Goal: Complete application form: Complete application form

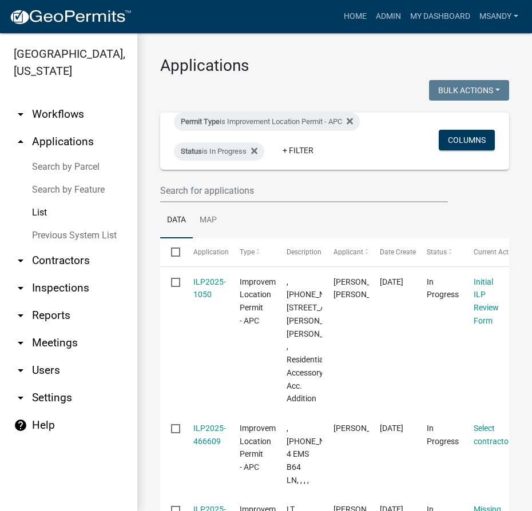
select select "3: 100"
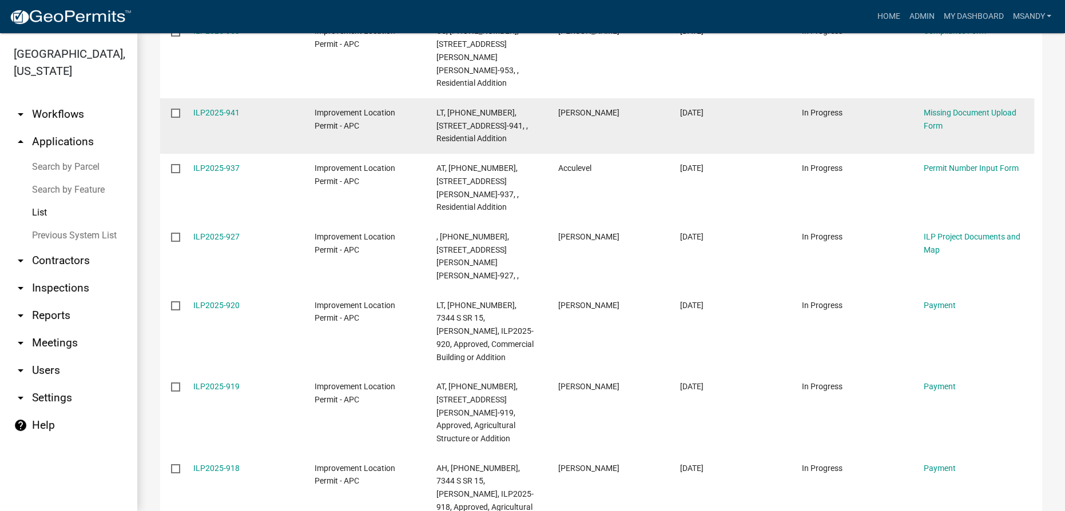
scroll to position [1490, 0]
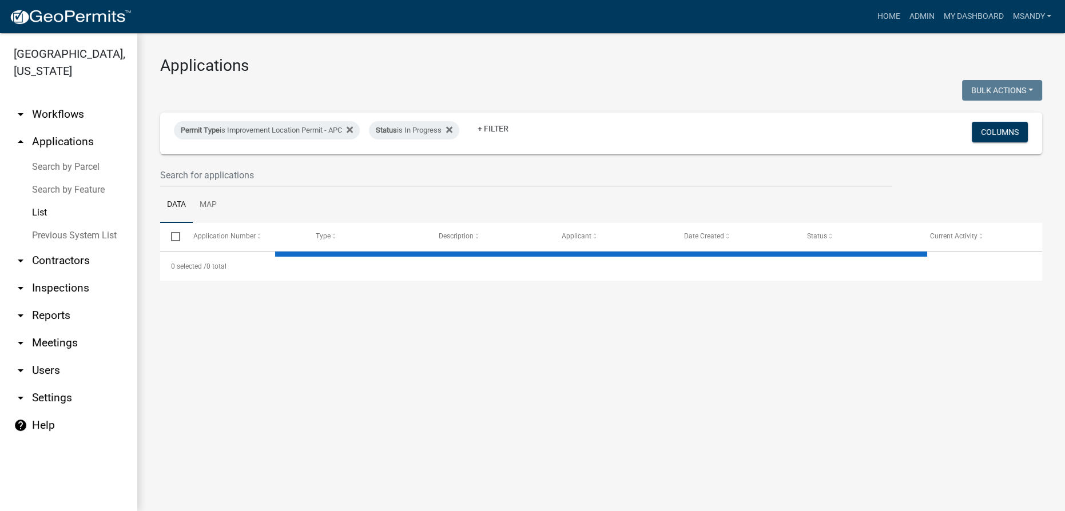
select select "3: 100"
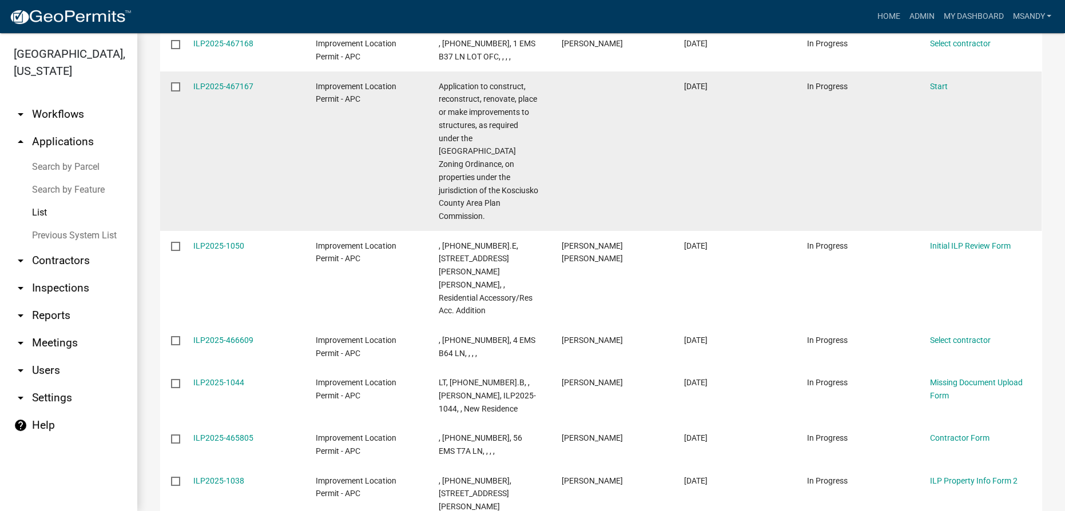
scroll to position [67, 0]
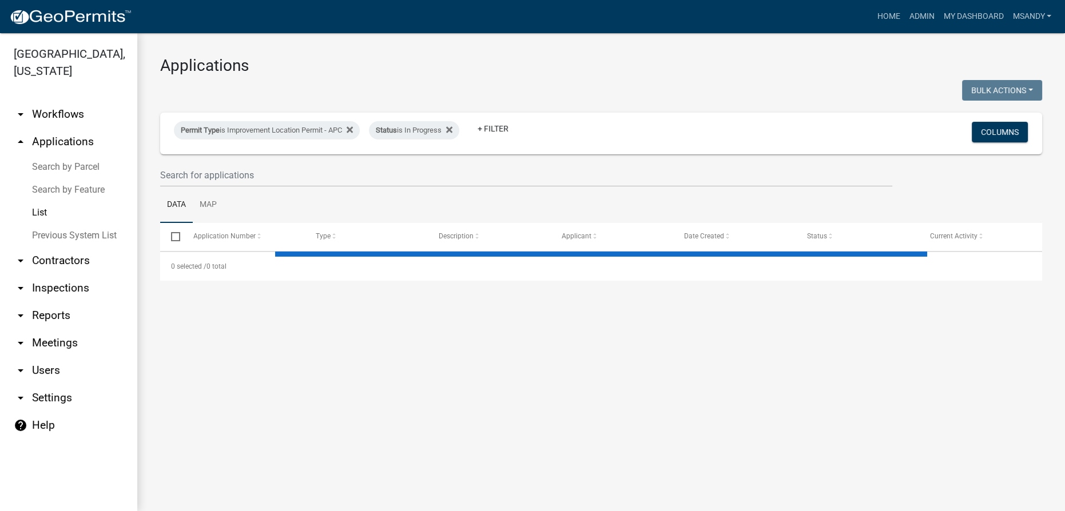
select select "3: 100"
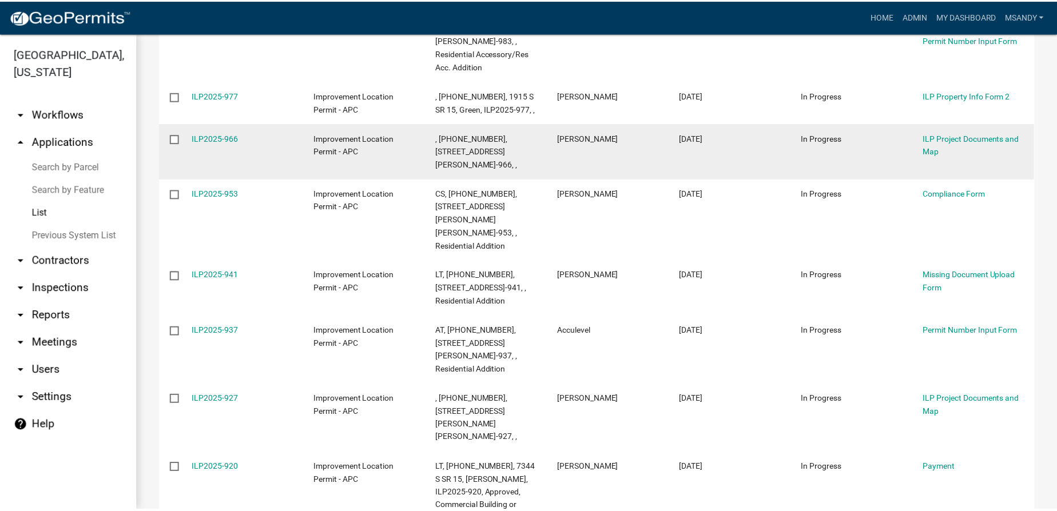
scroll to position [1753, 0]
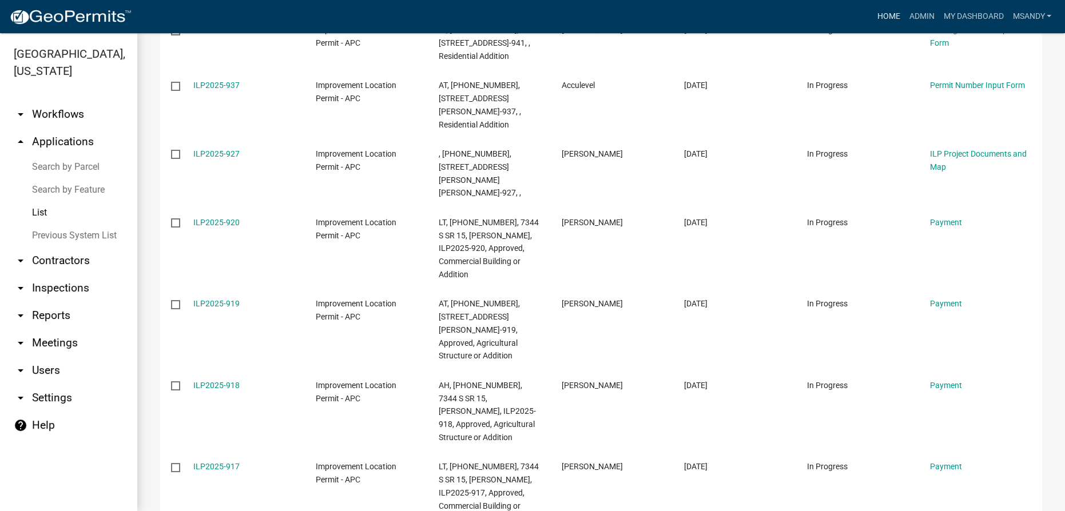
click at [885, 13] on link "Home" at bounding box center [888, 17] width 32 height 22
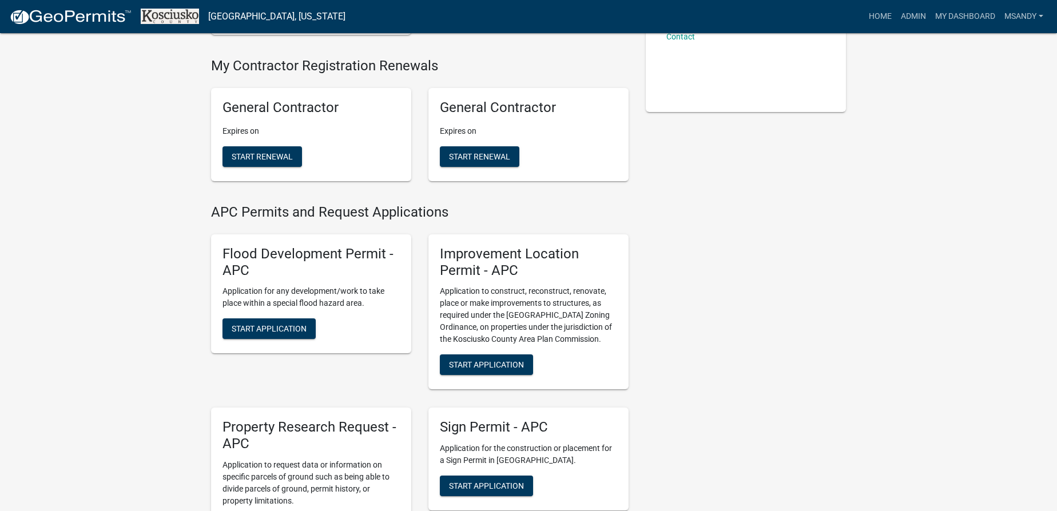
scroll to position [260, 0]
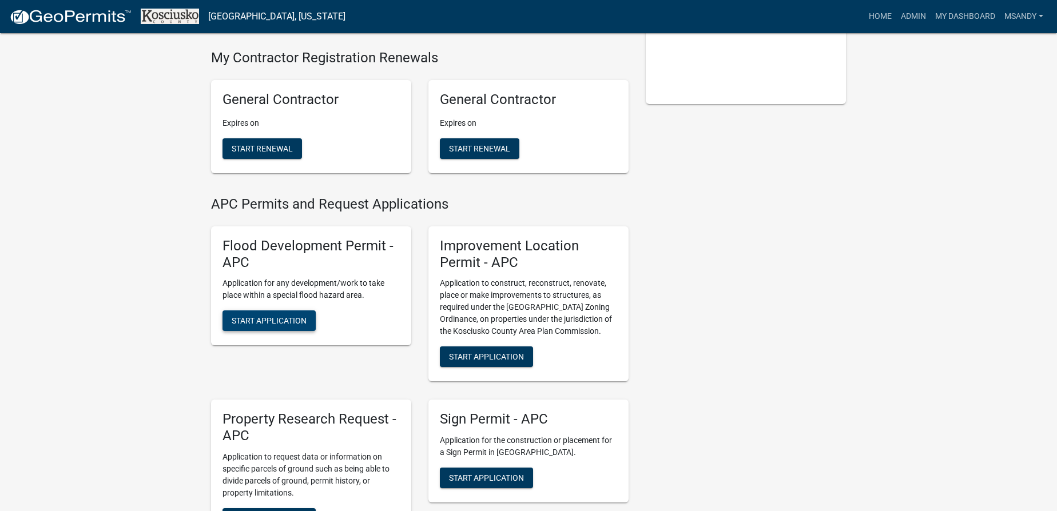
click at [267, 317] on span "Start Application" at bounding box center [269, 320] width 75 height 9
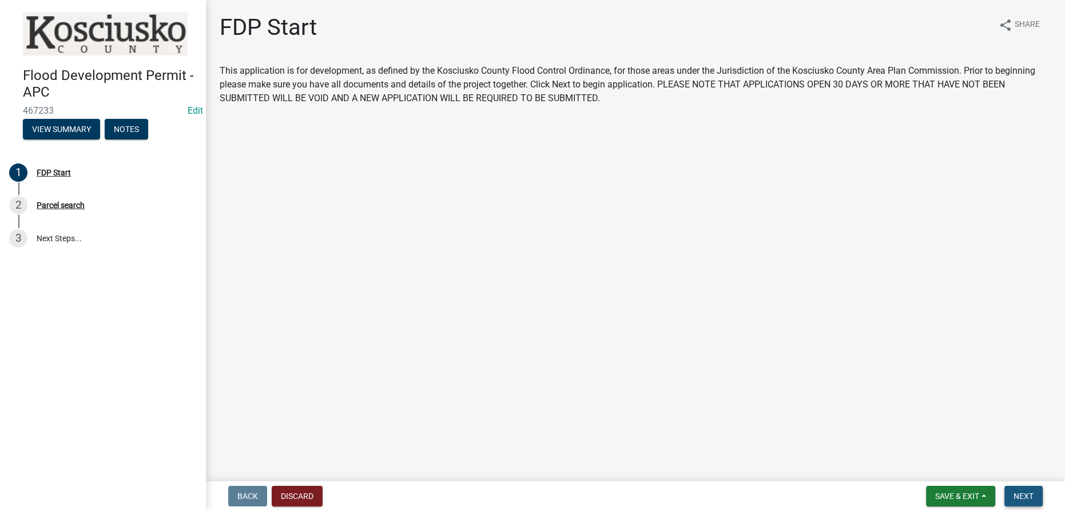
click at [1019, 493] on span "Next" at bounding box center [1024, 496] width 20 height 9
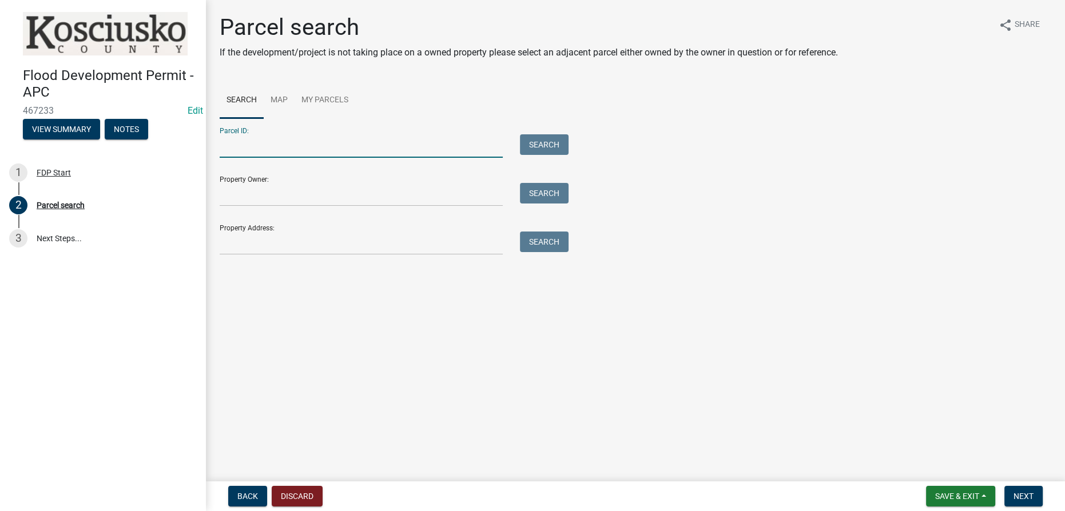
click at [318, 144] on input "Parcel ID:" at bounding box center [361, 145] width 283 height 23
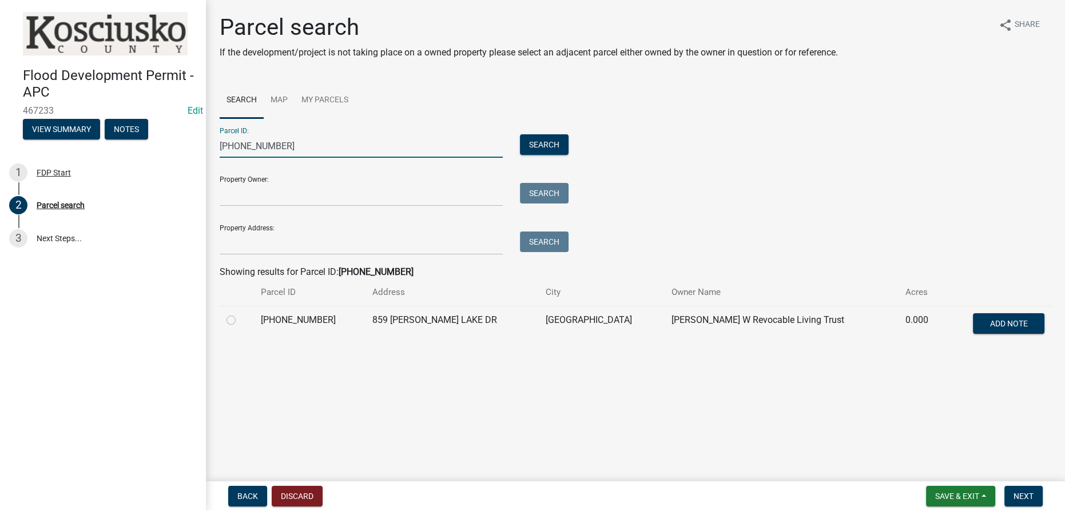
type input "[PHONE_NUMBER]"
click at [236, 318] on div at bounding box center [237, 320] width 21 height 14
click at [240, 313] on label at bounding box center [240, 313] width 0 height 0
click at [240, 319] on input "radio" at bounding box center [243, 316] width 7 height 7
radio input "true"
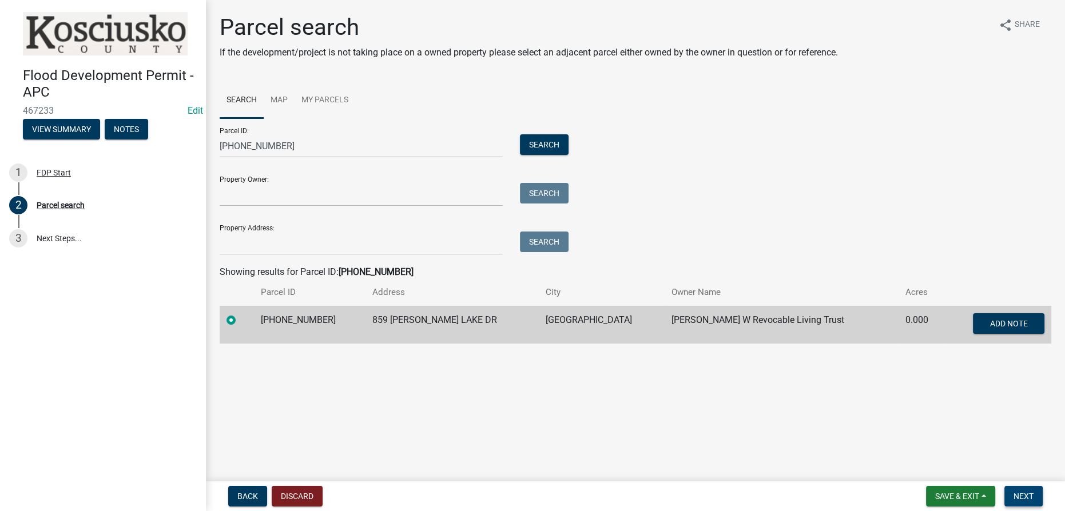
click at [1016, 501] on span "Next" at bounding box center [1024, 496] width 20 height 9
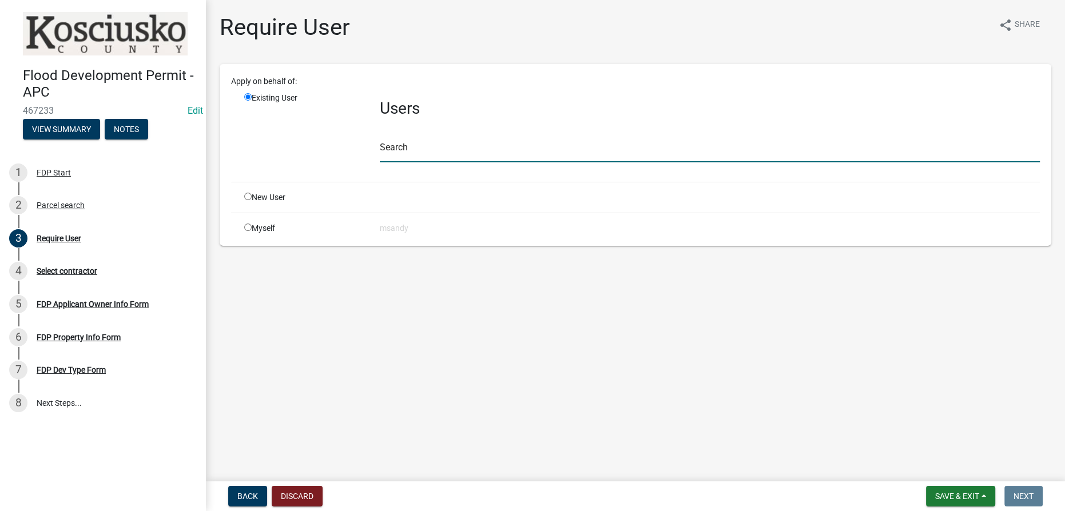
click at [418, 149] on input "text" at bounding box center [710, 150] width 660 height 23
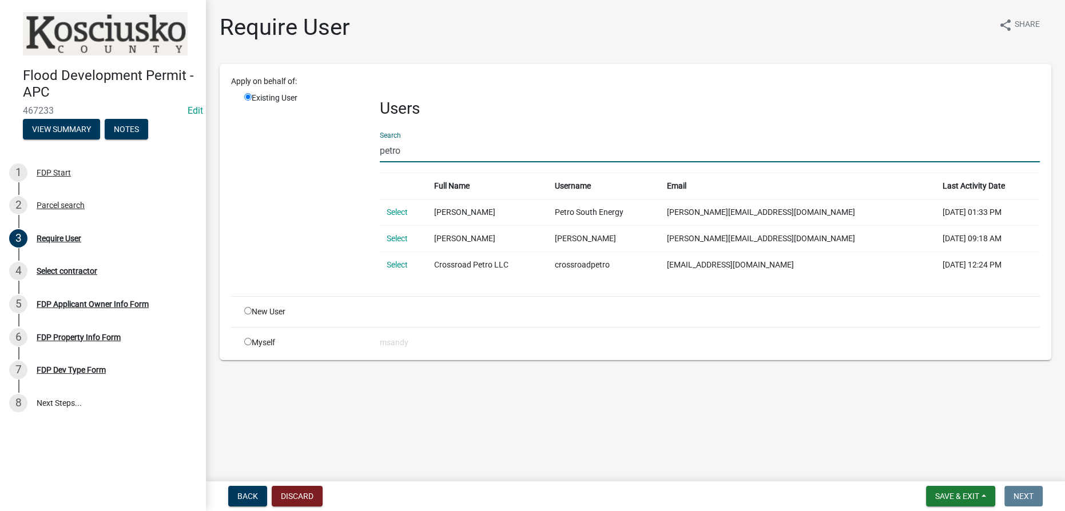
drag, startPoint x: 414, startPoint y: 150, endPoint x: 200, endPoint y: 153, distance: 214.0
click at [205, 155] on div "Flood Development Permit - APC 467233 Edit View Summary Notes 1 FDP Start 2 Par…" at bounding box center [532, 255] width 1065 height 511
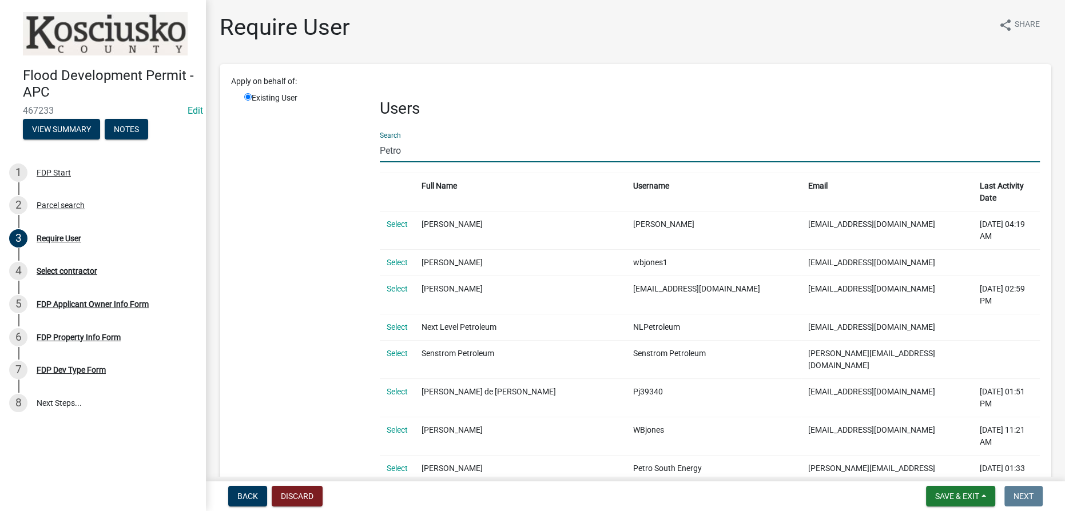
drag, startPoint x: 420, startPoint y: 152, endPoint x: 260, endPoint y: 131, distance: 161.6
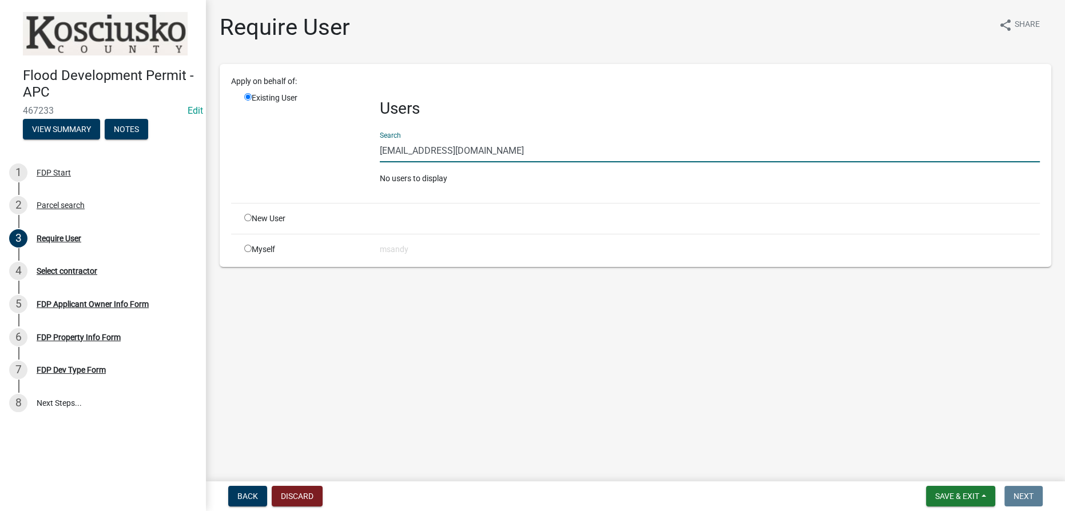
type input "[EMAIL_ADDRESS][DOMAIN_NAME]"
click at [245, 247] on input "radio" at bounding box center [247, 248] width 7 height 7
radio input "true"
radio input "false"
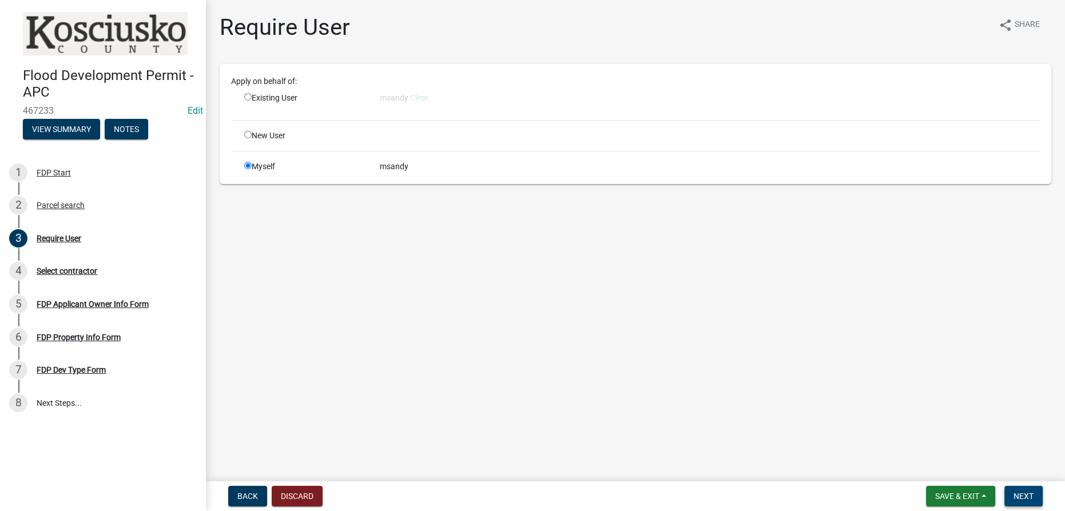
click at [1009, 499] on button "Next" at bounding box center [1023, 496] width 38 height 21
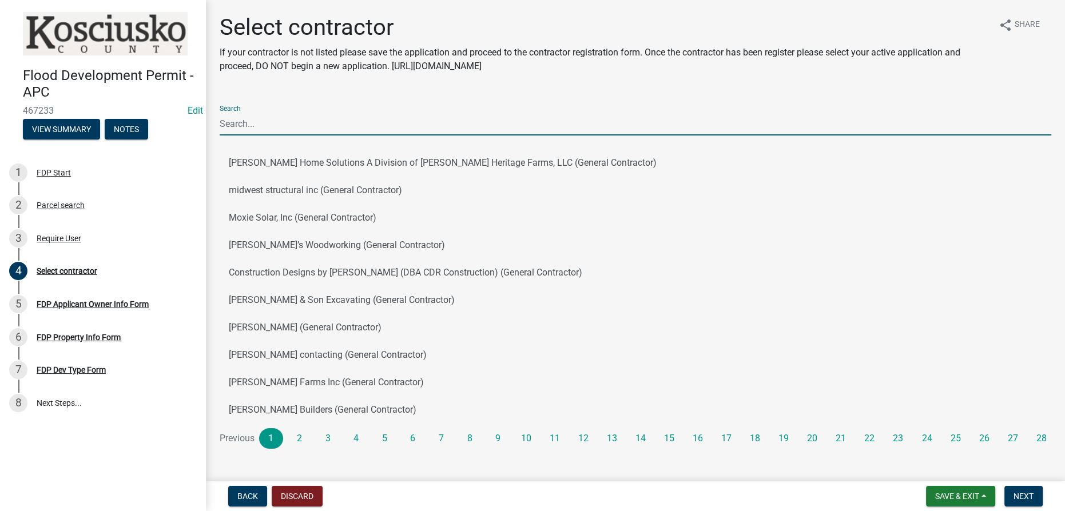
click at [345, 126] on input "Search" at bounding box center [636, 123] width 832 height 23
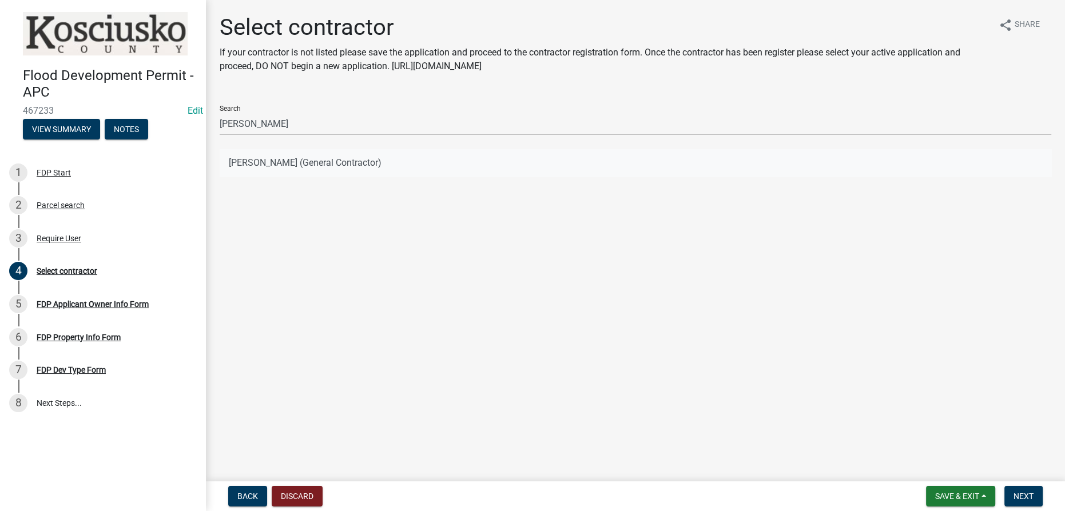
click at [270, 166] on button "[PERSON_NAME] (General Contractor)" at bounding box center [636, 162] width 832 height 27
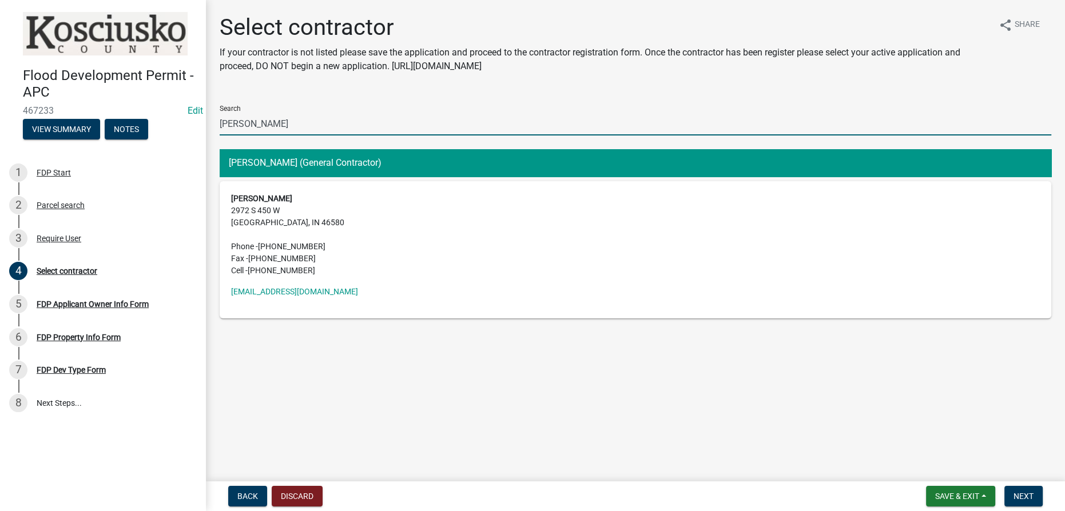
drag, startPoint x: 186, startPoint y: 119, endPoint x: 0, endPoint y: 119, distance: 186.5
click at [0, 119] on div "Flood Development Permit - APC 467233 Edit View Summary Notes 1 FDP Start 2 Par…" at bounding box center [532, 255] width 1065 height 511
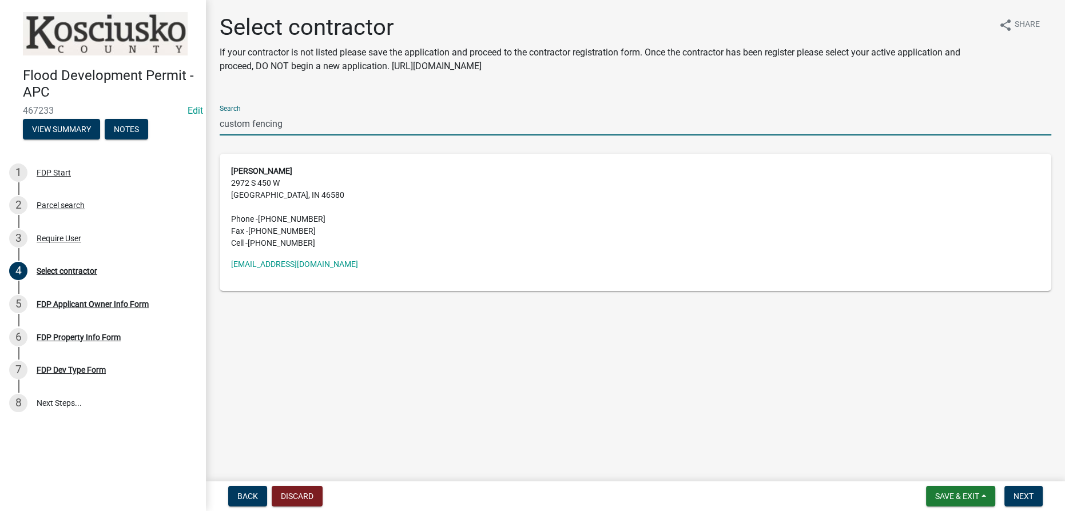
type input "custom fencing"
click at [1023, 500] on span "Next" at bounding box center [1024, 496] width 20 height 9
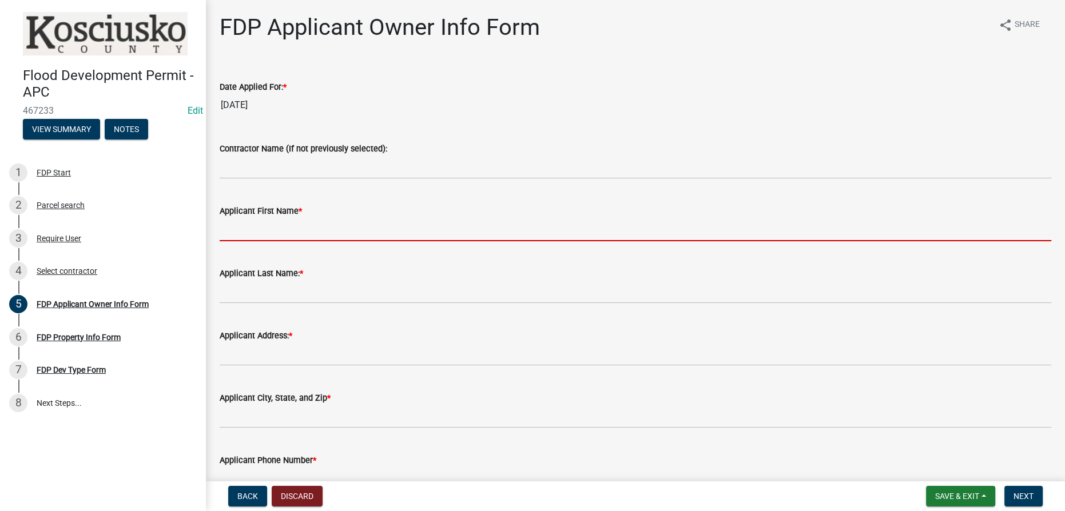
click at [275, 233] on input "Applicant First Name *" at bounding box center [636, 229] width 832 height 23
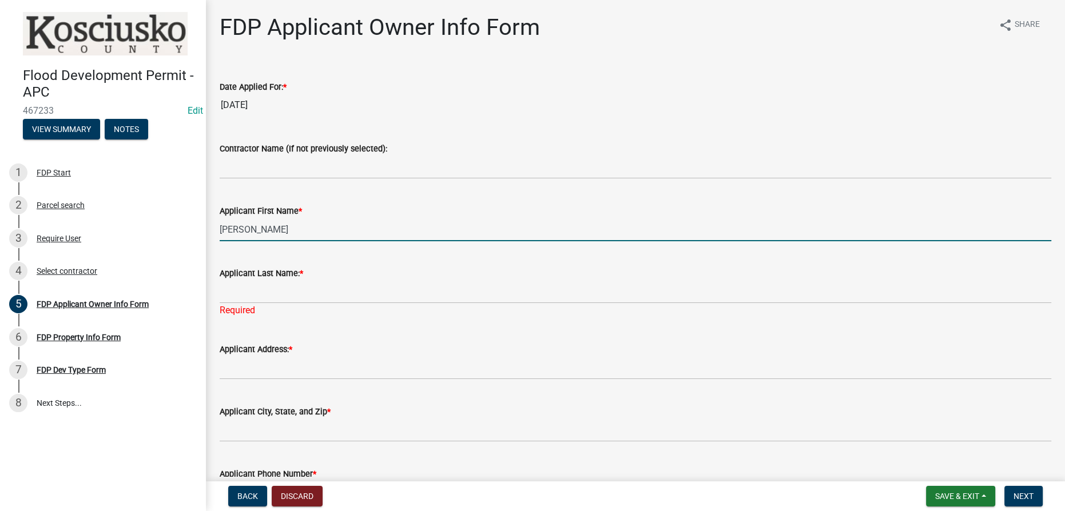
click at [271, 234] on input "[PERSON_NAME]" at bounding box center [636, 229] width 832 height 23
type input "[PERSON_NAME]"
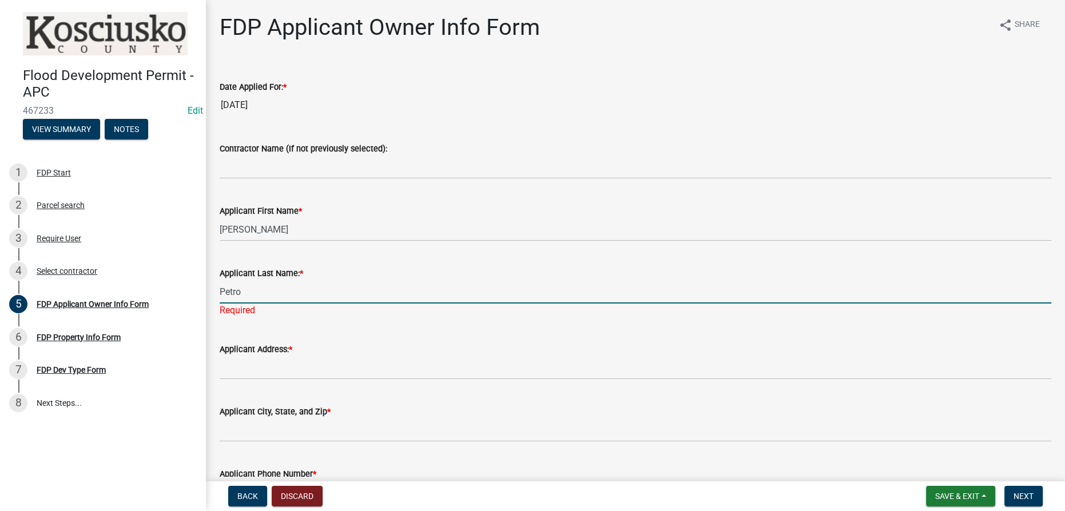
type input "Petro"
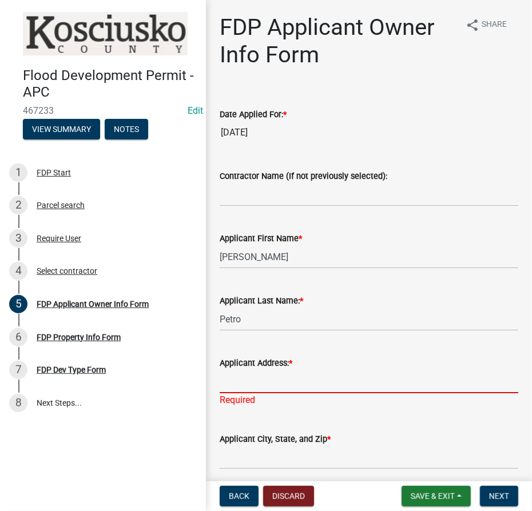
click at [309, 387] on input "Applicant Address: *" at bounding box center [369, 381] width 299 height 23
click at [273, 378] on input "Applicant Address: *" at bounding box center [369, 381] width 299 height 23
type input "[STREET_ADDRESS][PERSON_NAME]"
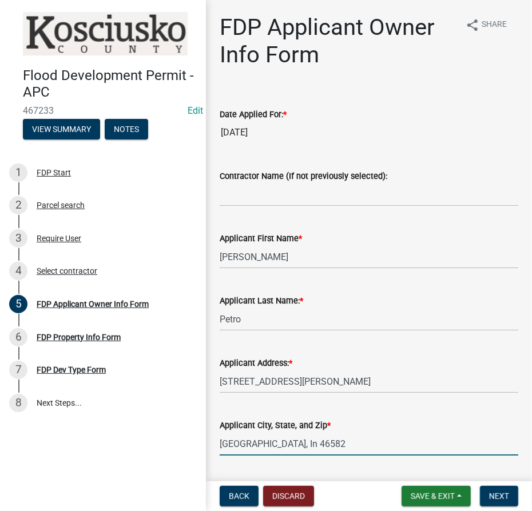
type input "[GEOGRAPHIC_DATA], In 46582"
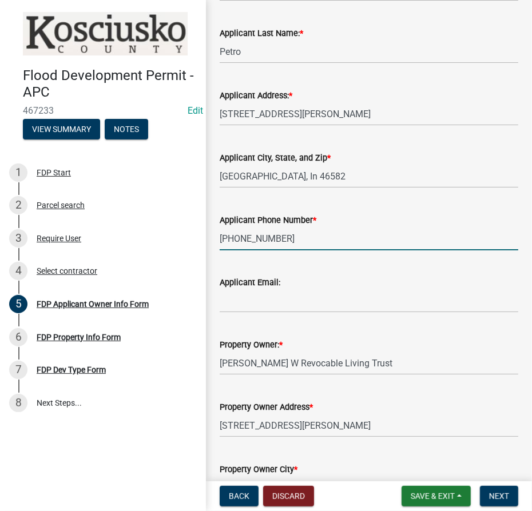
type input "[PHONE_NUMBER]"
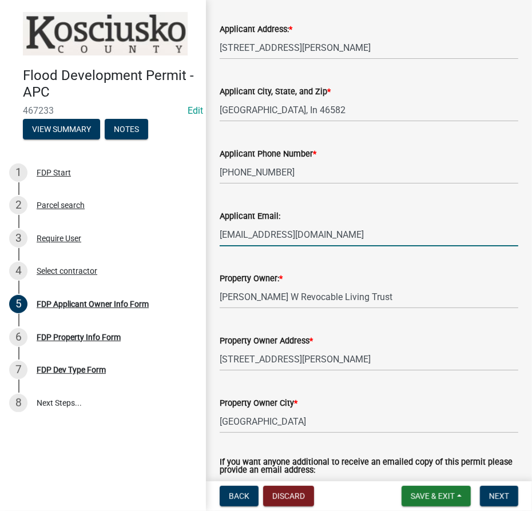
scroll to position [411, 0]
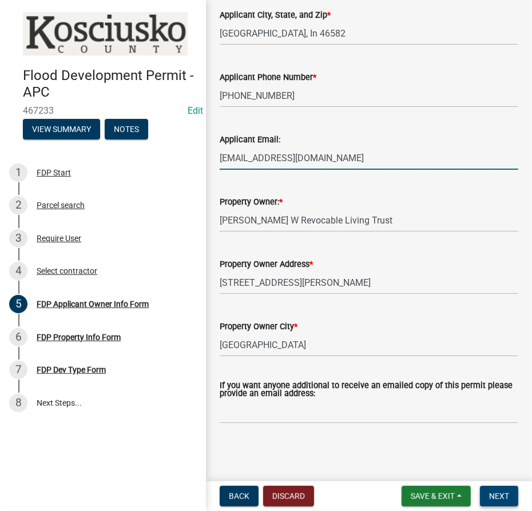
type input "[EMAIL_ADDRESS][DOMAIN_NAME]"
click at [496, 500] on span "Next" at bounding box center [499, 496] width 20 height 9
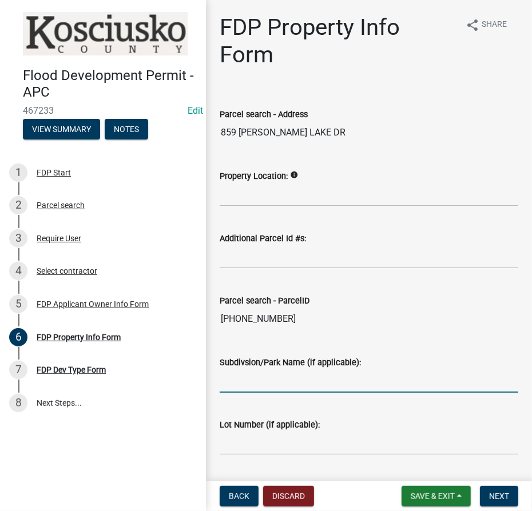
click at [236, 379] on input "Subdivsion/Park Name (if applicable):" at bounding box center [369, 381] width 299 height 23
type input "Waw-Wil-A-Way Pk"
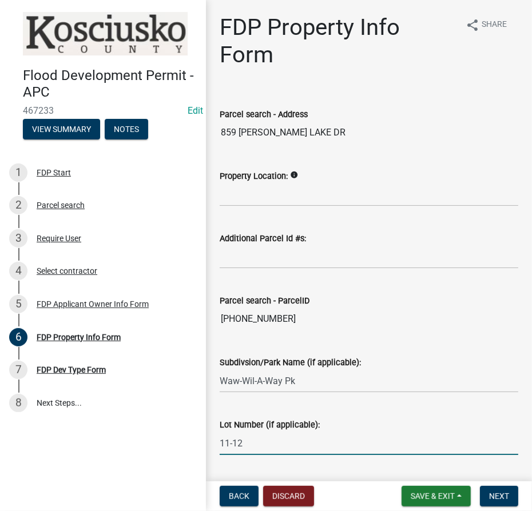
scroll to position [93, 0]
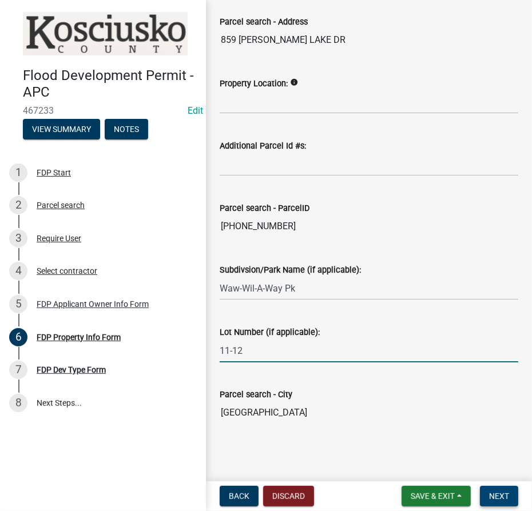
type input "11-12"
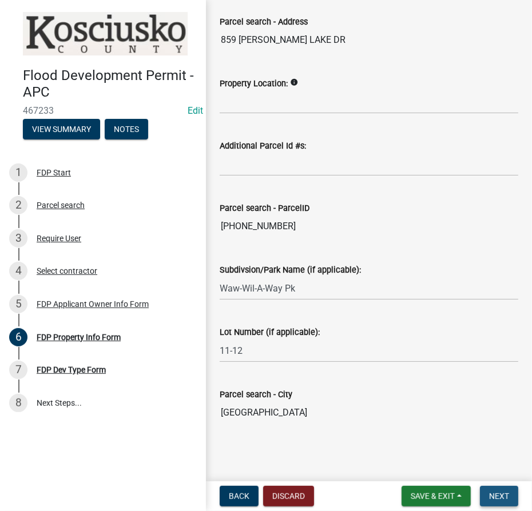
click at [506, 502] on button "Next" at bounding box center [499, 496] width 38 height 21
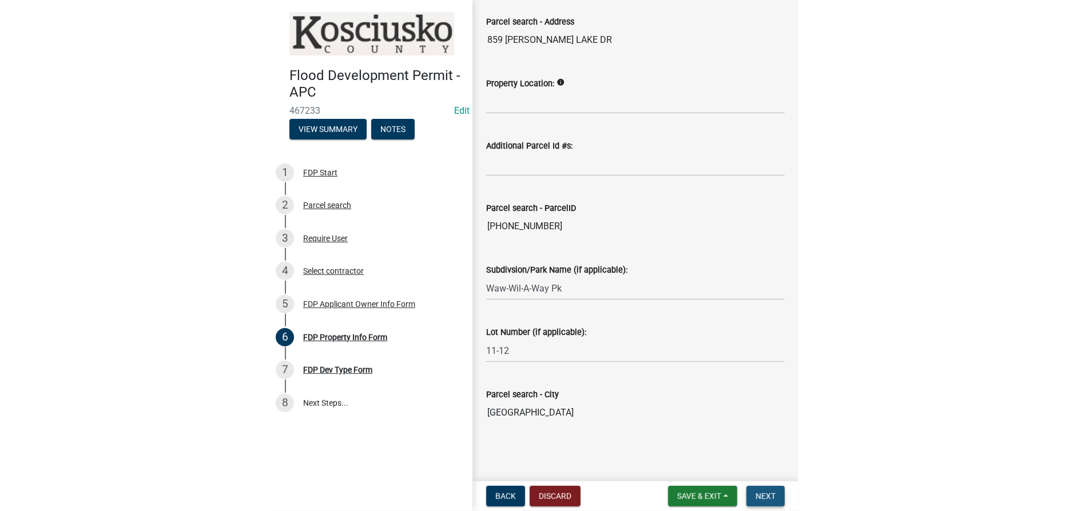
scroll to position [0, 0]
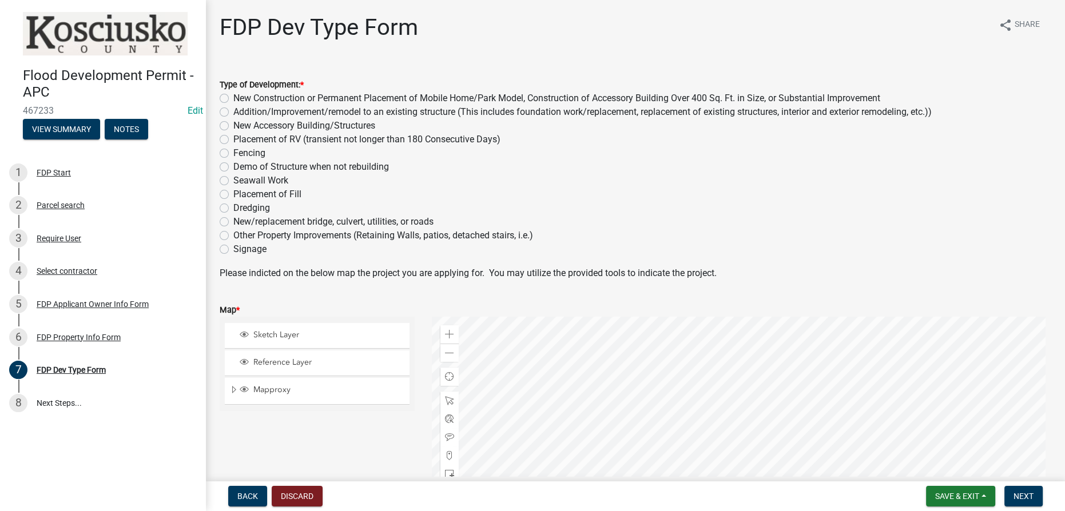
click at [233, 152] on label "Fencing" at bounding box center [249, 153] width 32 height 14
click at [233, 152] on input "Fencing" at bounding box center [236, 149] width 7 height 7
radio input "true"
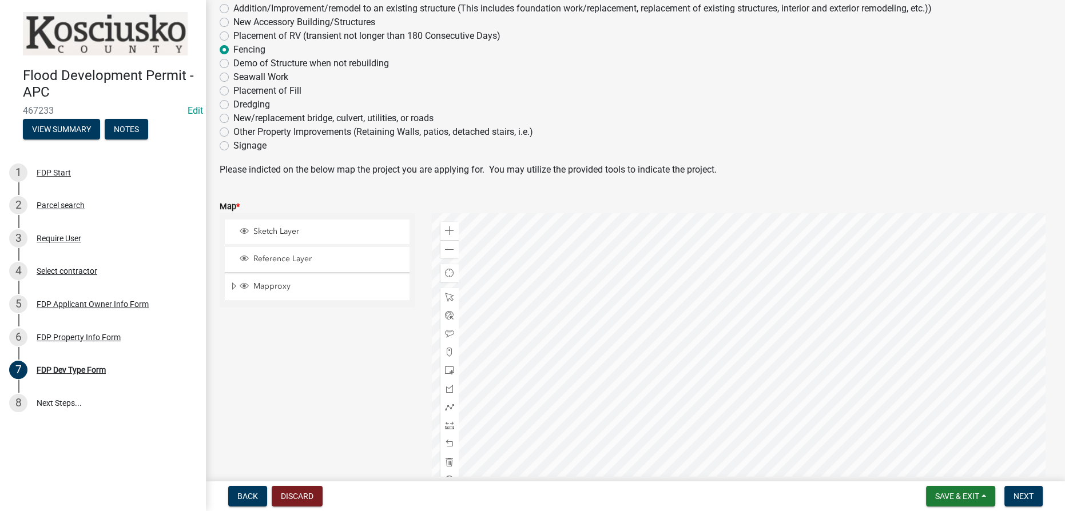
scroll to position [180, 0]
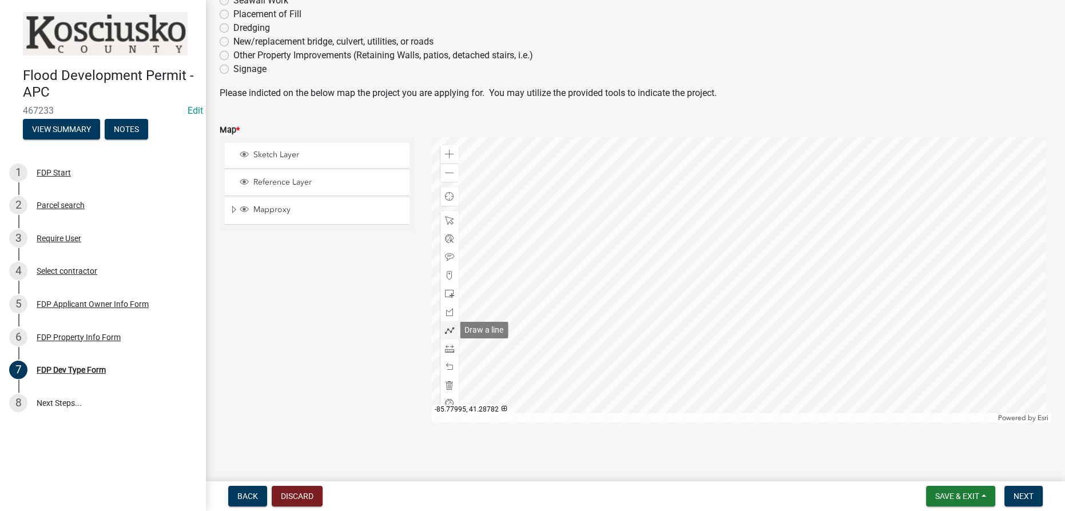
click at [445, 328] on span at bounding box center [449, 330] width 9 height 9
click at [682, 276] on div at bounding box center [742, 280] width 620 height 286
click at [776, 244] on div at bounding box center [742, 280] width 620 height 286
click at [778, 243] on div at bounding box center [742, 280] width 620 height 286
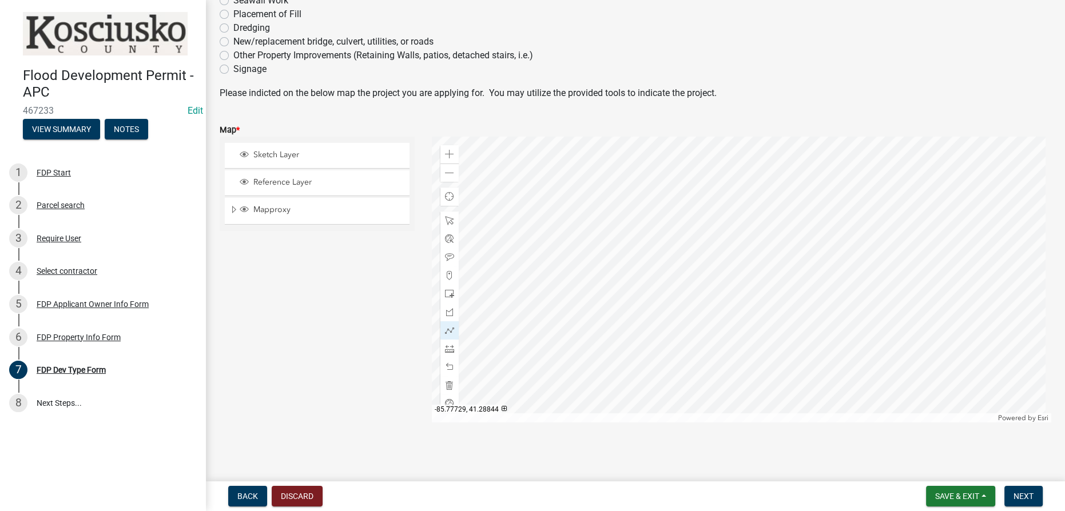
click at [778, 243] on div at bounding box center [742, 280] width 620 height 286
click at [1026, 498] on span "Next" at bounding box center [1024, 496] width 20 height 9
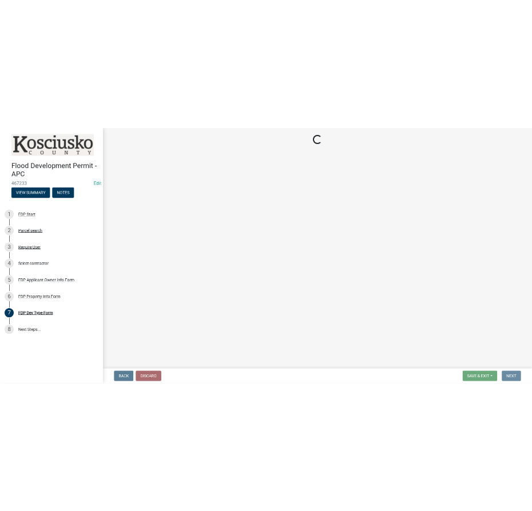
scroll to position [0, 0]
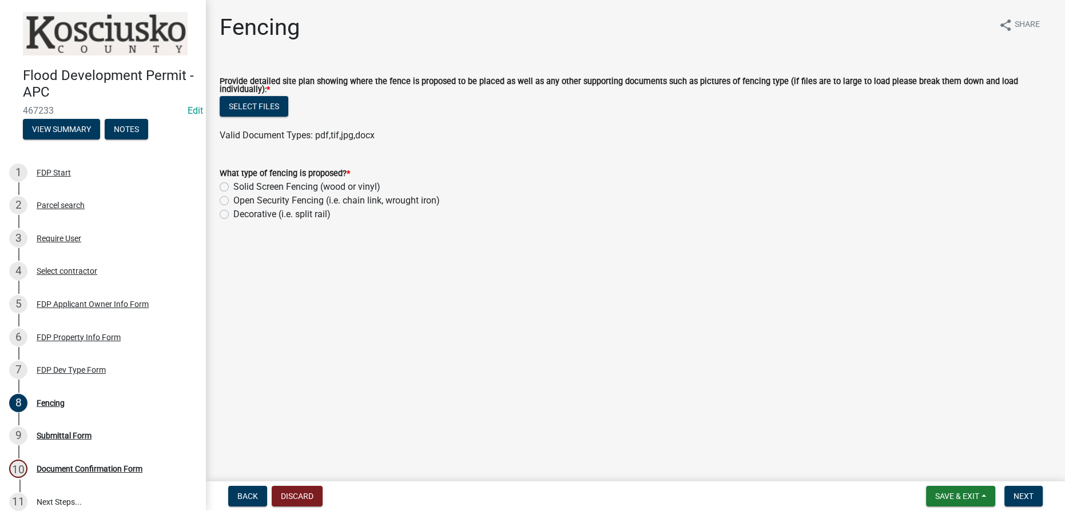
click at [233, 184] on label "Solid Screen Fencing (wood or vinyl)" at bounding box center [306, 187] width 147 height 14
click at [233, 184] on input "Solid Screen Fencing (wood or vinyl)" at bounding box center [236, 183] width 7 height 7
radio input "true"
click at [279, 99] on button "Select files" at bounding box center [254, 106] width 69 height 21
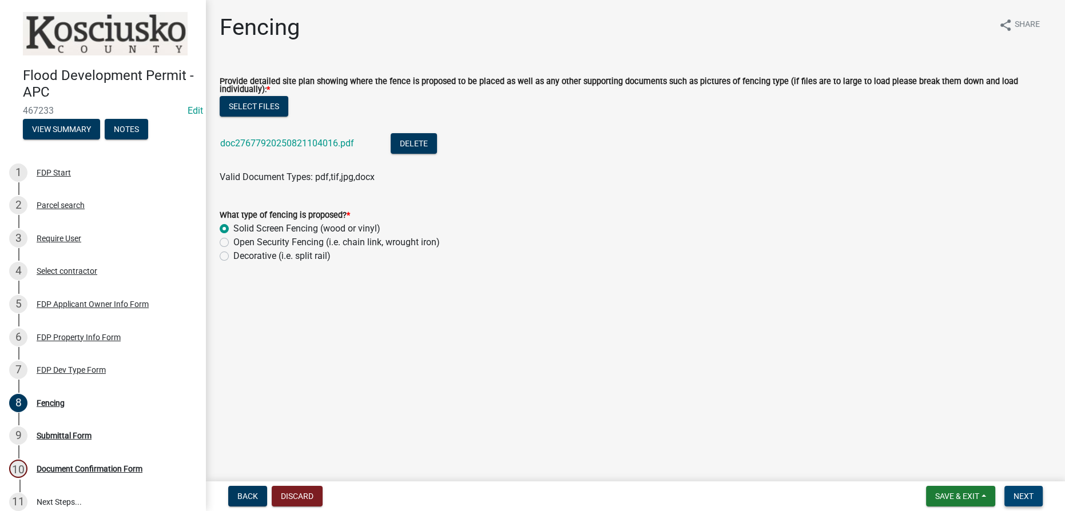
click at [1025, 495] on span "Next" at bounding box center [1024, 496] width 20 height 9
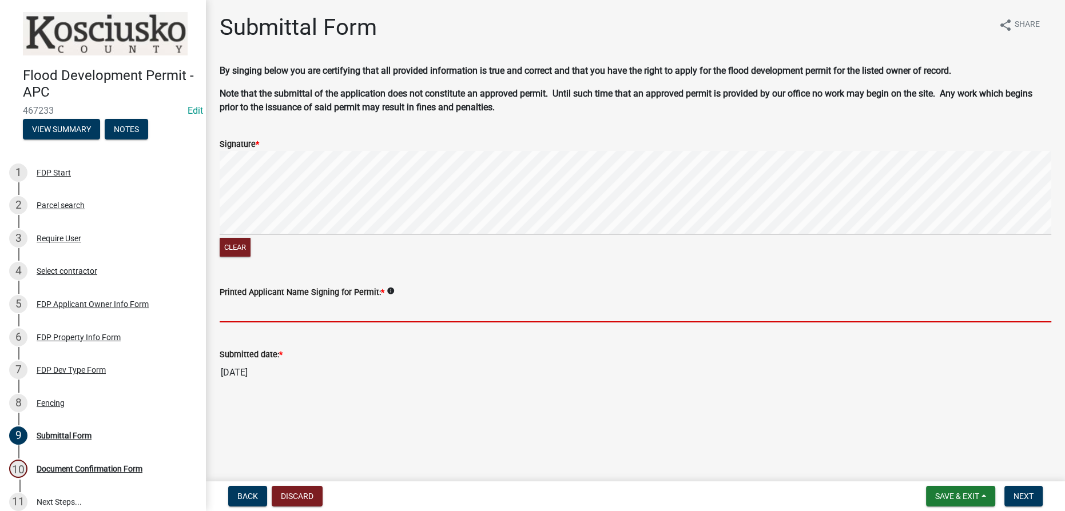
click at [348, 312] on input "Printed Applicant Name Signing for Permit: *" at bounding box center [636, 310] width 832 height 23
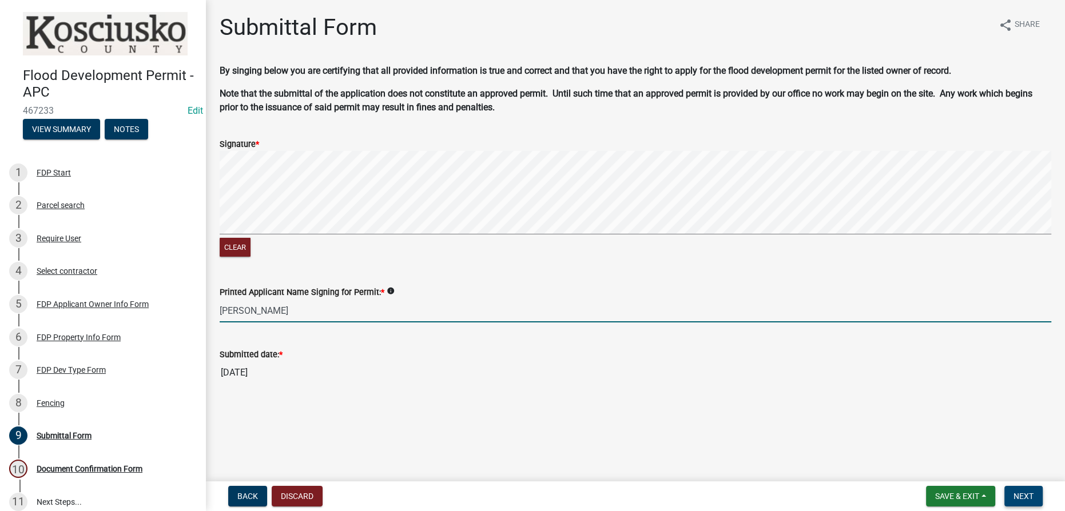
type input "[PERSON_NAME]"
click at [1016, 497] on span "Next" at bounding box center [1024, 496] width 20 height 9
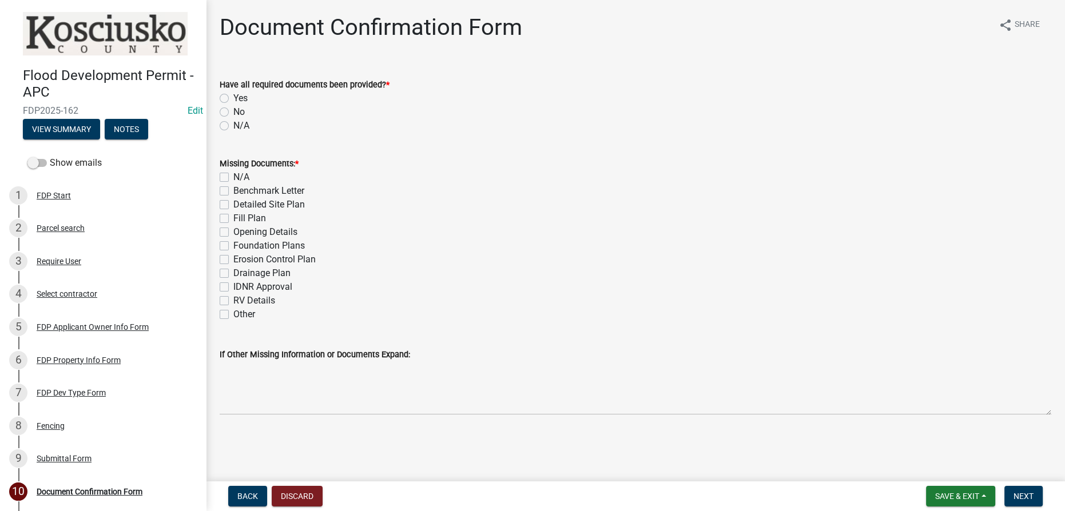
click at [233, 100] on label "Yes" at bounding box center [240, 99] width 14 height 14
click at [233, 99] on input "Yes" at bounding box center [236, 95] width 7 height 7
radio input "true"
click at [233, 178] on label "N/A" at bounding box center [241, 177] width 16 height 14
click at [233, 178] on input "N/A" at bounding box center [236, 173] width 7 height 7
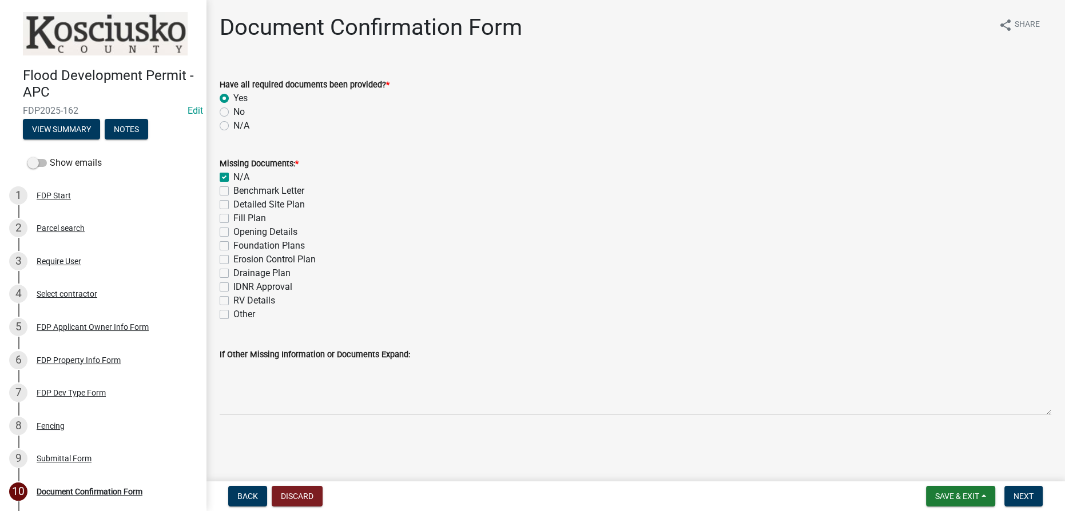
checkbox input "true"
checkbox input "false"
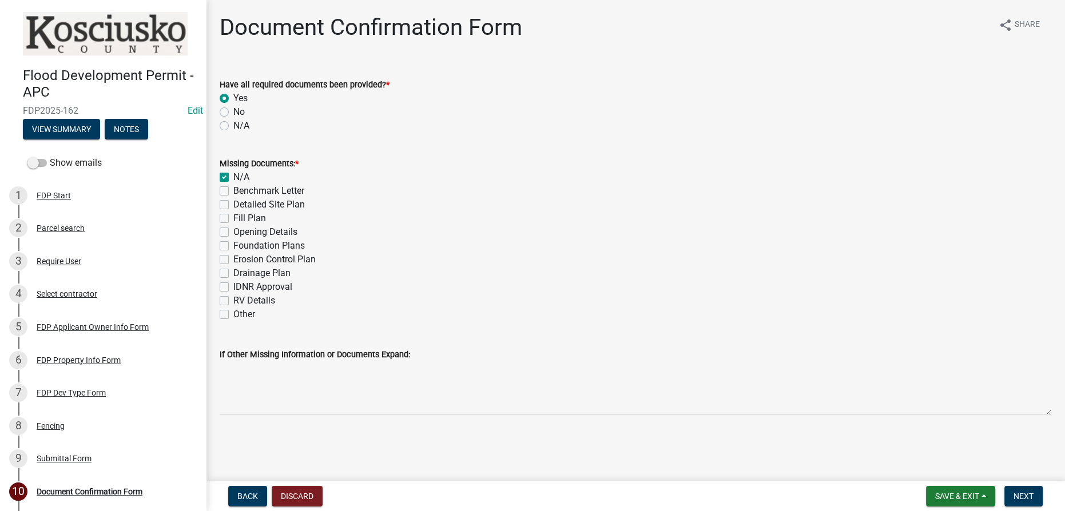
checkbox input "false"
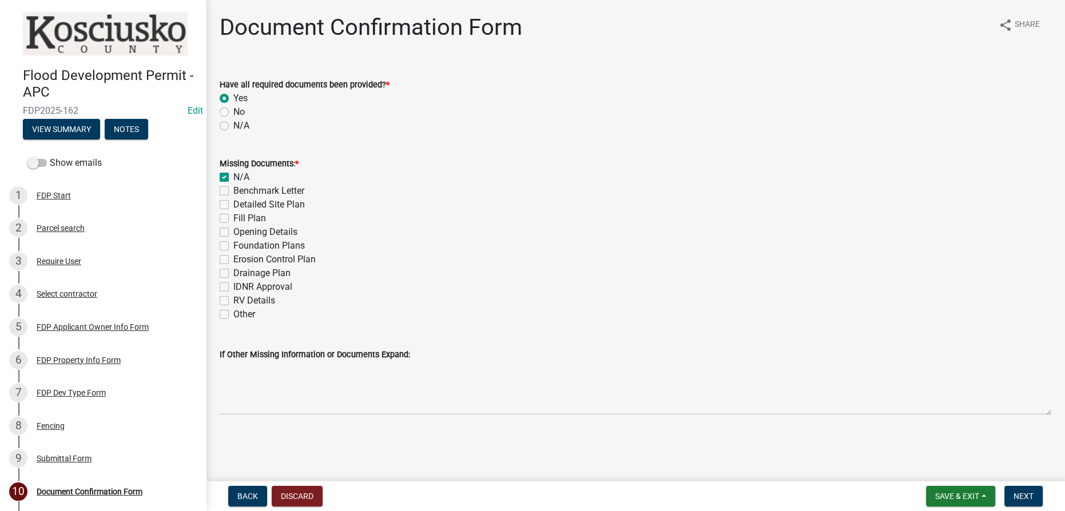
checkbox input "false"
click at [1017, 498] on span "Next" at bounding box center [1024, 496] width 20 height 9
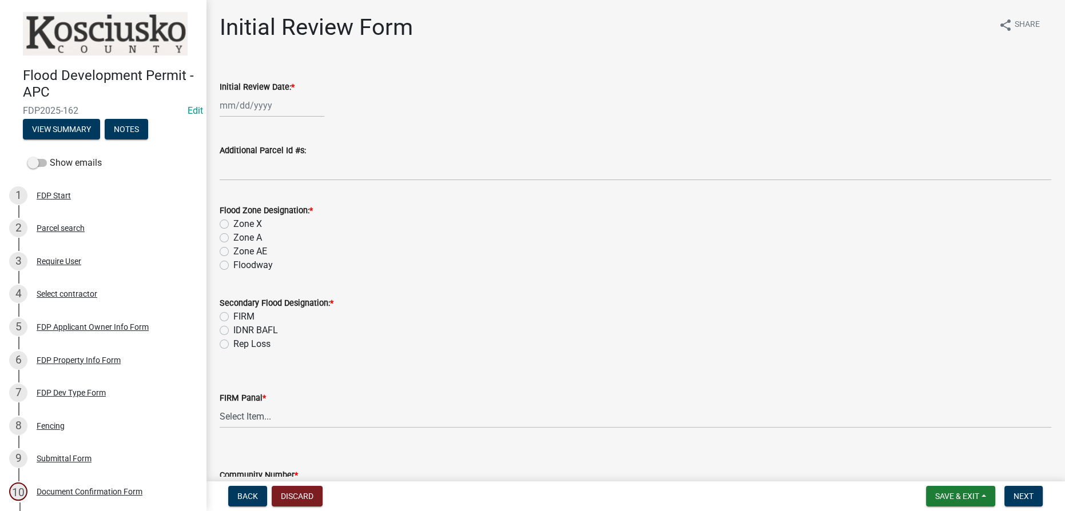
click at [232, 109] on div at bounding box center [272, 105] width 105 height 23
select select "8"
select select "2025"
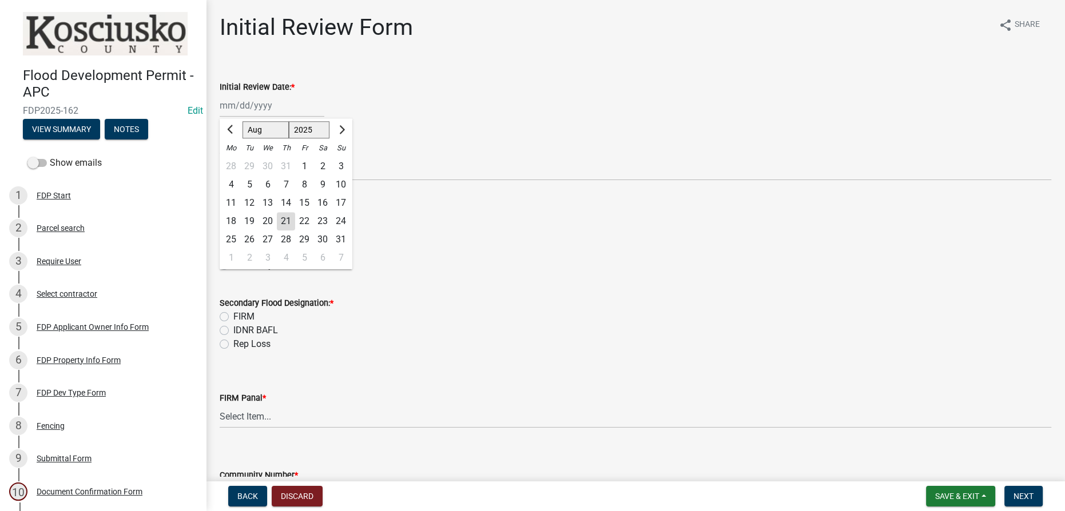
click at [255, 126] on select "Jan Feb Mar Apr May Jun [DATE] Aug Sep Oct Nov Dec" at bounding box center [266, 129] width 46 height 17
click at [285, 221] on div "21" at bounding box center [286, 221] width 18 height 18
type input "[DATE]"
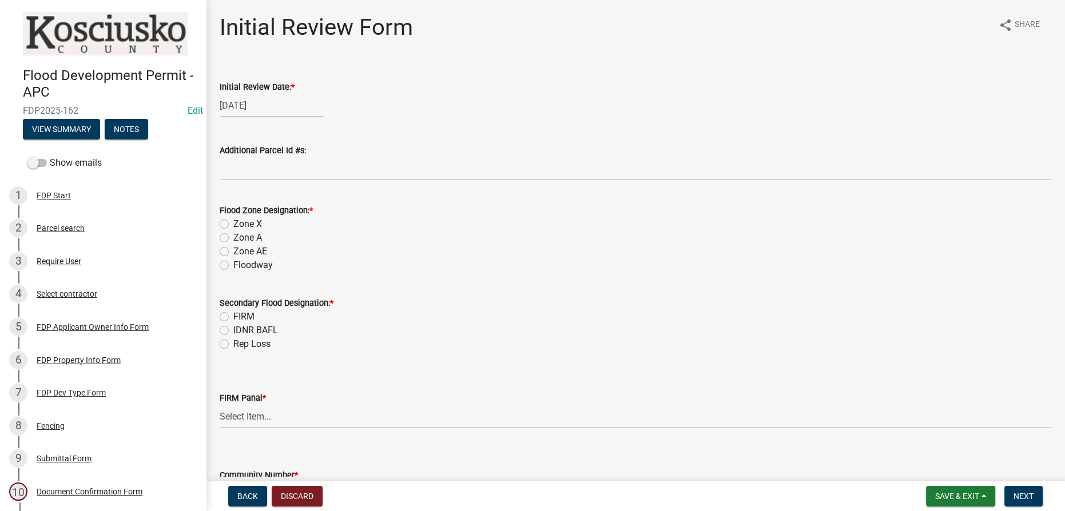
click at [233, 253] on label "Zone AE" at bounding box center [250, 252] width 34 height 14
click at [233, 252] on input "Zone AE" at bounding box center [236, 248] width 7 height 7
radio input "true"
click at [233, 319] on label "FIRM" at bounding box center [243, 317] width 21 height 14
click at [233, 317] on input "FIRM" at bounding box center [236, 313] width 7 height 7
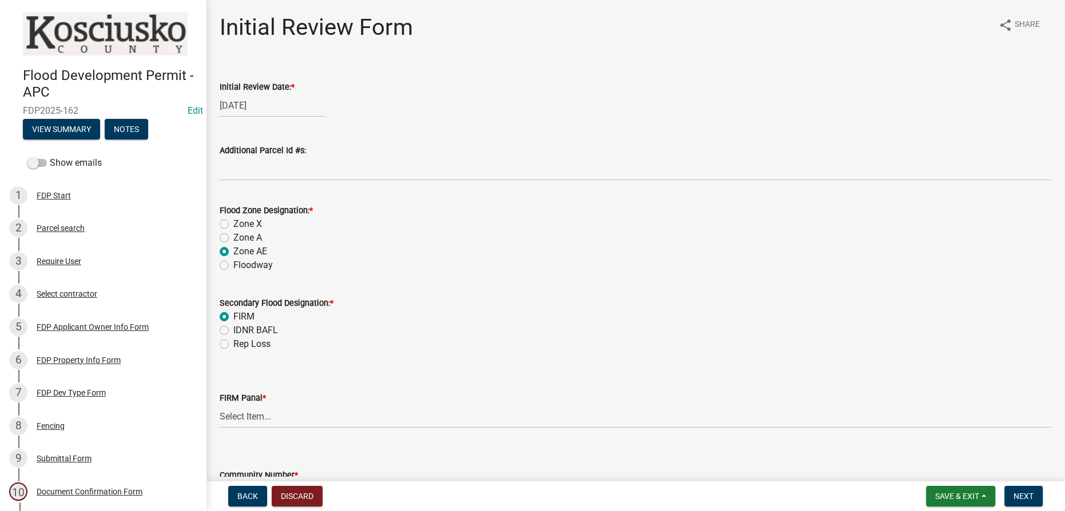
radio input "true"
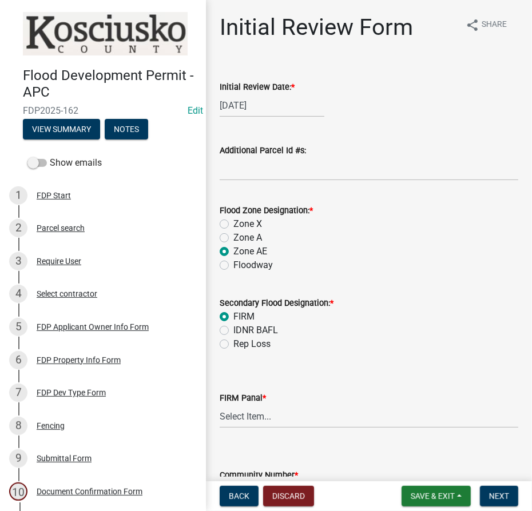
click at [233, 238] on label "Zone A" at bounding box center [247, 238] width 29 height 14
click at [233, 238] on input "Zone A" at bounding box center [236, 234] width 7 height 7
radio input "true"
click at [270, 419] on select "Select Item... 0020 0040 0045 0065 0067 0070 0086 0090 0095 0110 0120 0140 0145…" at bounding box center [369, 416] width 299 height 23
click at [220, 405] on select "Select Item... 0020 0040 0045 0065 0067 0070 0086 0090 0095 0110 0120 0140 0145…" at bounding box center [369, 416] width 299 height 23
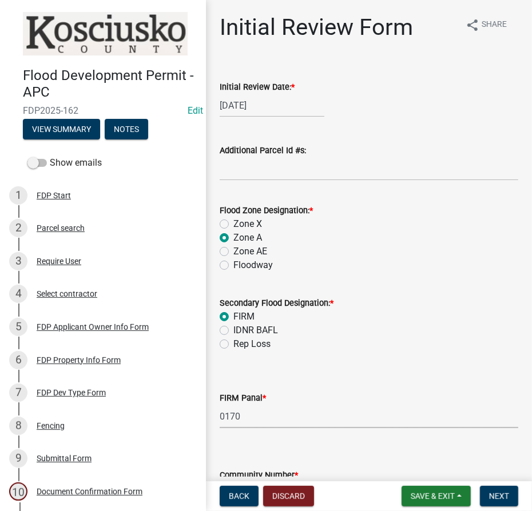
select select "25c503ae-35d0-434d-9d8e-79d31c823306"
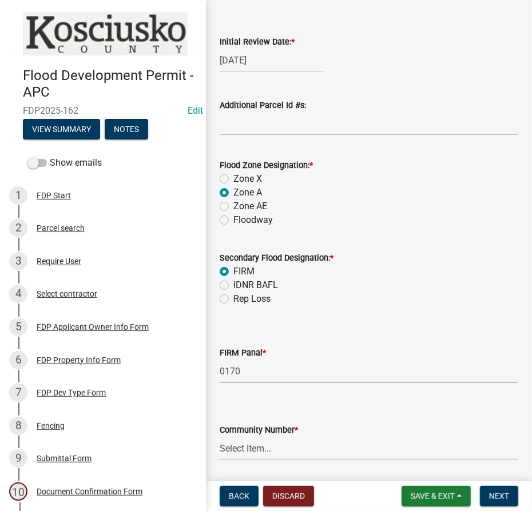
scroll to position [84, 0]
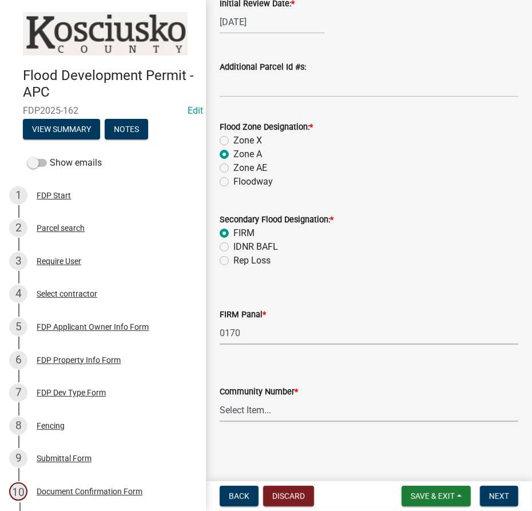
click at [261, 411] on select "Select Item... Kos Co - Unincop - 180121 Town of [GEOGRAPHIC_DATA] - 180382 Tow…" at bounding box center [369, 410] width 299 height 23
click at [220, 399] on select "Select Item... Kos Co - Unincop - 180121 Town of [GEOGRAPHIC_DATA] - 180382 Tow…" at bounding box center [369, 410] width 299 height 23
select select "1d0925c7-9c1e-4f6f-b7f6-1bc109fea0dc"
click at [501, 501] on span "Next" at bounding box center [499, 496] width 20 height 9
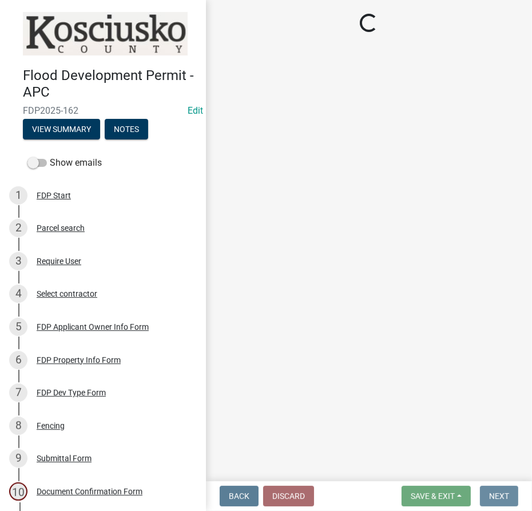
scroll to position [0, 0]
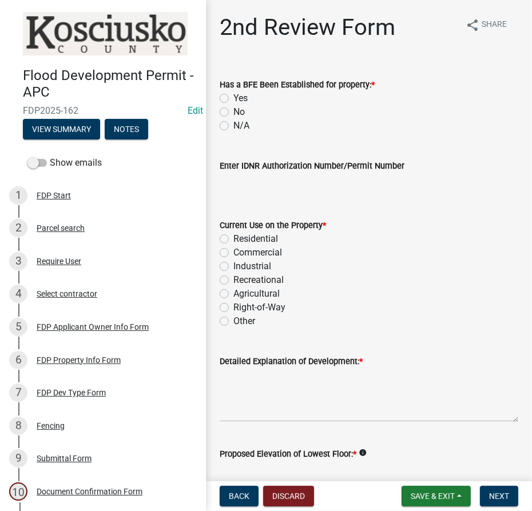
click at [233, 97] on label "Yes" at bounding box center [240, 99] width 14 height 14
click at [233, 97] on input "Yes" at bounding box center [236, 95] width 7 height 7
radio input "true"
click at [233, 241] on label "Residential" at bounding box center [255, 239] width 45 height 14
click at [233, 240] on input "Residential" at bounding box center [236, 235] width 7 height 7
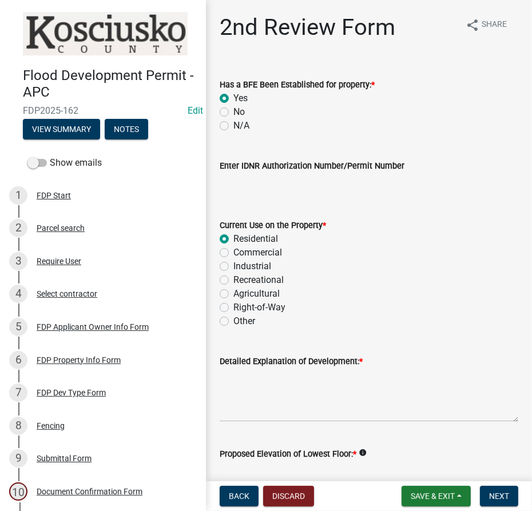
radio input "true"
click at [250, 388] on textarea "Detailed Explanation of Development: *" at bounding box center [369, 395] width 299 height 54
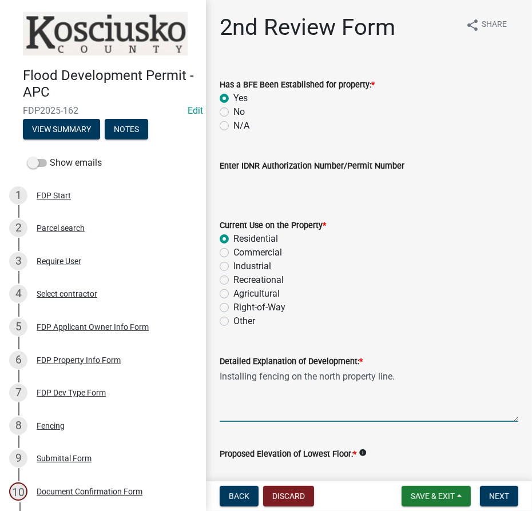
scroll to position [260, 0]
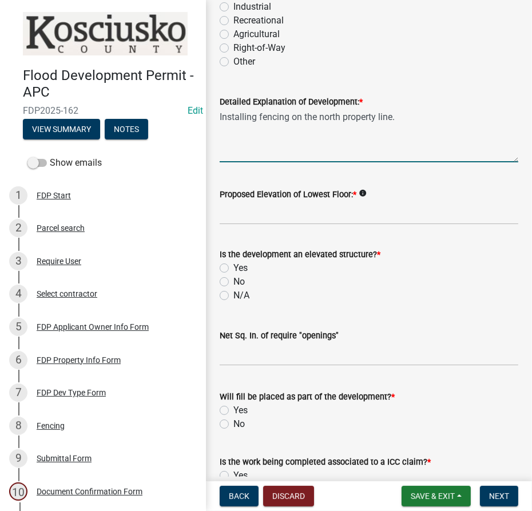
type textarea "Installing fencing on the north property line."
click at [225, 214] on input "Proposed Elevation of Lowest Floor: *" at bounding box center [369, 212] width 299 height 23
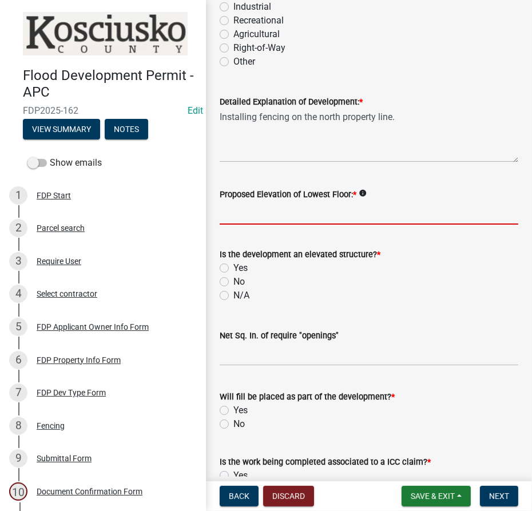
type input "N/A"
click at [233, 293] on label "N/A" at bounding box center [241, 296] width 16 height 14
click at [233, 293] on input "N/A" at bounding box center [236, 292] width 7 height 7
radio input "true"
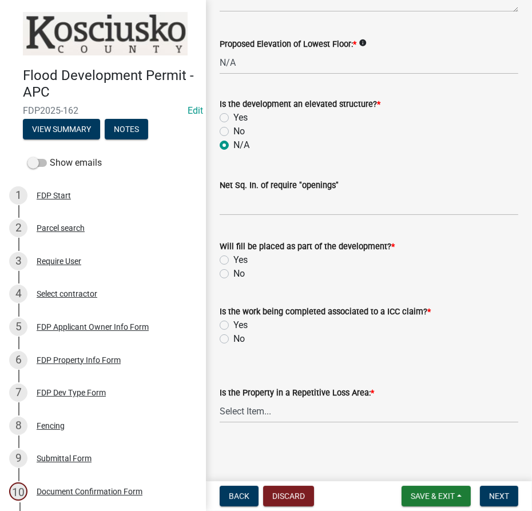
scroll to position [411, 0]
click at [233, 272] on label "No" at bounding box center [238, 274] width 11 height 14
click at [233, 272] on input "No" at bounding box center [236, 270] width 7 height 7
radio input "true"
click at [233, 338] on label "No" at bounding box center [238, 339] width 11 height 14
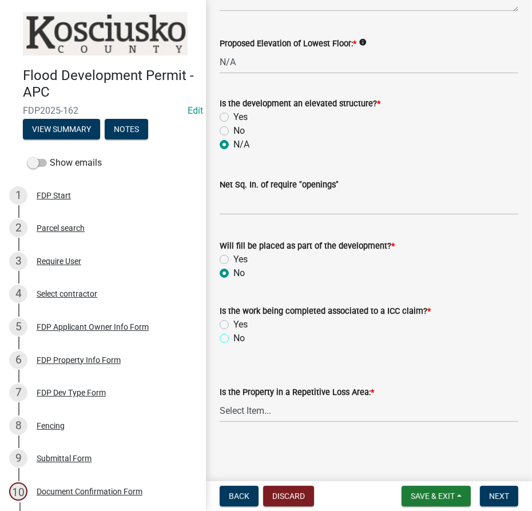
click at [233, 338] on input "No" at bounding box center [236, 335] width 7 height 7
radio input "true"
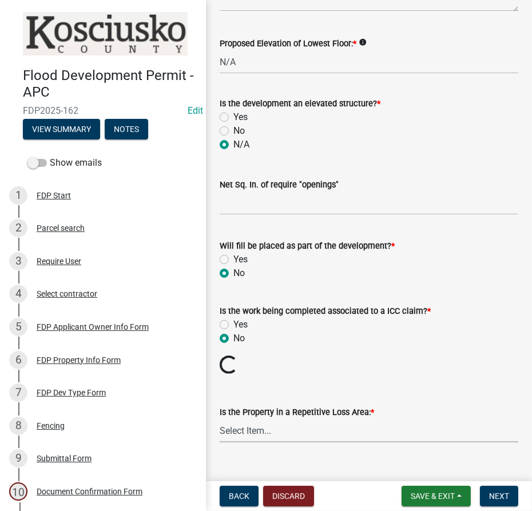
click at [264, 428] on select "Select Item... N/A Sycamore Briarwood EMS T41 EMS T13B Shore Acres EMS B40F EMS…" at bounding box center [369, 430] width 299 height 23
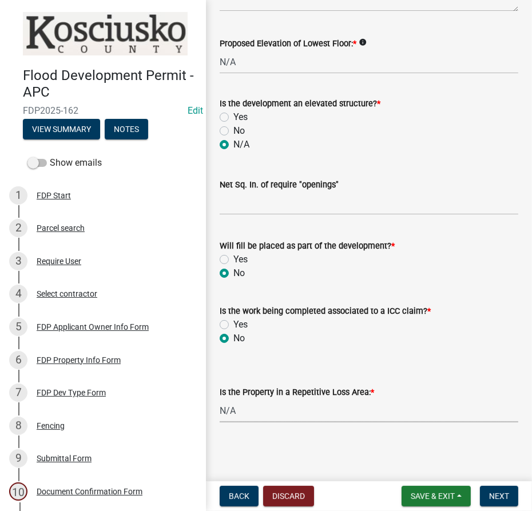
click at [220, 399] on select "Select Item... N/A Sycamore Briarwood EMS T41 EMS T13B Shore Acres EMS B40F EMS…" at bounding box center [369, 410] width 299 height 23
select select "e3c360ee-7977-4b9d-91ef-f00a4a3ecee8"
click at [500, 497] on span "Next" at bounding box center [499, 496] width 20 height 9
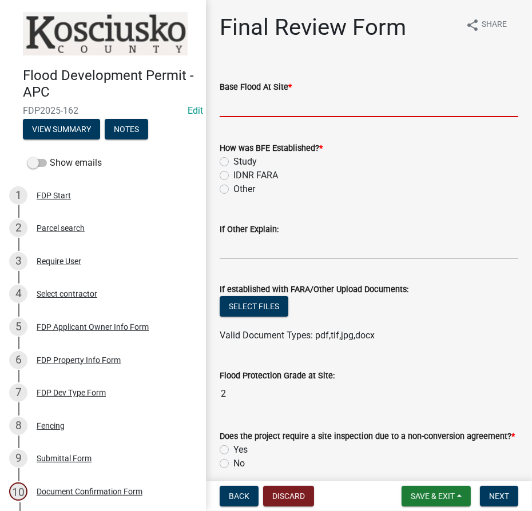
click at [265, 104] on input "text" at bounding box center [369, 105] width 299 height 23
type input "828.9"
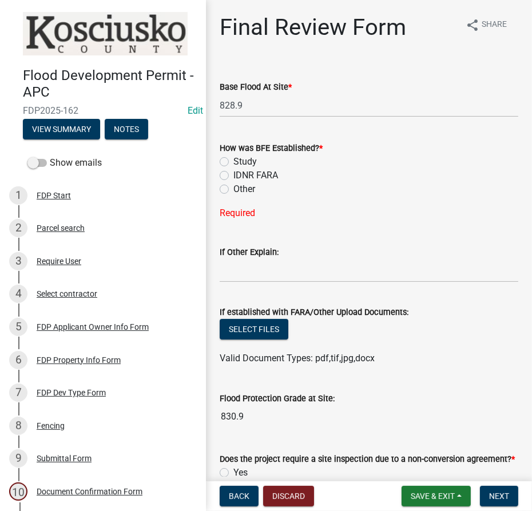
click at [233, 174] on label "IDNR FARA" at bounding box center [255, 176] width 45 height 14
click at [233, 174] on input "IDNR FARA" at bounding box center [236, 172] width 7 height 7
radio input "true"
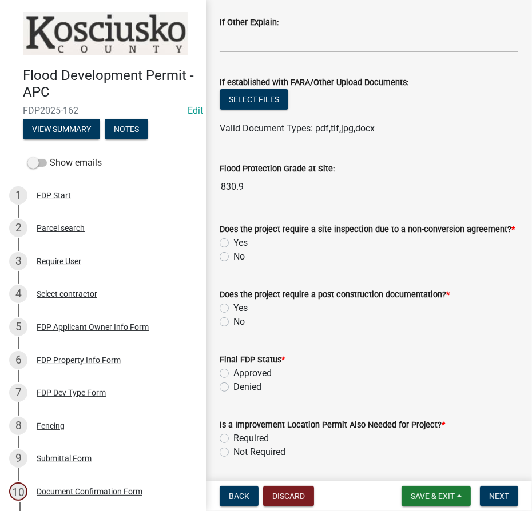
scroll to position [208, 0]
click at [233, 253] on label "No" at bounding box center [238, 256] width 11 height 14
click at [233, 253] on input "No" at bounding box center [236, 252] width 7 height 7
radio input "true"
click at [233, 318] on label "No" at bounding box center [238, 322] width 11 height 14
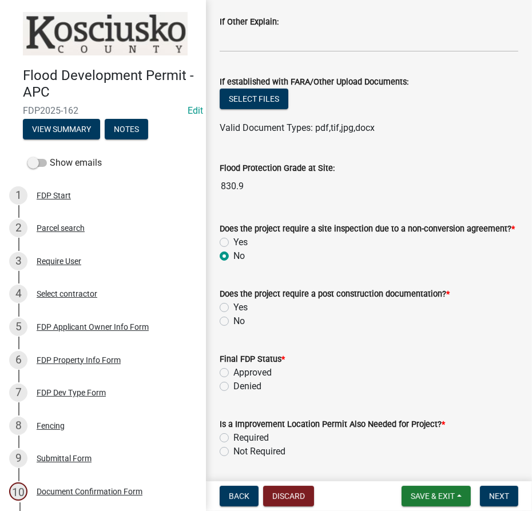
click at [233, 318] on input "No" at bounding box center [236, 318] width 7 height 7
radio input "true"
click at [233, 372] on label "Approved" at bounding box center [252, 373] width 38 height 14
click at [233, 372] on input "Approved" at bounding box center [236, 369] width 7 height 7
radio input "true"
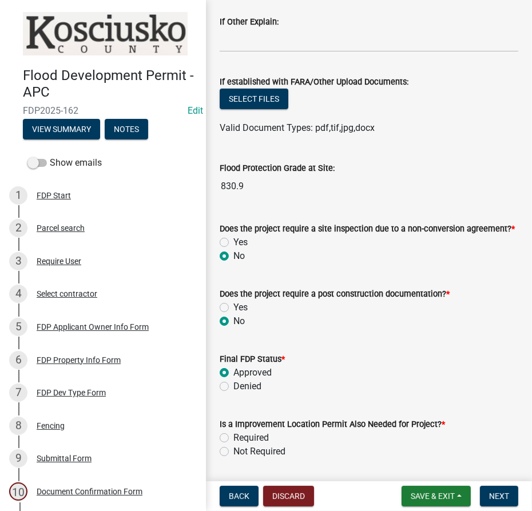
click at [233, 453] on label "Not Required" at bounding box center [259, 452] width 52 height 14
click at [233, 452] on input "Not Required" at bounding box center [236, 448] width 7 height 7
radio input "true"
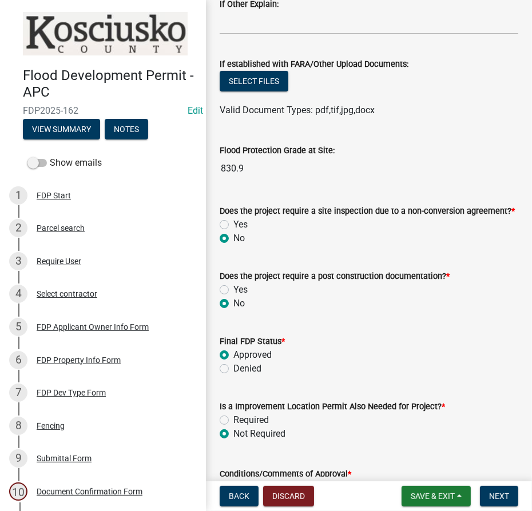
scroll to position [468, 0]
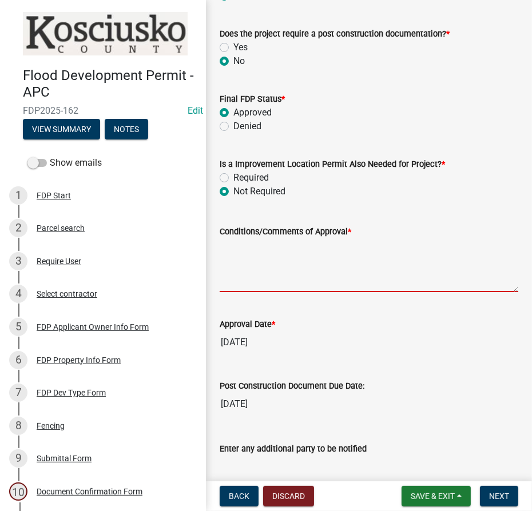
click at [264, 251] on textarea "Conditions/Comments of Approval *" at bounding box center [369, 266] width 299 height 54
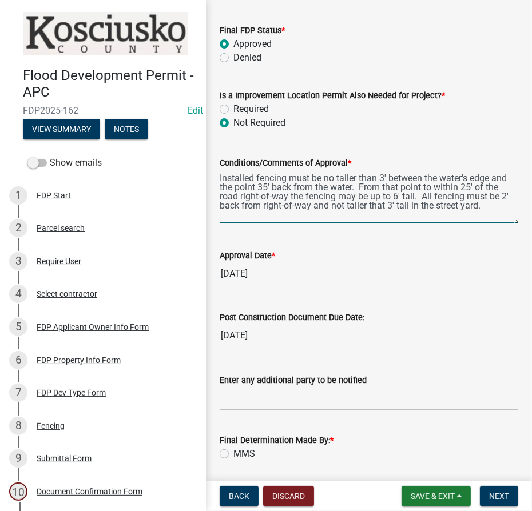
scroll to position [640, 0]
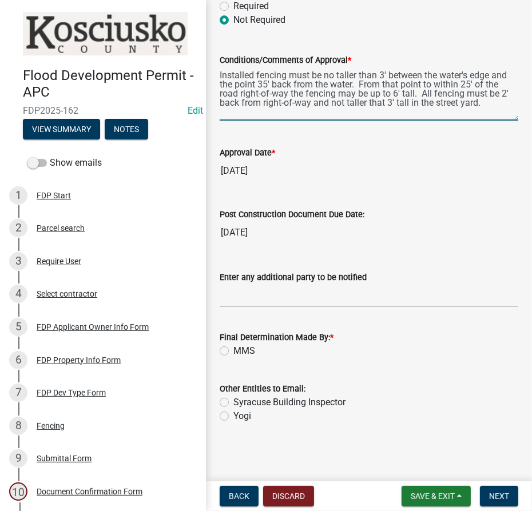
type textarea "Installed fencing must be no taller than 3' between the water's edge and the po…"
click at [243, 293] on input "Enter any additional party to be notified" at bounding box center [369, 295] width 299 height 23
click at [411, 495] on span "Save & Exit" at bounding box center [433, 496] width 44 height 9
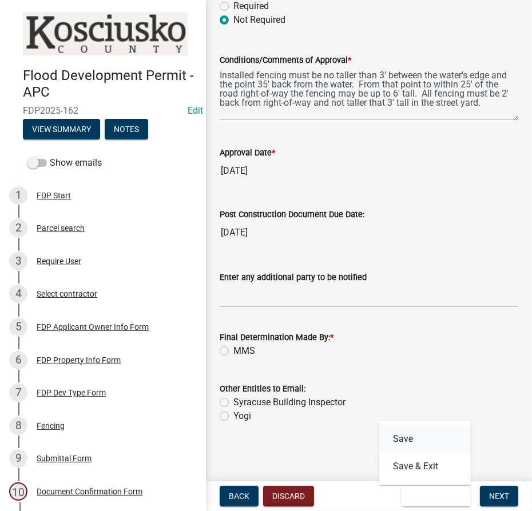
click at [403, 442] on button "Save" at bounding box center [425, 439] width 92 height 27
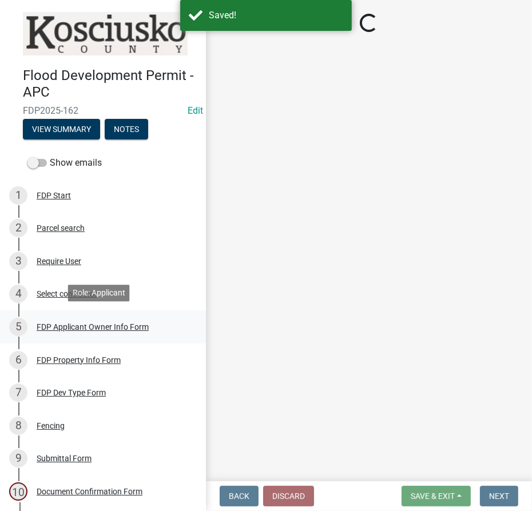
click at [70, 323] on div "FDP Applicant Owner Info Form" at bounding box center [93, 327] width 112 height 8
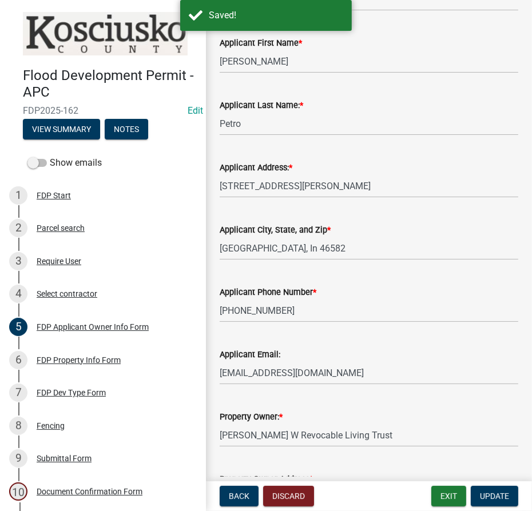
scroll to position [364, 0]
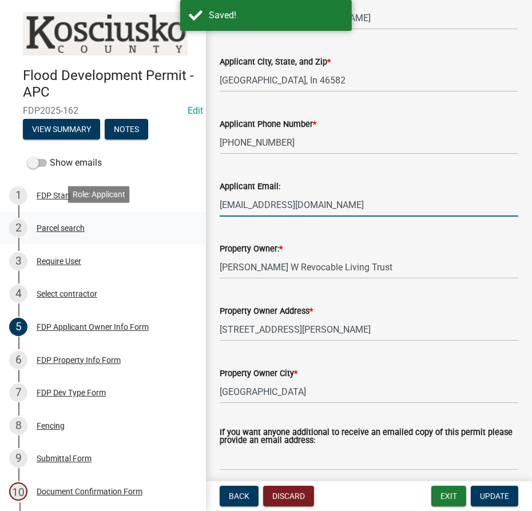
drag, startPoint x: 317, startPoint y: 206, endPoint x: 84, endPoint y: 217, distance: 233.1
click at [84, 217] on div "Flood Development Permit - APC FDP2025-162 Edit View Summary Notes Show emails …" at bounding box center [266, 255] width 532 height 511
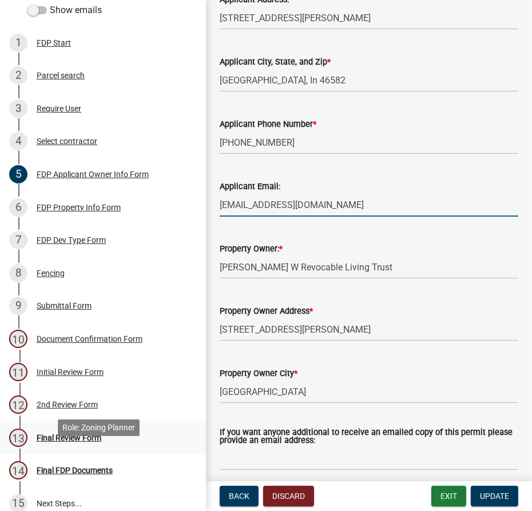
scroll to position [164, 0]
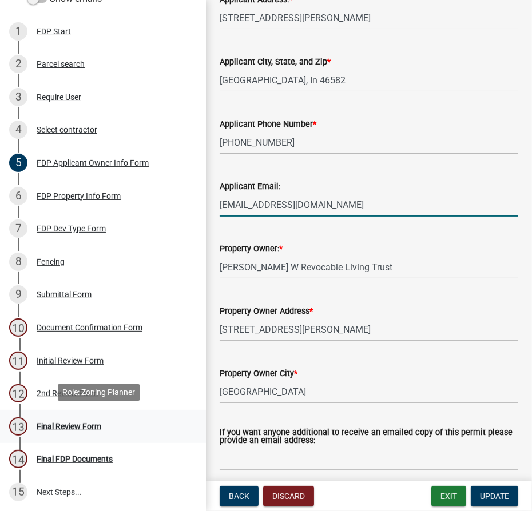
click at [82, 418] on div "13 Final Review Form" at bounding box center [98, 427] width 178 height 18
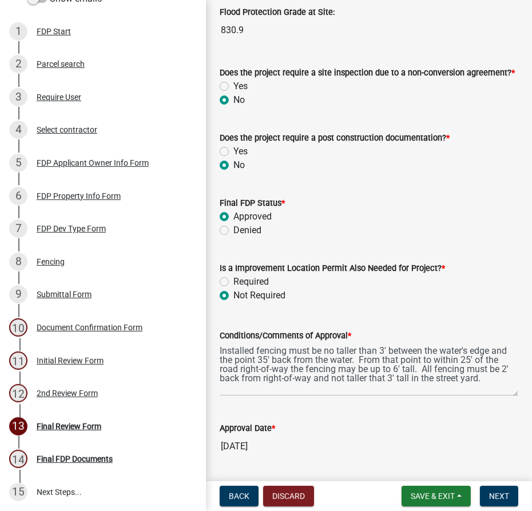
scroll to position [624, 0]
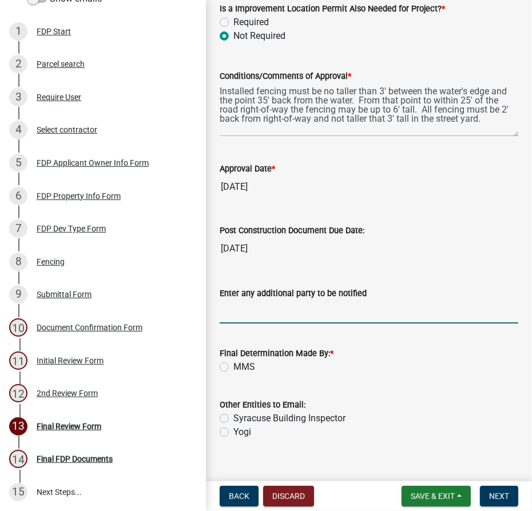
click at [263, 308] on input "Enter any additional party to be notified" at bounding box center [369, 311] width 299 height 23
paste input "[EMAIL_ADDRESS][DOMAIN_NAME]"
type input "[EMAIL_ADDRESS][DOMAIN_NAME]"
click at [233, 366] on label "MMS" at bounding box center [244, 367] width 22 height 14
click at [233, 366] on input "MMS" at bounding box center [236, 363] width 7 height 7
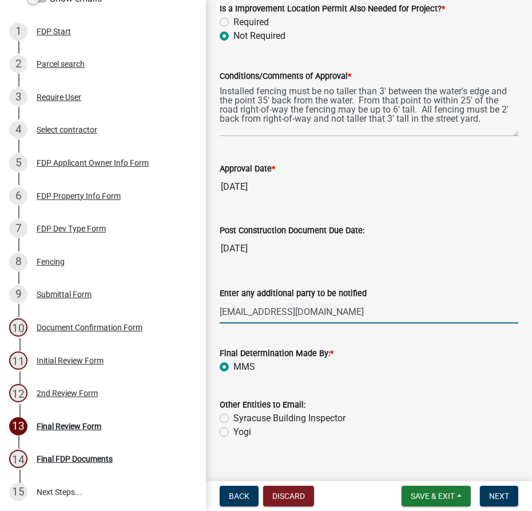
radio input "true"
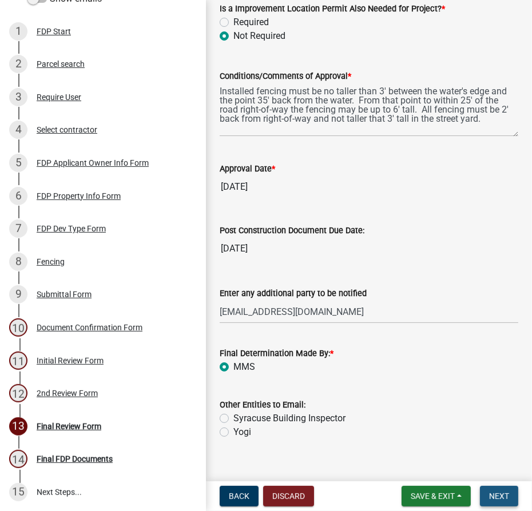
click at [498, 497] on span "Next" at bounding box center [499, 496] width 20 height 9
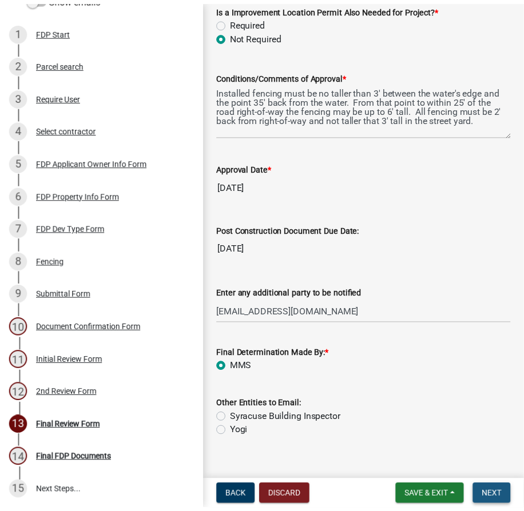
scroll to position [0, 0]
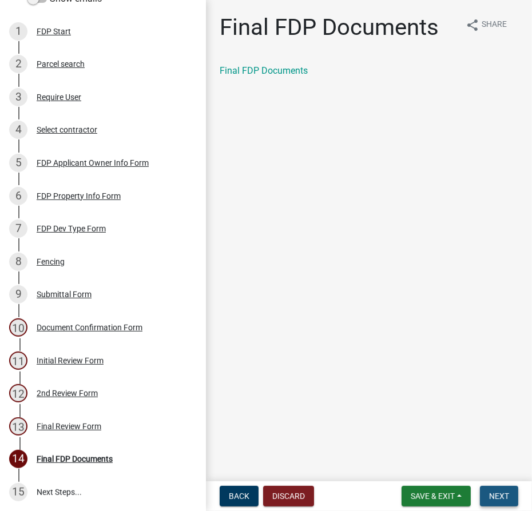
click at [495, 505] on button "Next" at bounding box center [499, 496] width 38 height 21
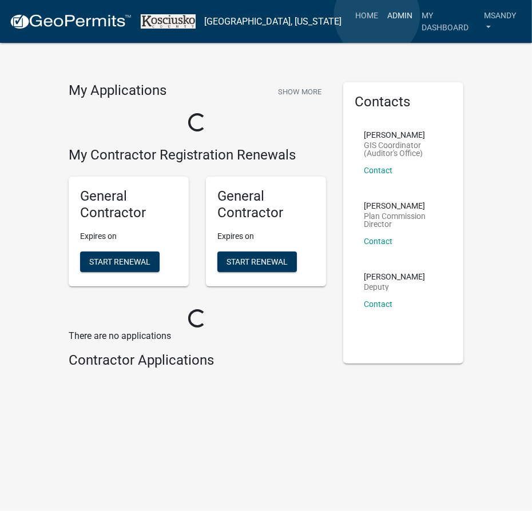
click at [383, 15] on link "Admin" at bounding box center [400, 16] width 34 height 22
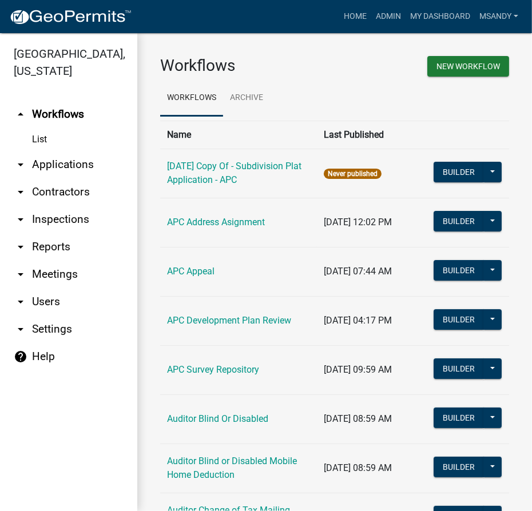
click at [55, 166] on link "arrow_drop_down Applications" at bounding box center [68, 164] width 137 height 27
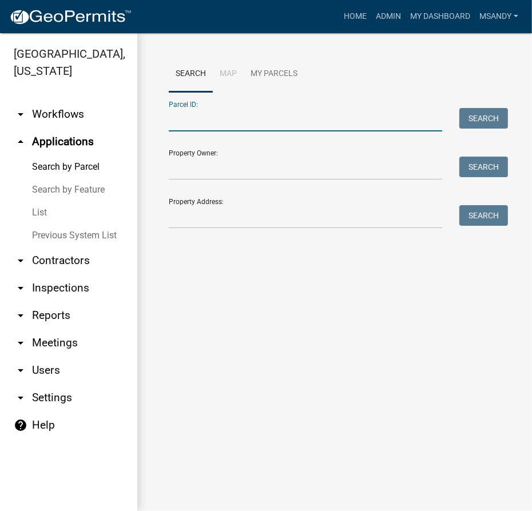
click at [192, 119] on input "Parcel ID:" at bounding box center [305, 119] width 273 height 23
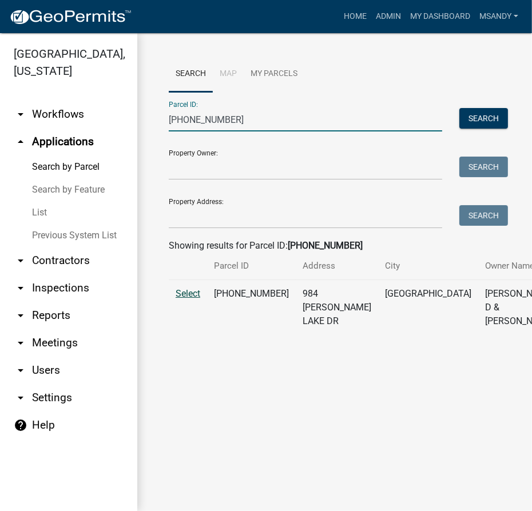
type input "029-099-015"
click at [182, 299] on span "Select" at bounding box center [188, 293] width 25 height 11
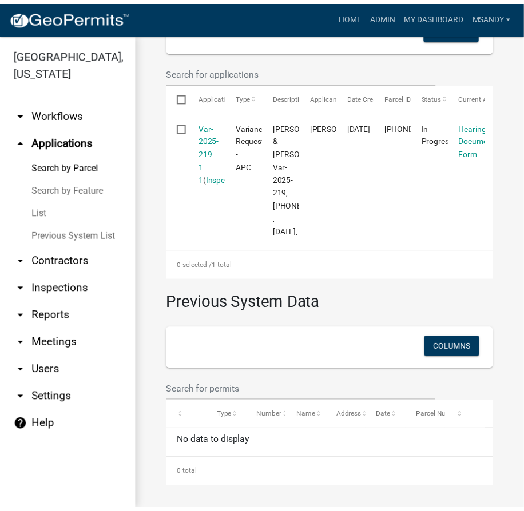
scroll to position [447, 0]
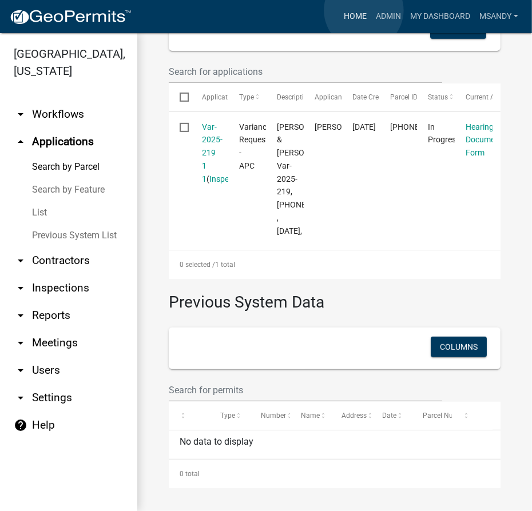
click at [364, 10] on link "Home" at bounding box center [355, 17] width 32 height 22
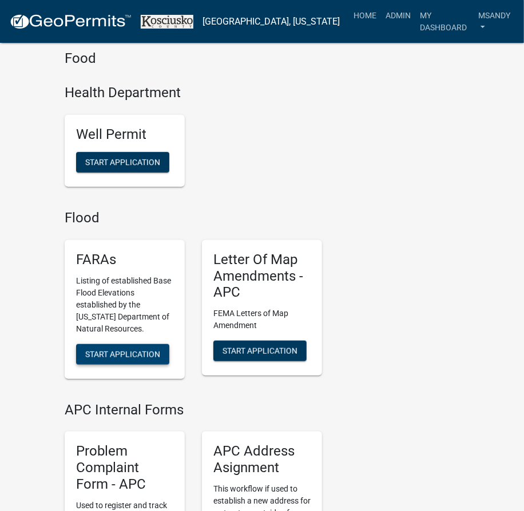
scroll to position [3276, 0]
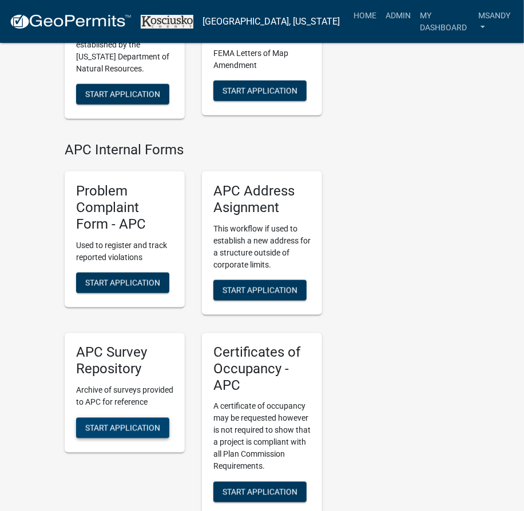
click at [116, 423] on span "Start Application" at bounding box center [122, 427] width 75 height 9
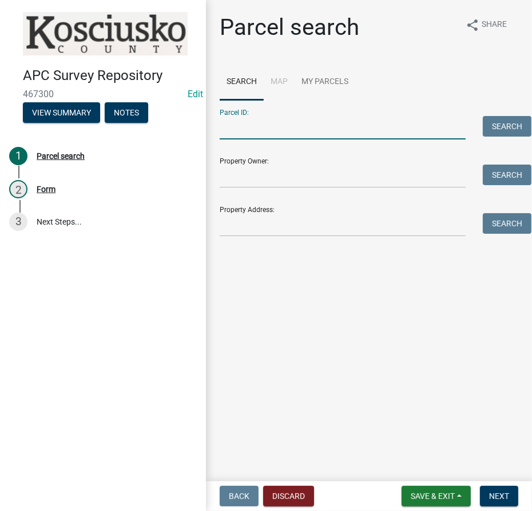
click at [307, 138] on input "Parcel ID:" at bounding box center [343, 127] width 246 height 23
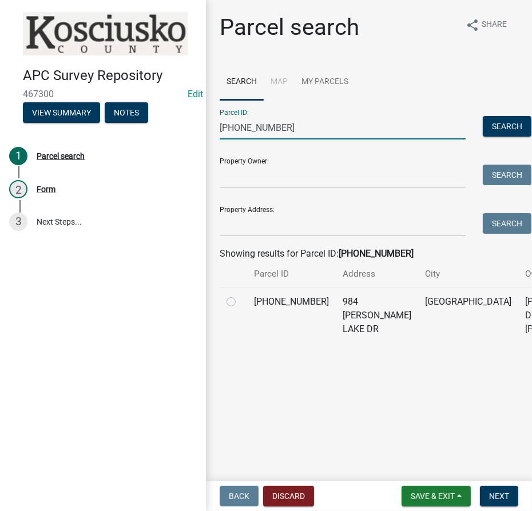
type input "029-099-015"
click at [240, 295] on label at bounding box center [240, 295] width 0 height 0
click at [240, 303] on input "radio" at bounding box center [243, 298] width 7 height 7
radio input "true"
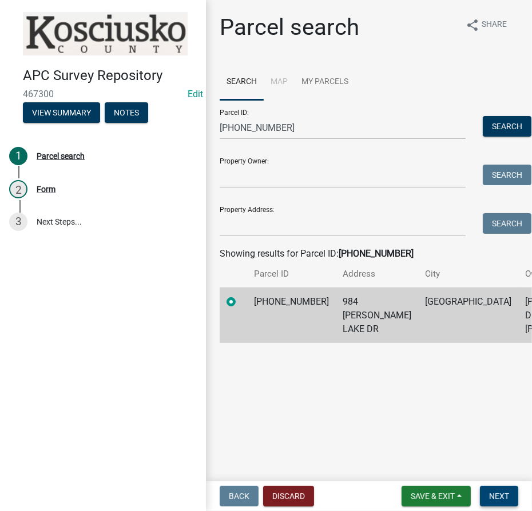
click at [499, 492] on span "Next" at bounding box center [499, 496] width 20 height 9
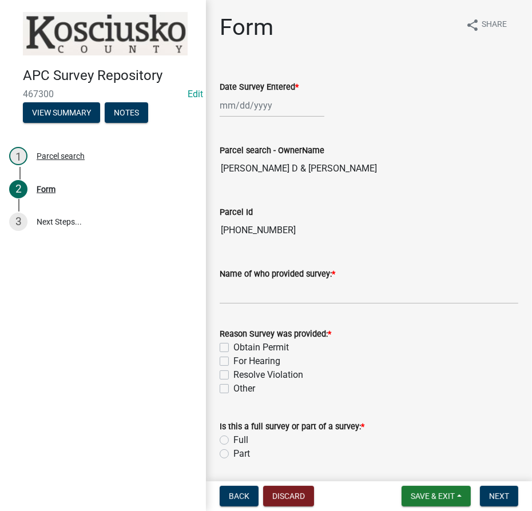
click at [243, 101] on div at bounding box center [272, 105] width 105 height 23
select select "8"
select select "2025"
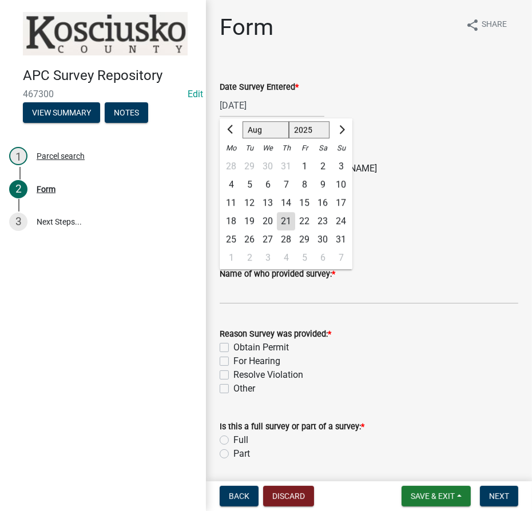
click at [289, 220] on div "21" at bounding box center [286, 221] width 18 height 18
type input "[DATE]"
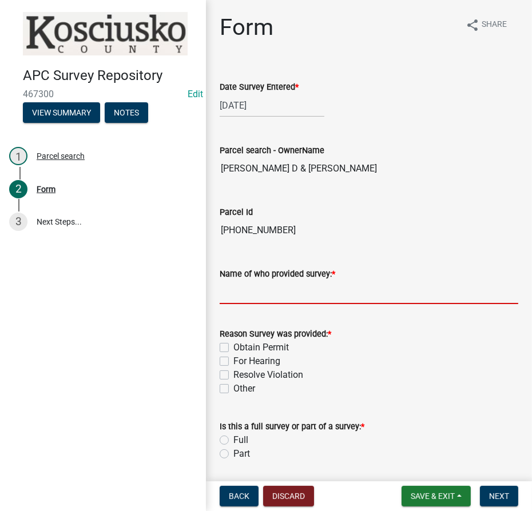
click at [243, 288] on input "Name of who provided survey: *" at bounding box center [369, 292] width 299 height 23
type input "Janet Barrett"
click at [233, 364] on label "For Hearing" at bounding box center [256, 362] width 47 height 14
click at [233, 362] on input "For Hearing" at bounding box center [236, 358] width 7 height 7
checkbox input "true"
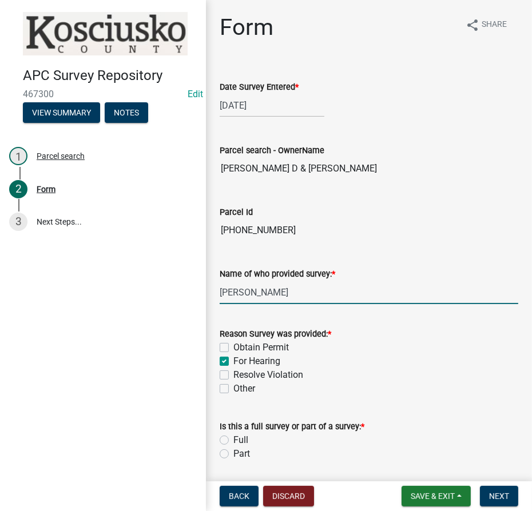
checkbox input "false"
checkbox input "true"
checkbox input "false"
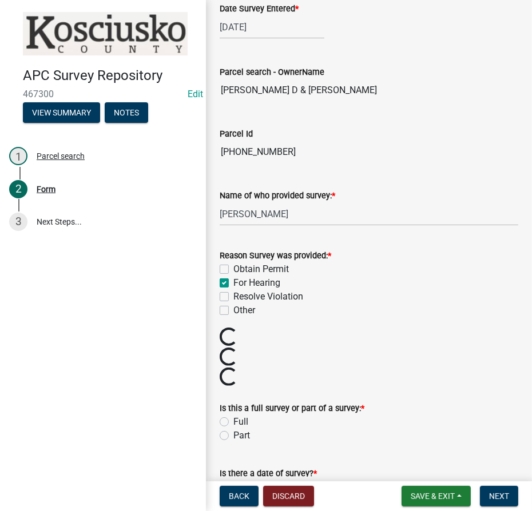
scroll to position [208, 0]
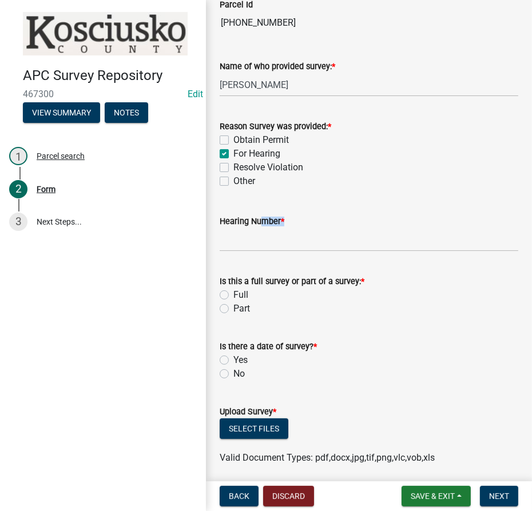
drag, startPoint x: 253, startPoint y: 225, endPoint x: 252, endPoint y: 233, distance: 8.7
click at [252, 230] on form "Hearing Number *" at bounding box center [369, 233] width 299 height 37
click at [252, 235] on input "Hearing Number *" at bounding box center [369, 239] width 299 height 23
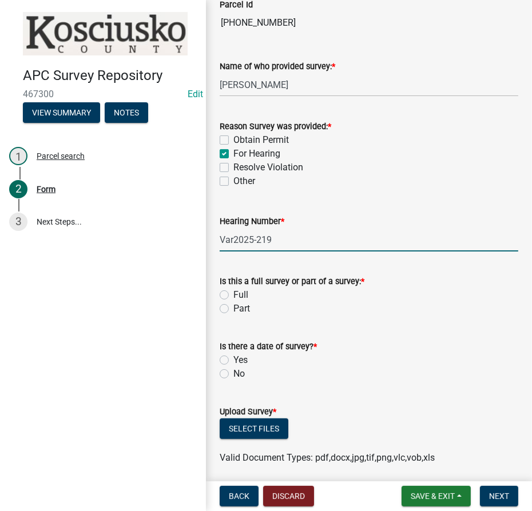
type input "Var2025-219"
click at [233, 311] on label "Part" at bounding box center [241, 309] width 17 height 14
click at [233, 309] on input "Part" at bounding box center [236, 305] width 7 height 7
radio input "true"
click at [233, 361] on label "Yes" at bounding box center [240, 361] width 14 height 14
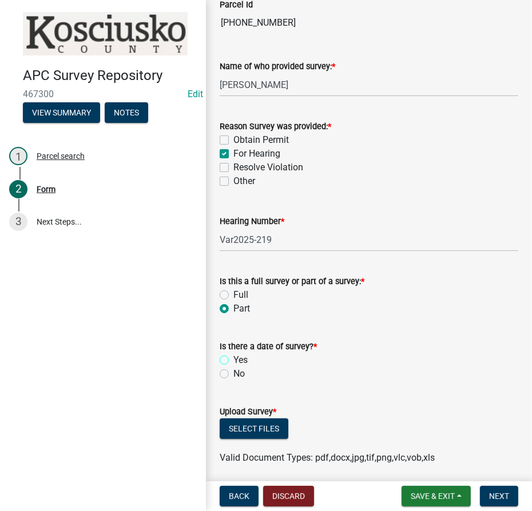
click at [233, 361] on input "Yes" at bounding box center [236, 357] width 7 height 7
radio input "true"
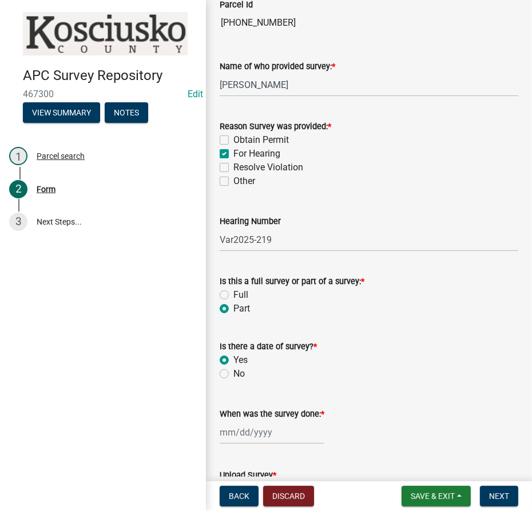
select select "8"
select select "2025"
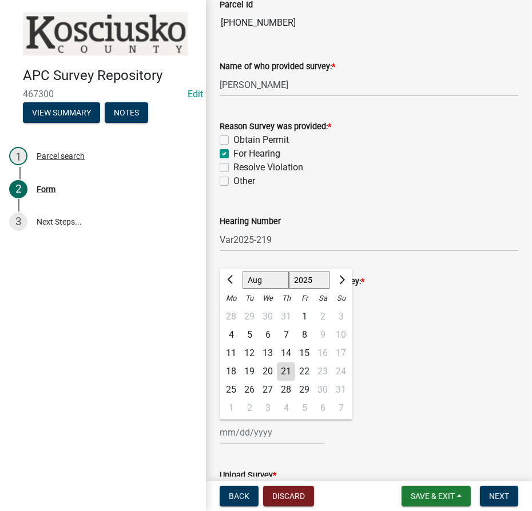
click at [275, 437] on div "Jan Feb Mar Apr May Jun Jul Aug Sep Oct Nov Dec 1525 1526 1527 1528 1529 1530 1…" at bounding box center [272, 432] width 105 height 23
click at [264, 281] on select "Jan Feb Mar Apr May Jun [DATE] Aug Sep Oct Nov Dec" at bounding box center [266, 280] width 46 height 17
select select "7"
click at [243, 272] on select "Jan Feb Mar Apr May Jun [DATE] Aug Sep Oct Nov Dec" at bounding box center [266, 280] width 46 height 17
click at [290, 279] on select "1525 1526 1527 1528 1529 1530 1531 1532 1533 1534 1535 1536 1537 1538 1539 1540…" at bounding box center [309, 280] width 41 height 17
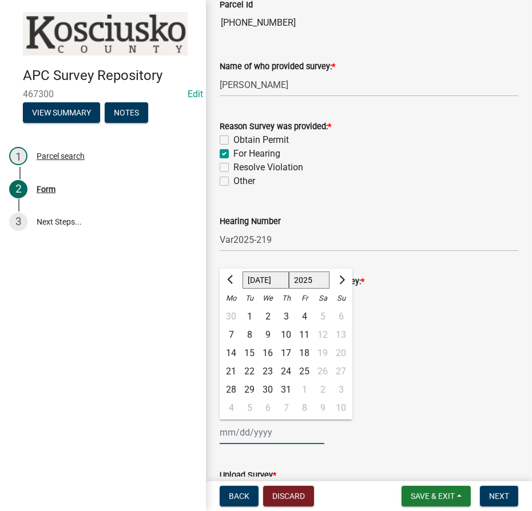
select select "2023"
click at [289, 272] on select "1525 1526 1527 1528 1529 1530 1531 1532 1533 1534 1535 1536 1537 1538 1539 1540…" at bounding box center [309, 280] width 41 height 17
click at [269, 370] on div "19" at bounding box center [268, 372] width 18 height 18
type input "07/19/2023"
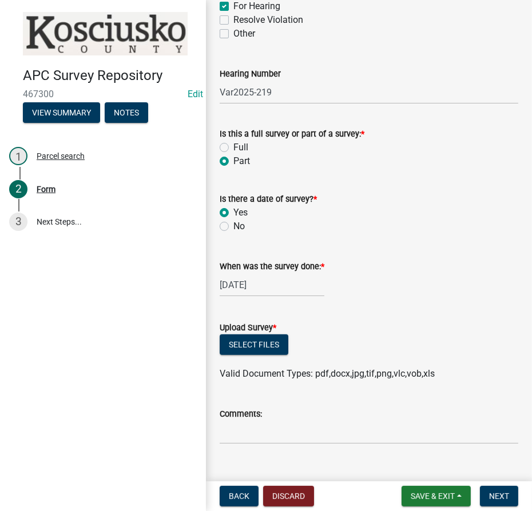
scroll to position [364, 0]
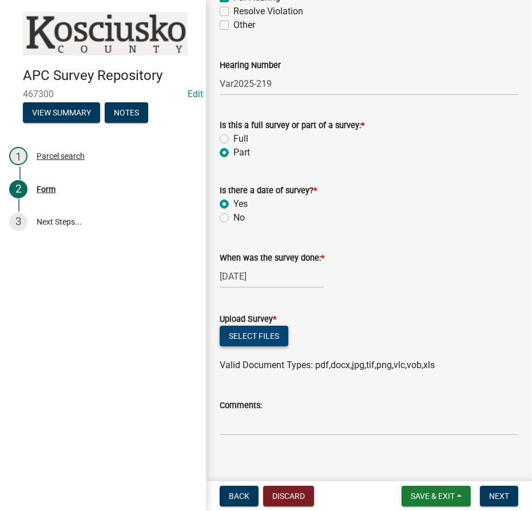
click at [245, 335] on button "Select files" at bounding box center [254, 336] width 69 height 21
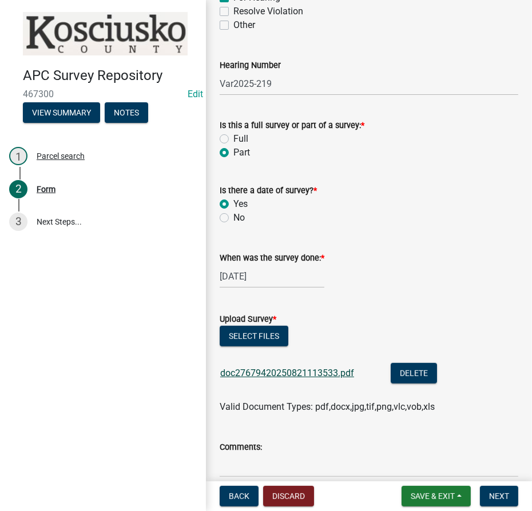
click at [300, 370] on link "doc27679420250821113533.pdf" at bounding box center [287, 373] width 134 height 11
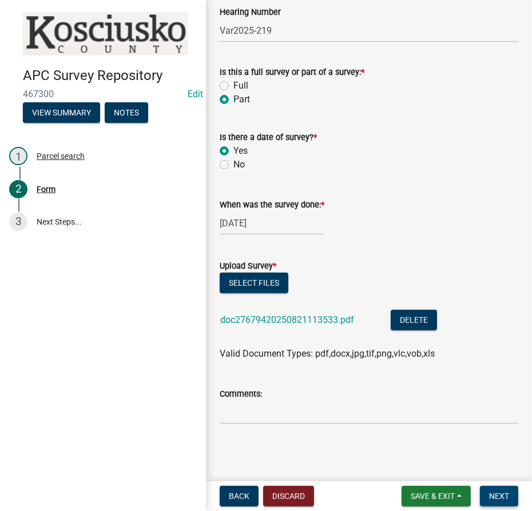
click at [489, 493] on button "Next" at bounding box center [499, 496] width 38 height 21
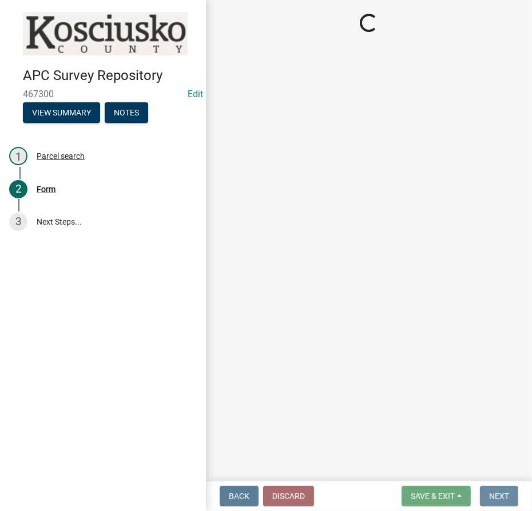
scroll to position [0, 0]
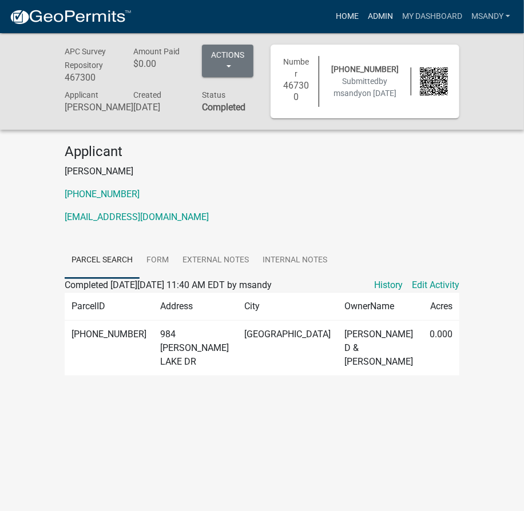
drag, startPoint x: 376, startPoint y: 9, endPoint x: 352, endPoint y: 16, distance: 24.6
click at [376, 9] on link "Admin" at bounding box center [380, 17] width 34 height 22
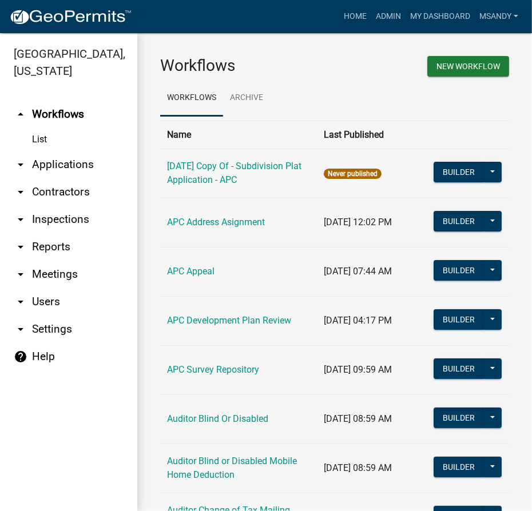
click at [55, 162] on link "arrow_drop_down Applications" at bounding box center [68, 164] width 137 height 27
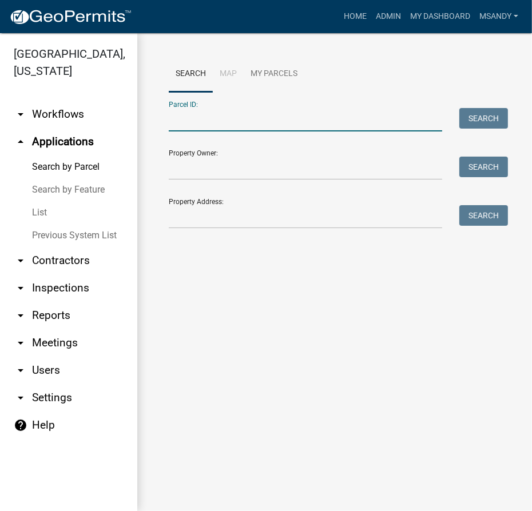
click at [210, 114] on input "Parcel ID:" at bounding box center [305, 119] width 273 height 23
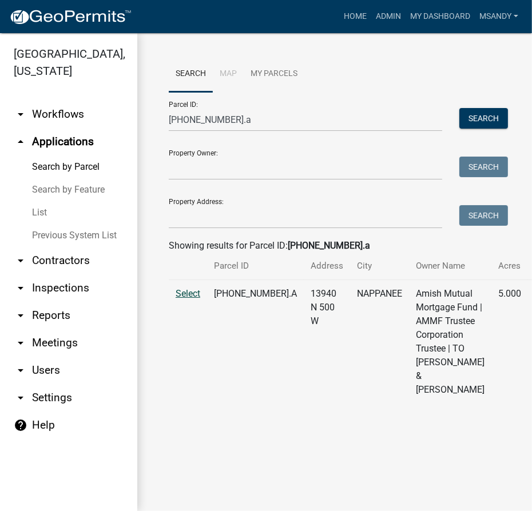
click at [187, 299] on span "Select" at bounding box center [188, 293] width 25 height 11
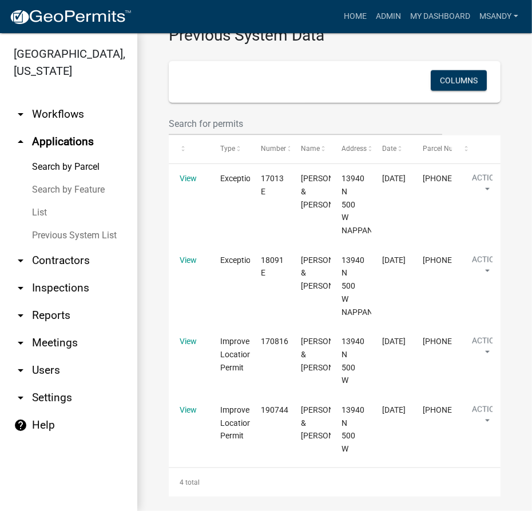
scroll to position [1092, 0]
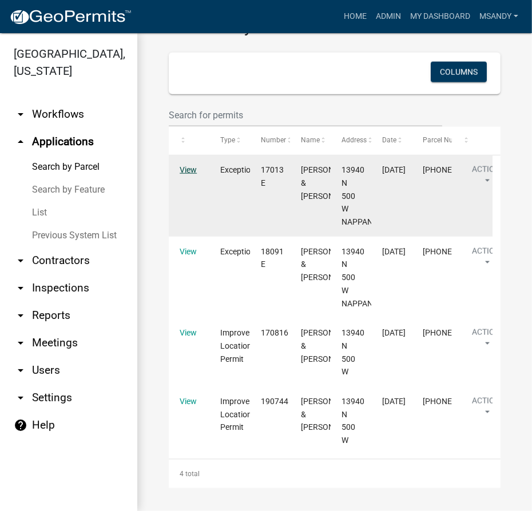
click at [186, 174] on link "View" at bounding box center [188, 169] width 17 height 9
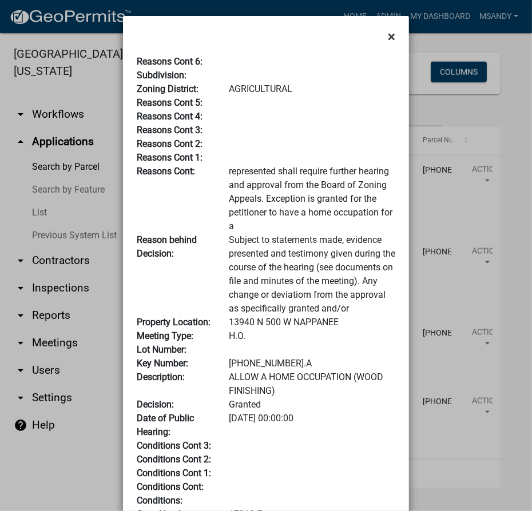
click at [391, 37] on button "×" at bounding box center [392, 37] width 26 height 32
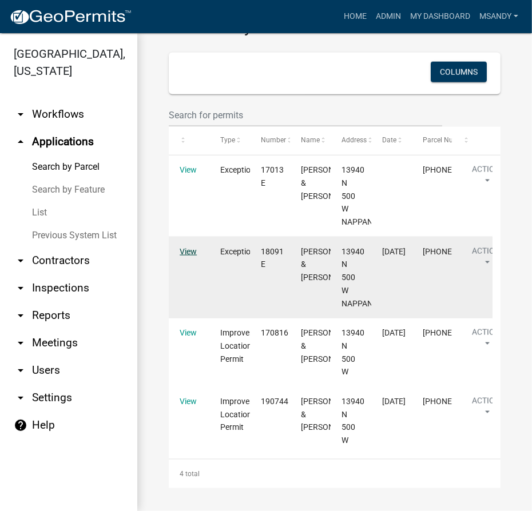
click at [181, 256] on link "View" at bounding box center [188, 251] width 17 height 9
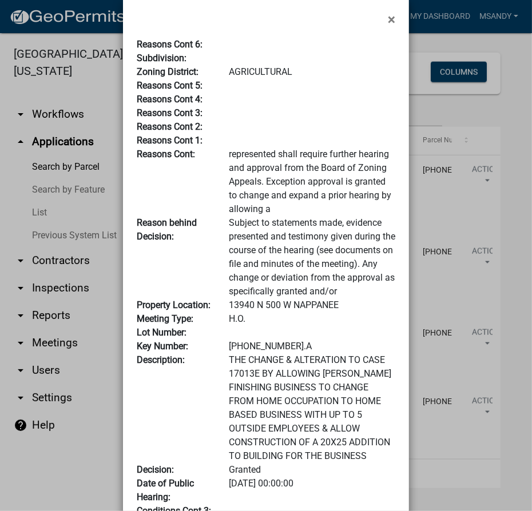
scroll to position [0, 0]
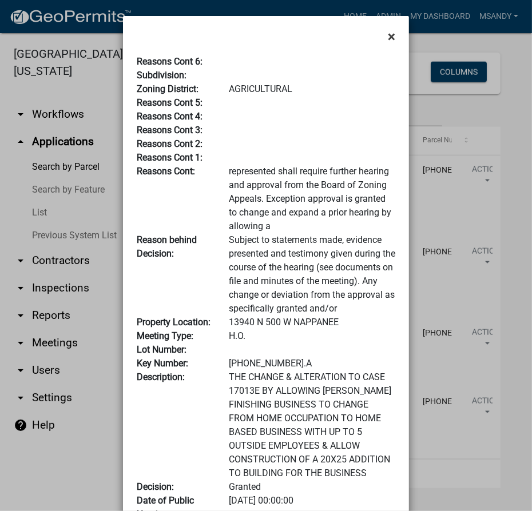
click at [388, 34] on span "×" at bounding box center [391, 37] width 7 height 16
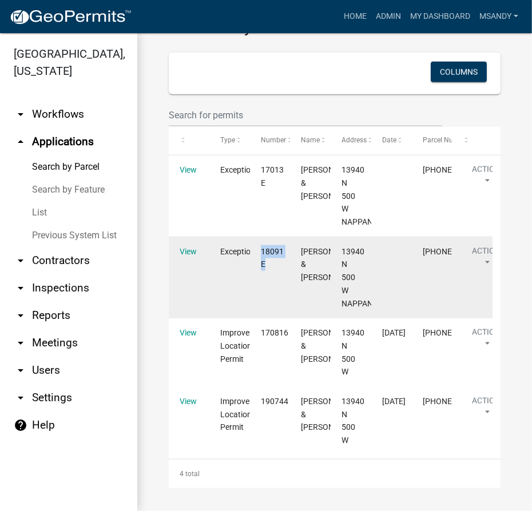
drag, startPoint x: 262, startPoint y: 282, endPoint x: 276, endPoint y: 293, distance: 17.9
click at [276, 272] on div "18091 E" at bounding box center [270, 258] width 18 height 26
copy span "18091 E"
click at [192, 251] on link "View" at bounding box center [188, 251] width 17 height 9
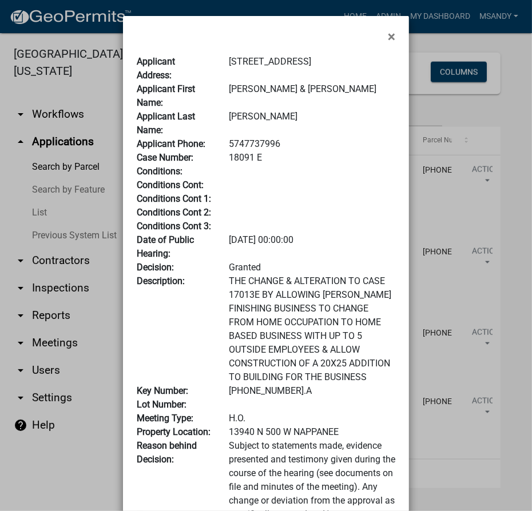
scroll to position [51, 0]
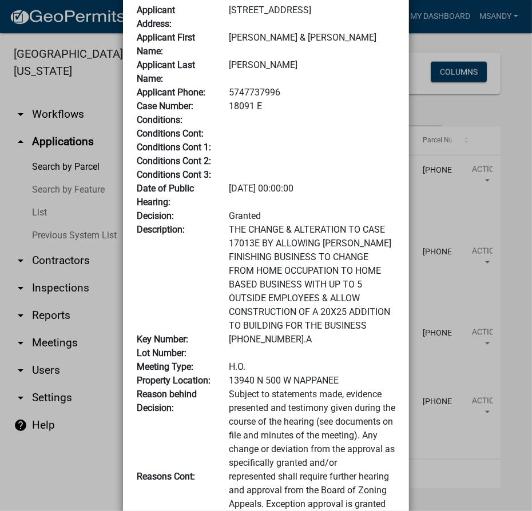
click at [322, 280] on div "THE CHANGE & ALTERATION TO CASE 17013E BY ALLOWING WOOD FINISHING BUSINESS TO C…" at bounding box center [312, 278] width 184 height 110
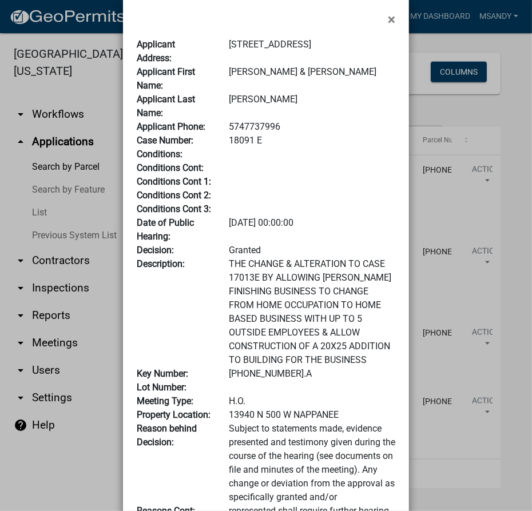
scroll to position [0, 0]
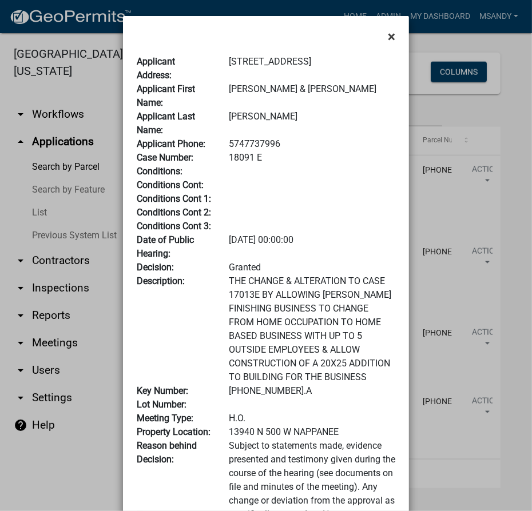
click at [388, 33] on span "×" at bounding box center [391, 37] width 7 height 16
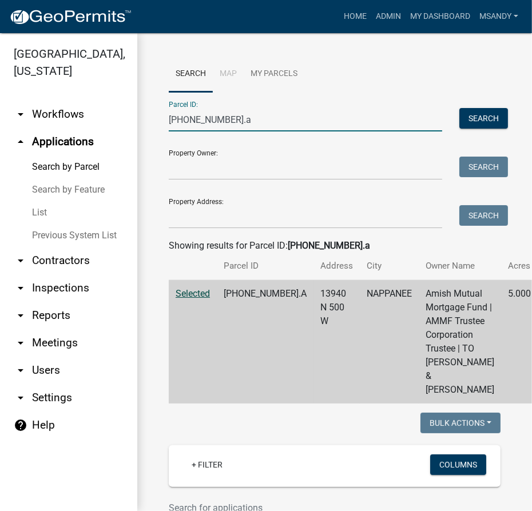
drag, startPoint x: 136, startPoint y: 119, endPoint x: -1, endPoint y: 112, distance: 136.9
click at [0, 112] on html "Internet Explorer does NOT work with GeoPermits. Get a new browser for more sec…" at bounding box center [266, 255] width 532 height 511
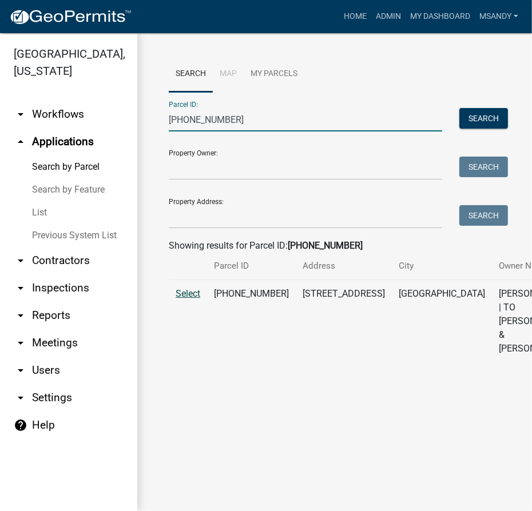
type input "018-066-059"
click at [188, 299] on span "Select" at bounding box center [188, 293] width 25 height 11
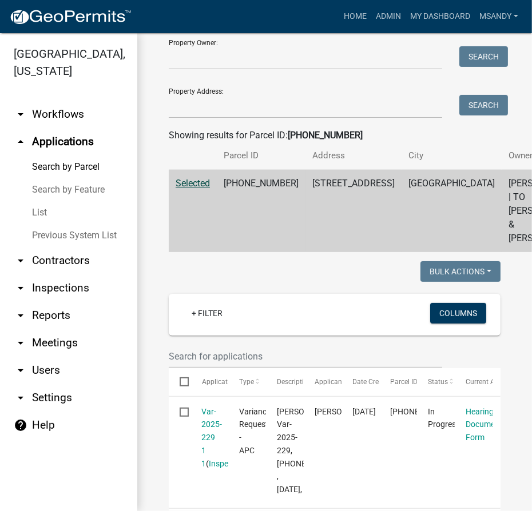
scroll to position [51, 0]
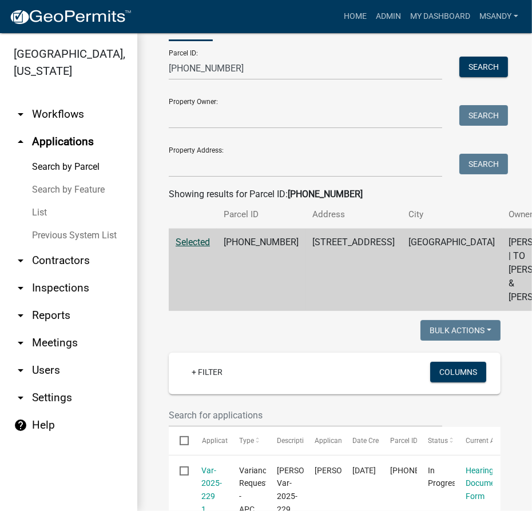
click at [183, 248] on span "Selected" at bounding box center [193, 242] width 34 height 11
click at [190, 248] on span "Selected" at bounding box center [193, 242] width 34 height 11
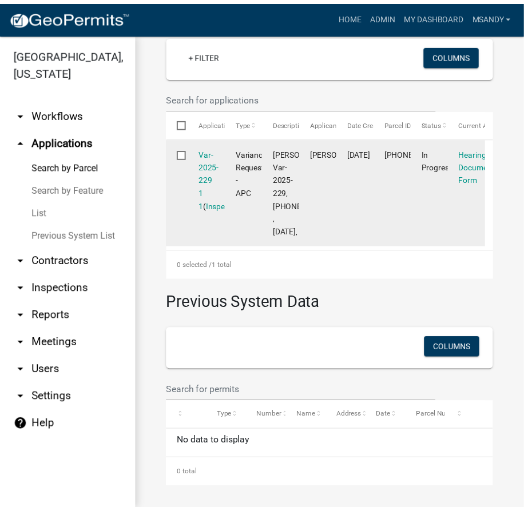
scroll to position [462, 0]
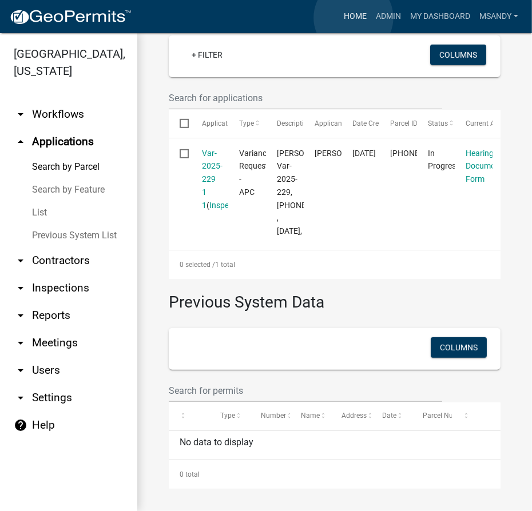
click at [354, 18] on link "Home" at bounding box center [355, 17] width 32 height 22
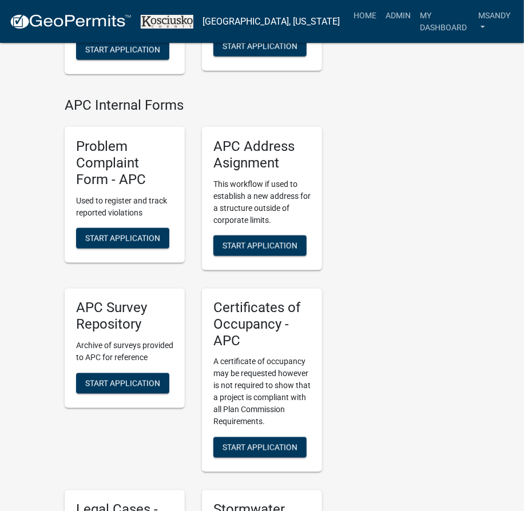
scroll to position [3325, 0]
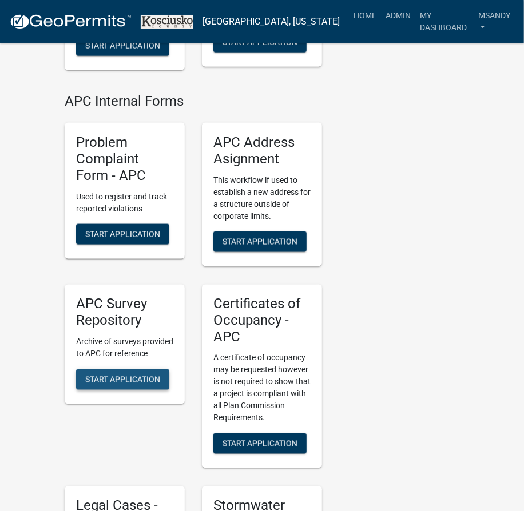
click at [92, 375] on span "Start Application" at bounding box center [122, 379] width 75 height 9
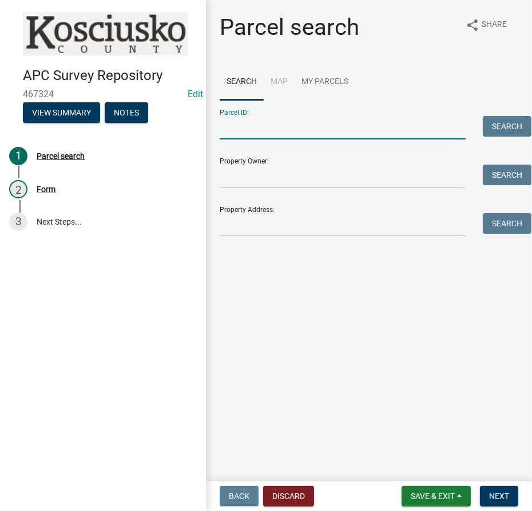
click at [410, 125] on input "Parcel ID:" at bounding box center [343, 127] width 246 height 23
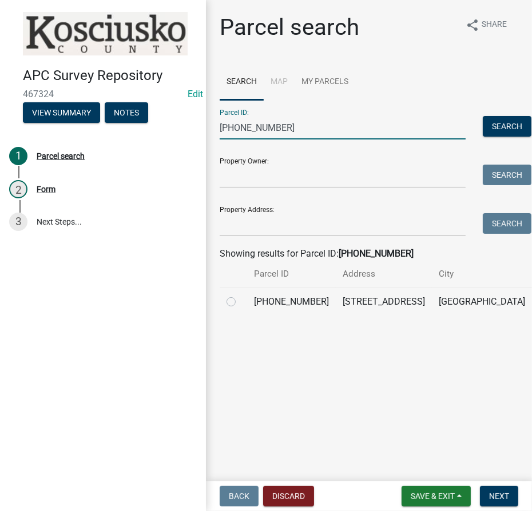
type input "018-066-059"
click at [237, 309] on div at bounding box center [234, 302] width 14 height 14
click at [240, 295] on label at bounding box center [240, 295] width 0 height 0
click at [240, 303] on input "radio" at bounding box center [243, 298] width 7 height 7
radio input "true"
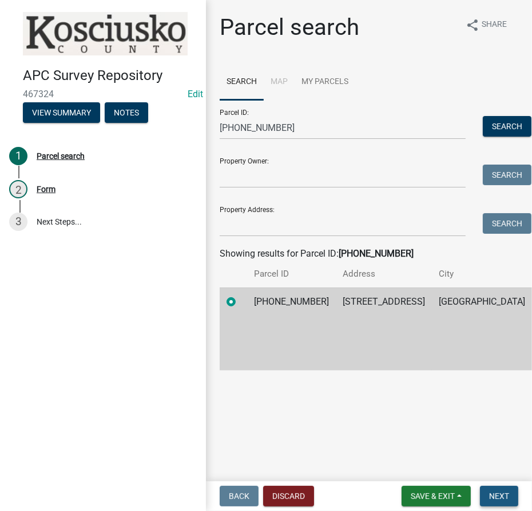
click at [489, 495] on button "Next" at bounding box center [499, 496] width 38 height 21
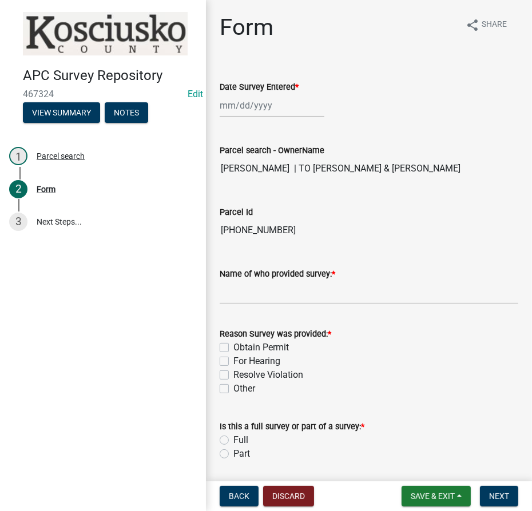
select select "8"
select select "2025"
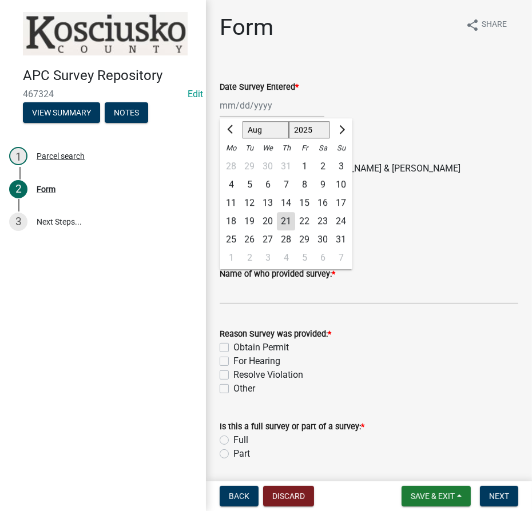
click at [248, 108] on div "Jan Feb Mar Apr May Jun Jul Aug Sep Oct Nov Dec 1525 1526 1527 1528 1529 1530 1…" at bounding box center [272, 105] width 105 height 23
click at [290, 223] on div "21" at bounding box center [286, 221] width 18 height 18
type input "[DATE]"
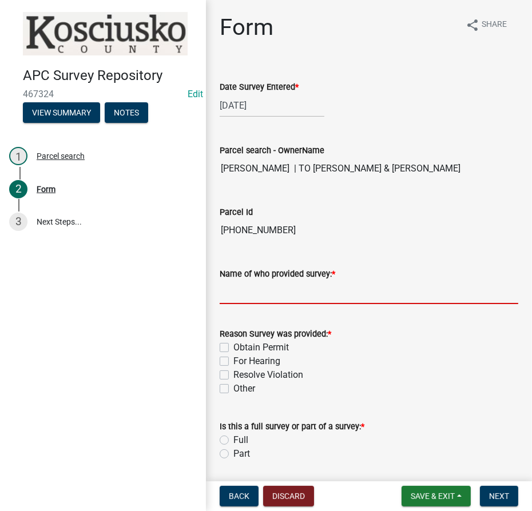
click at [259, 293] on input "Name of who provided survey: *" at bounding box center [369, 292] width 299 height 23
type input "Joseph Fugate"
click at [233, 359] on label "For Hearing" at bounding box center [256, 362] width 47 height 14
click at [233, 359] on input "For Hearing" at bounding box center [236, 358] width 7 height 7
checkbox input "true"
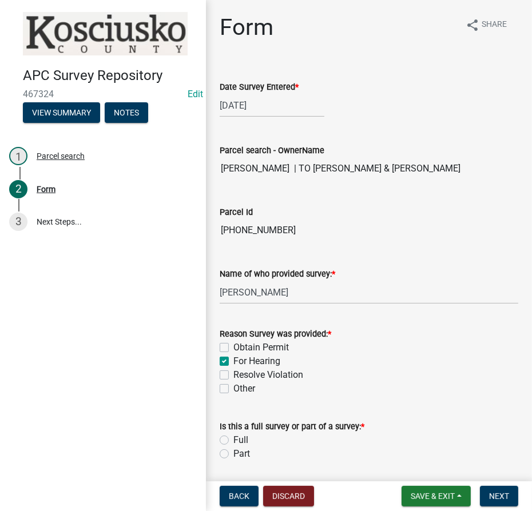
checkbox input "false"
checkbox input "true"
checkbox input "false"
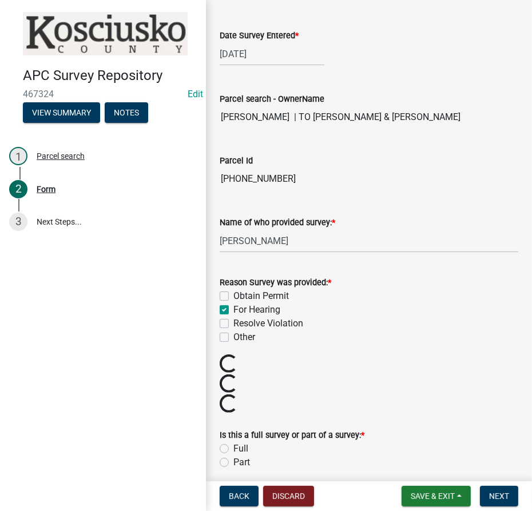
scroll to position [104, 0]
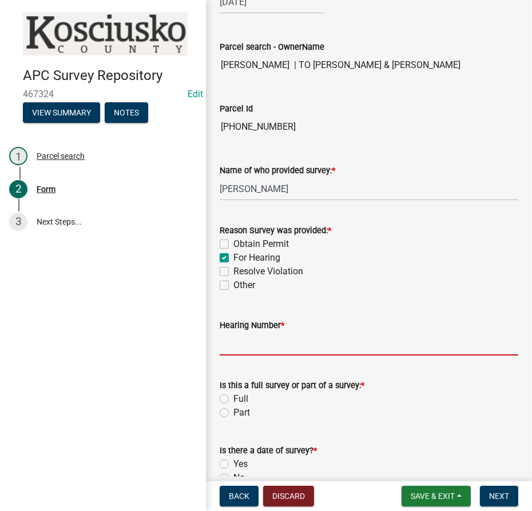
click at [228, 340] on input "Hearing Number *" at bounding box center [369, 343] width 299 height 23
type input "Var2025-229"
click at [233, 410] on label "Part" at bounding box center [241, 413] width 17 height 14
click at [233, 410] on input "Part" at bounding box center [236, 409] width 7 height 7
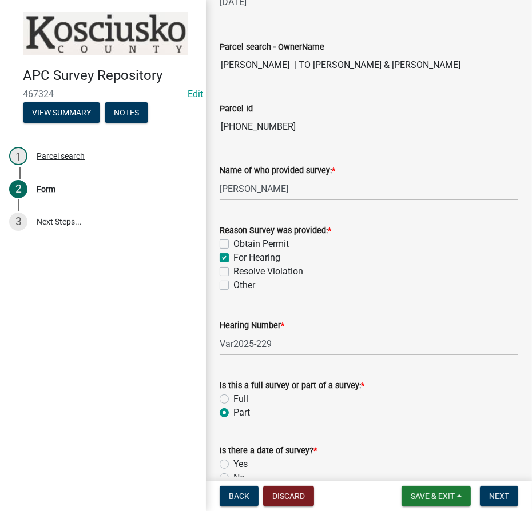
radio input "true"
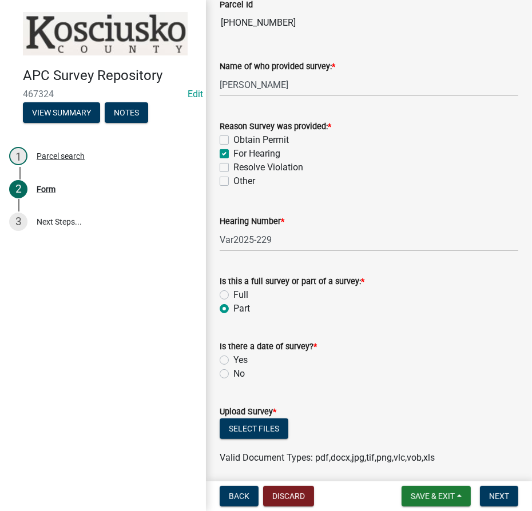
click at [233, 358] on label "Yes" at bounding box center [240, 361] width 14 height 14
click at [233, 358] on input "Yes" at bounding box center [236, 357] width 7 height 7
radio input "true"
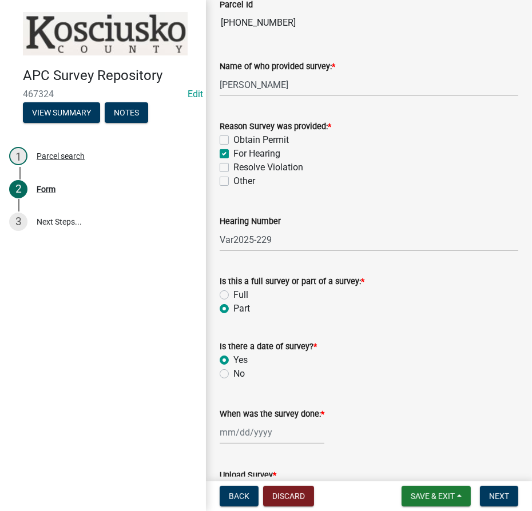
click at [265, 430] on div at bounding box center [272, 432] width 105 height 23
select select "8"
select select "2025"
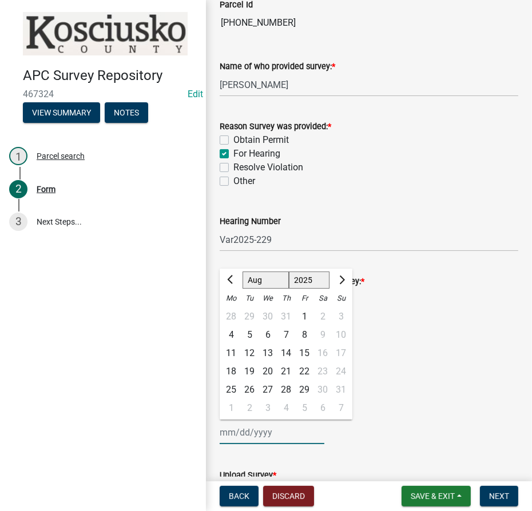
click at [255, 280] on select "Jan Feb Mar Apr May Jun [DATE] Aug Sep Oct Nov Dec" at bounding box center [266, 280] width 46 height 17
select select "7"
click at [243, 272] on select "Jan Feb Mar Apr May Jun [DATE] Aug Sep Oct Nov Dec" at bounding box center [266, 280] width 46 height 17
click at [292, 332] on div "10" at bounding box center [286, 335] width 18 height 18
type input "07/10/2025"
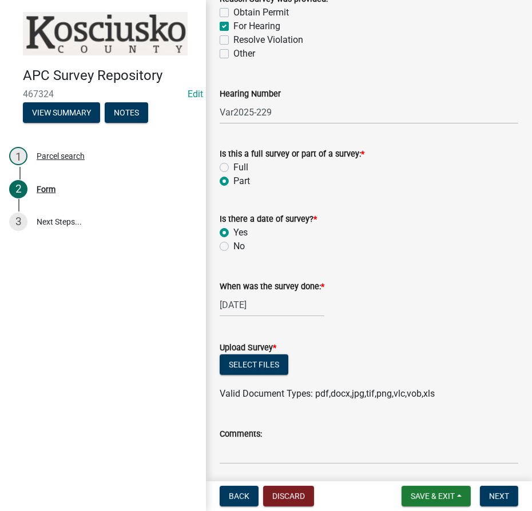
scroll to position [364, 0]
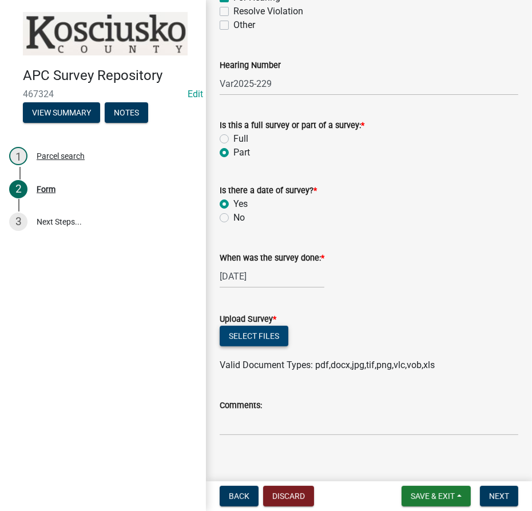
click at [261, 331] on button "Select files" at bounding box center [254, 336] width 69 height 21
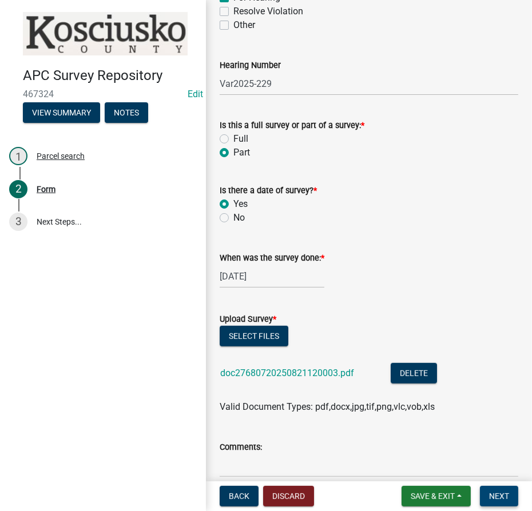
click at [494, 498] on span "Next" at bounding box center [499, 496] width 20 height 9
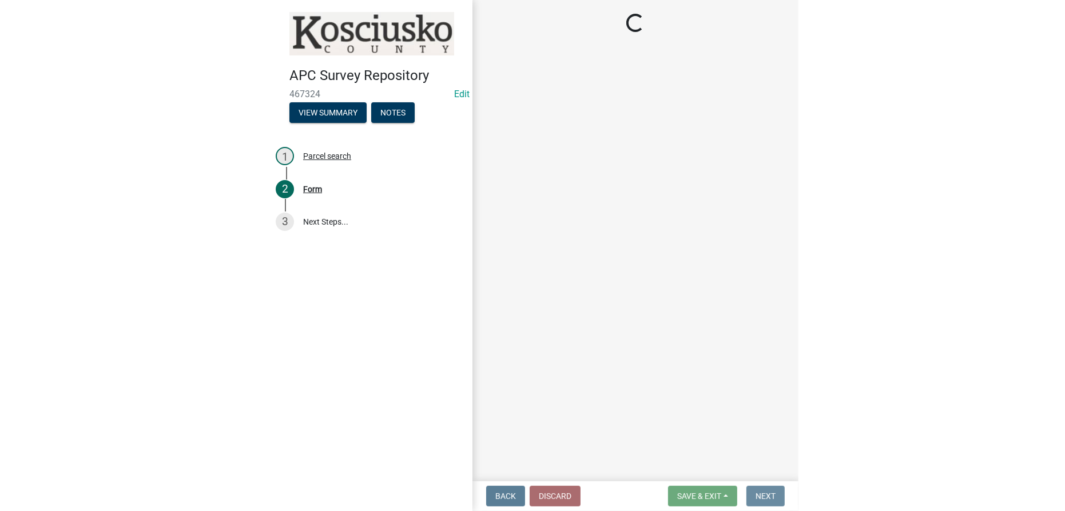
scroll to position [0, 0]
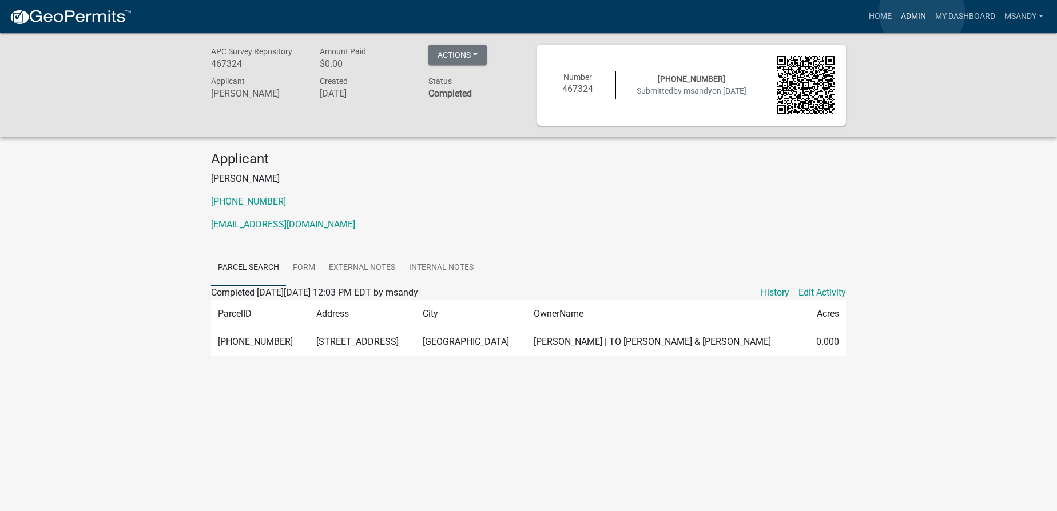
click at [531, 13] on link "Admin" at bounding box center [913, 17] width 34 height 22
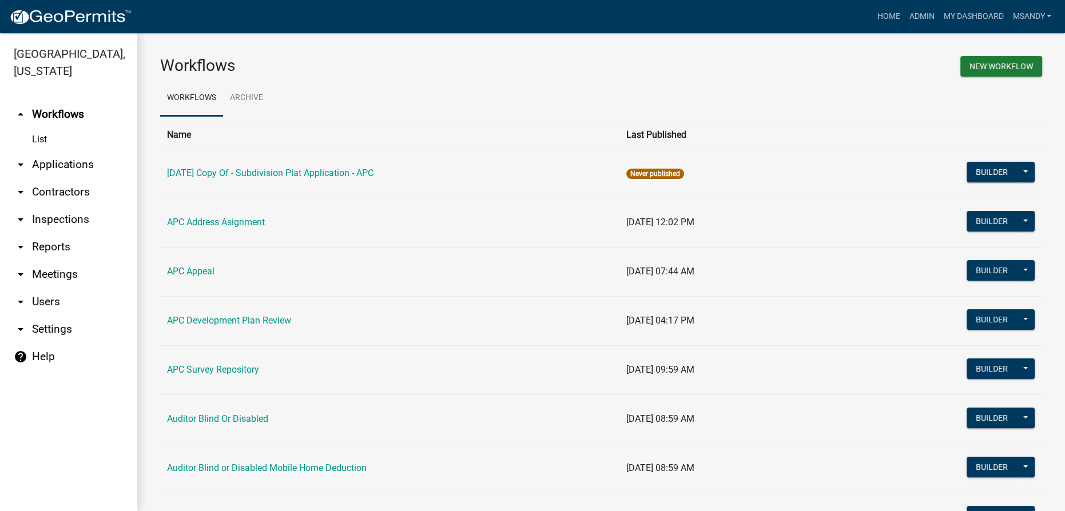
click at [74, 166] on link "arrow_drop_down Applications" at bounding box center [68, 164] width 137 height 27
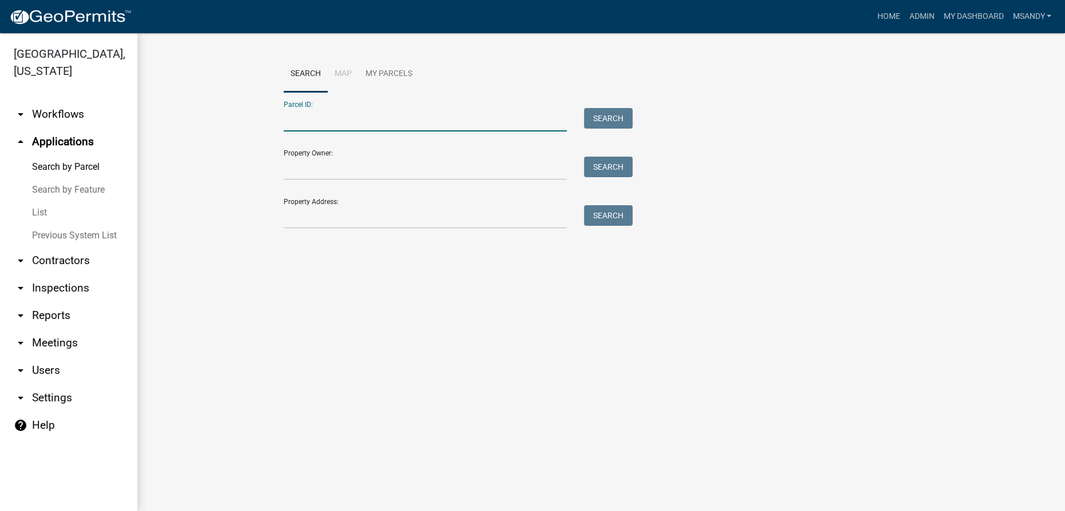
click at [311, 117] on input "Parcel ID:" at bounding box center [425, 119] width 283 height 23
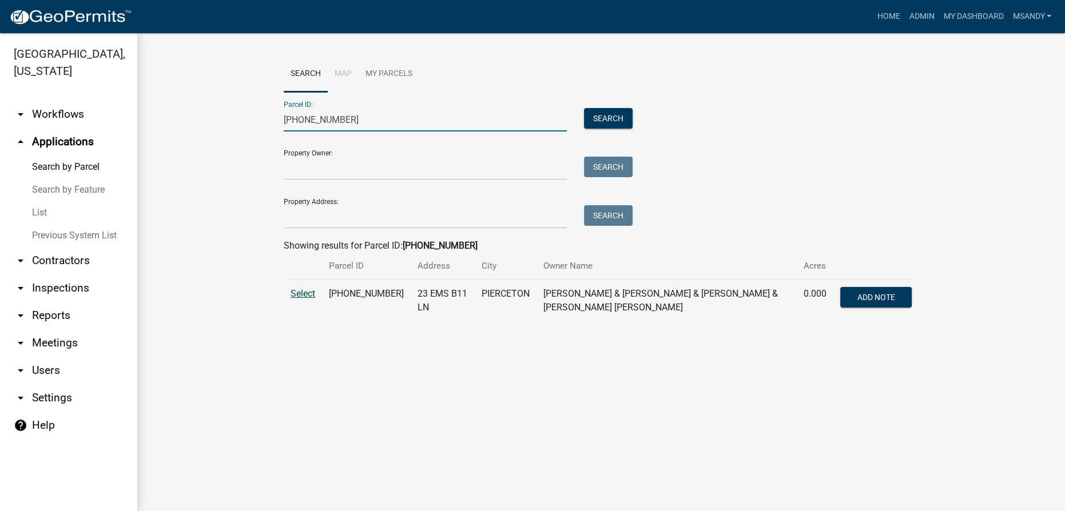
type input "005-103-056"
click at [305, 295] on span "Select" at bounding box center [303, 293] width 25 height 11
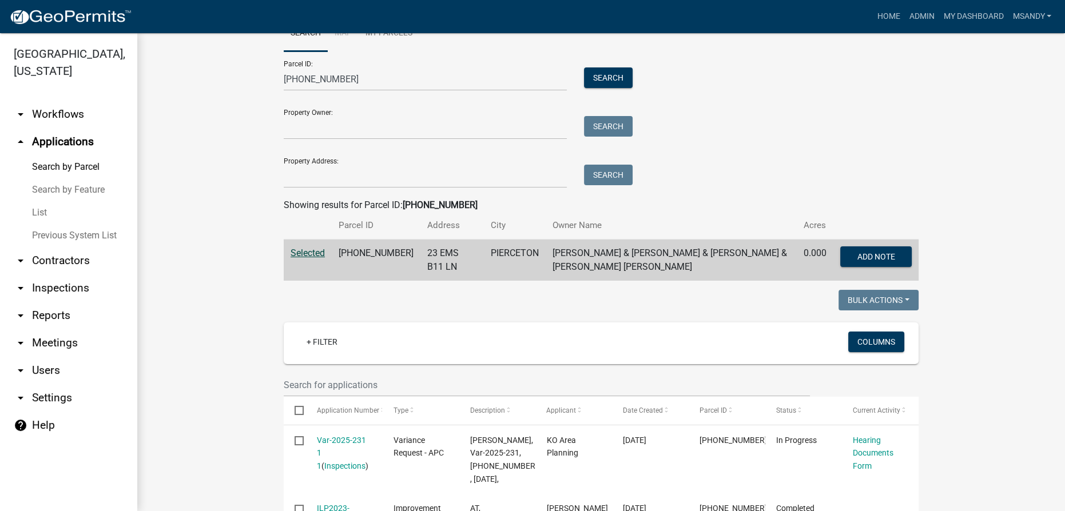
scroll to position [104, 0]
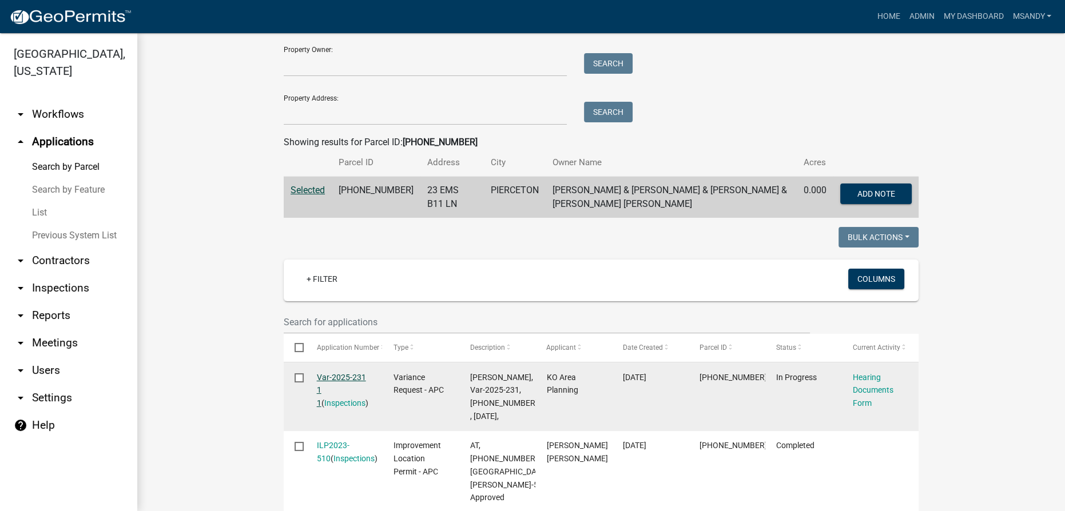
click at [335, 373] on link "Var-2025-231 1 1" at bounding box center [341, 390] width 49 height 35
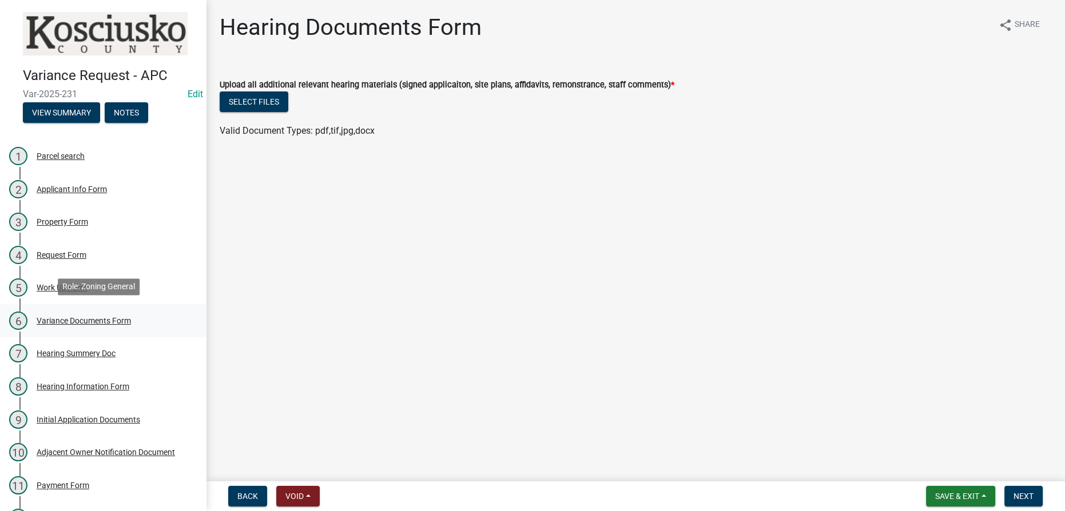
click at [61, 317] on div "Variance Documents Form" at bounding box center [84, 321] width 94 height 8
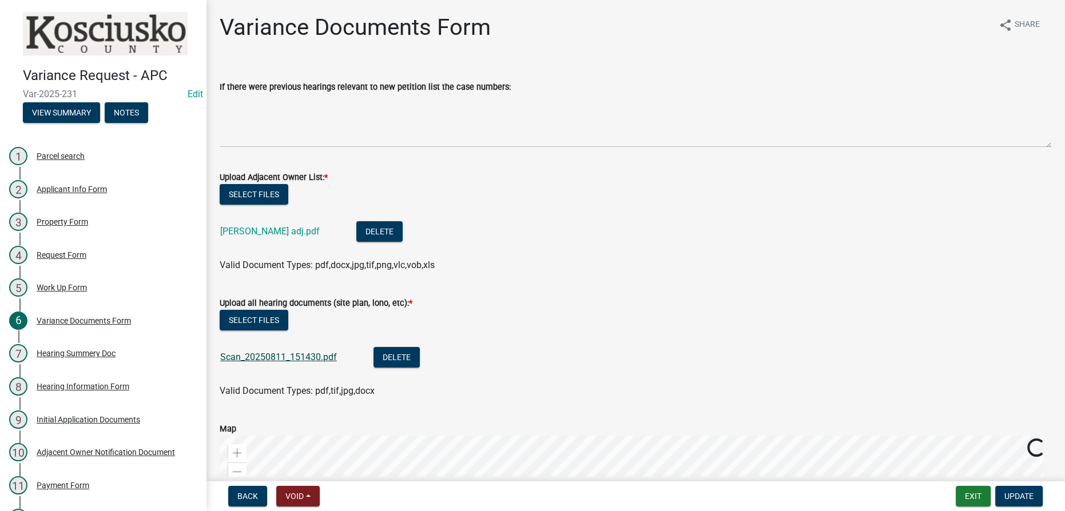
click at [256, 359] on link "Scan_20250811_151430.pdf" at bounding box center [278, 357] width 117 height 11
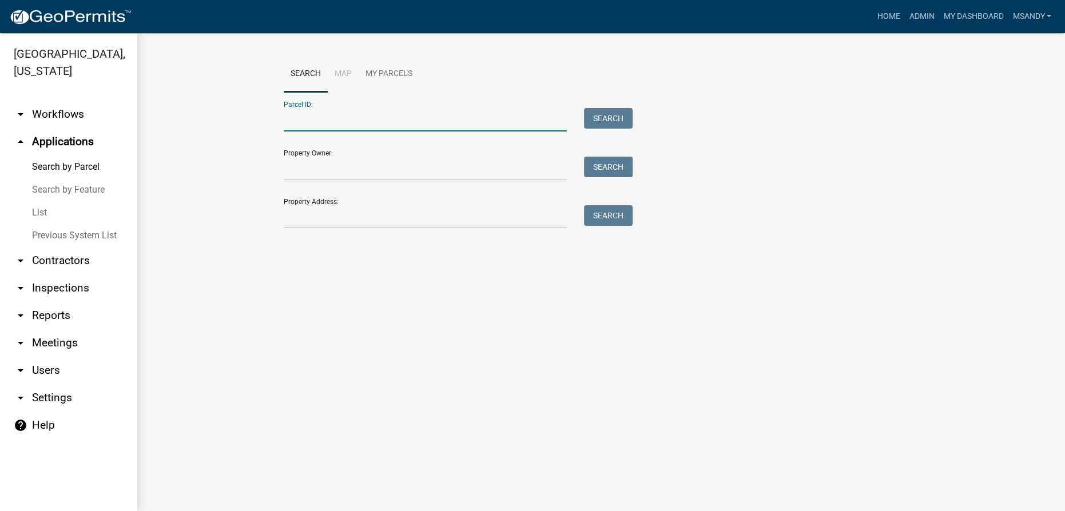
click at [412, 114] on input "Parcel ID:" at bounding box center [425, 119] width 283 height 23
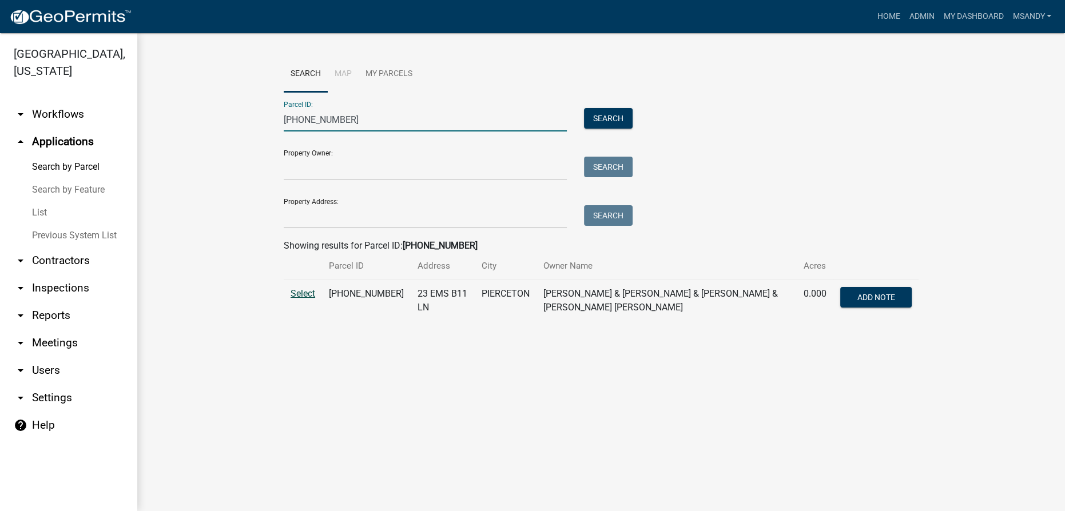
type input "005-103-056"
click at [308, 292] on span "Select" at bounding box center [303, 293] width 25 height 11
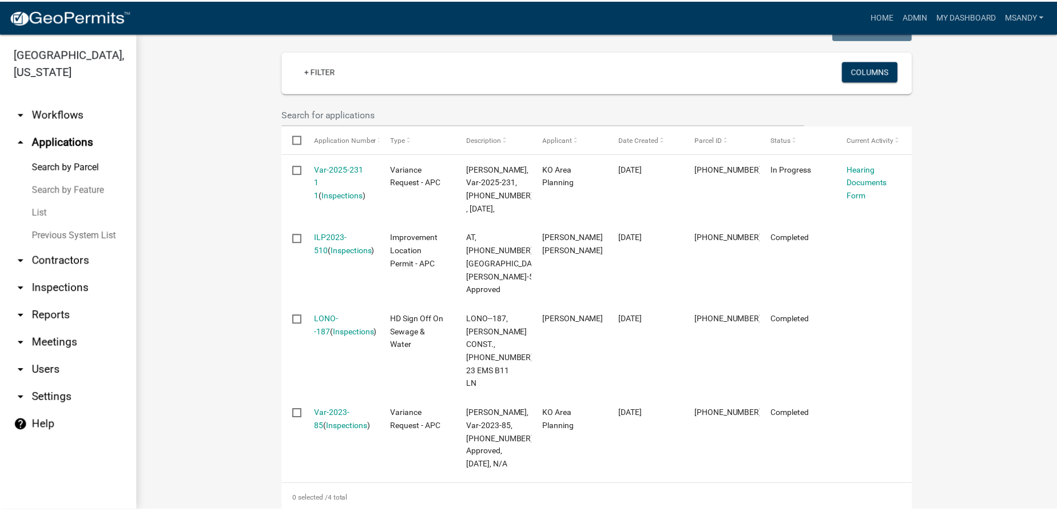
scroll to position [624, 0]
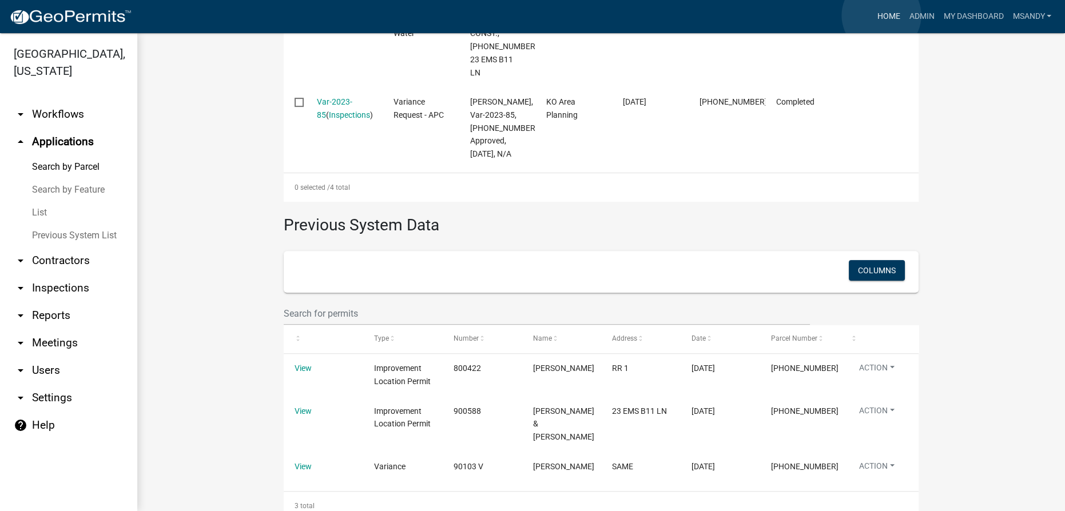
click at [531, 15] on link "Home" at bounding box center [888, 17] width 32 height 22
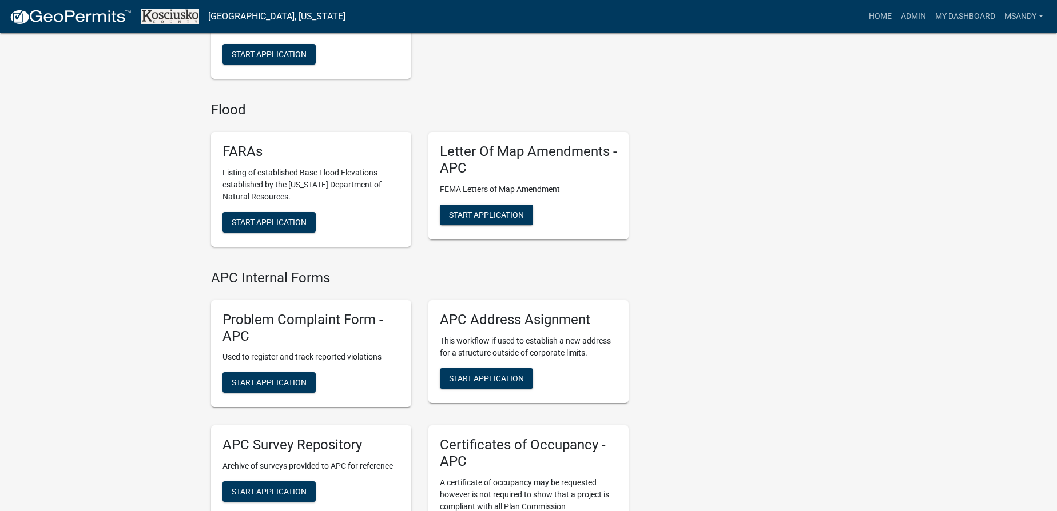
scroll to position [2778, 0]
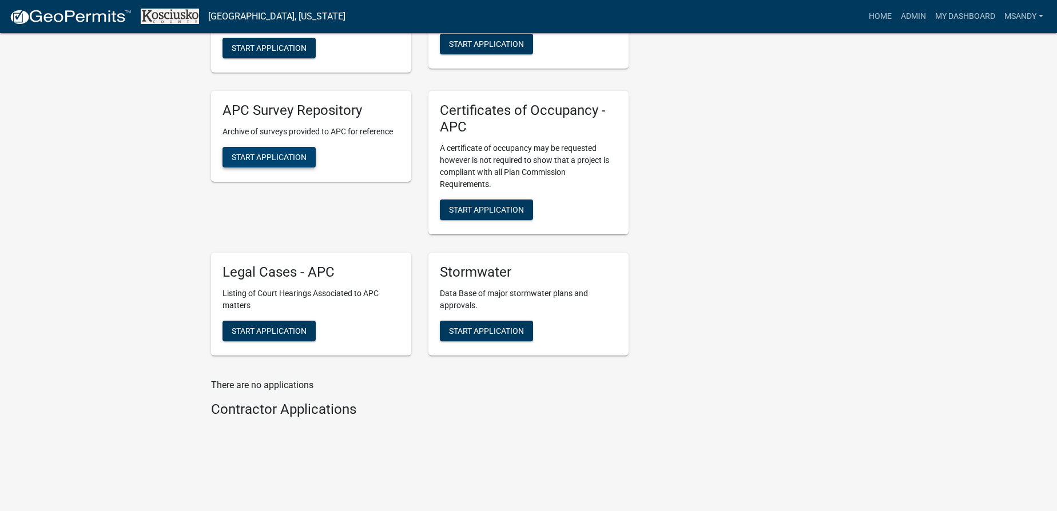
click at [268, 149] on button "Start Application" at bounding box center [269, 157] width 93 height 21
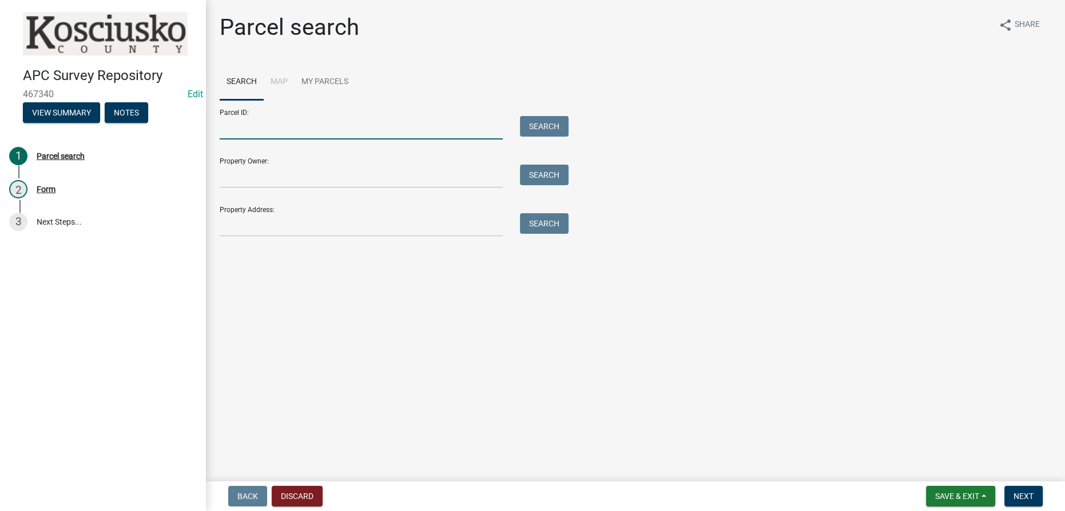
click at [384, 120] on input "Parcel ID:" at bounding box center [361, 127] width 283 height 23
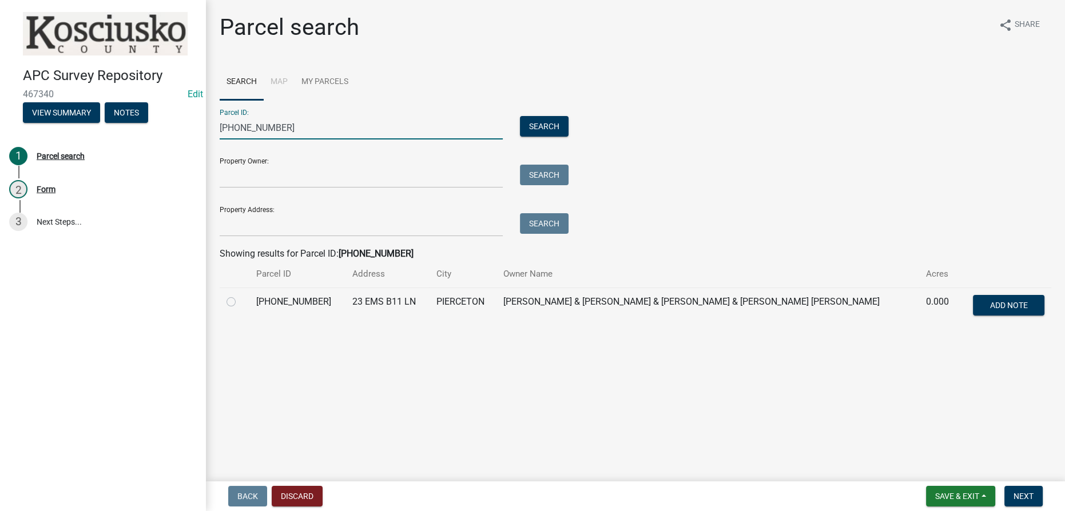
type input "005-103-056"
click at [240, 295] on label at bounding box center [240, 295] width 0 height 0
click at [240, 301] on input "radio" at bounding box center [243, 298] width 7 height 7
radio input "true"
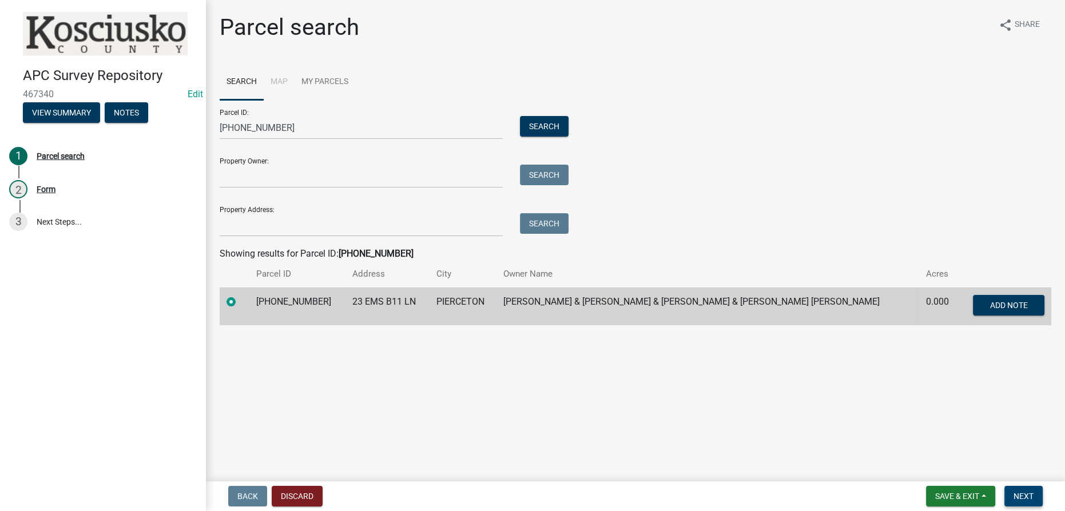
click at [531, 494] on span "Next" at bounding box center [1024, 496] width 20 height 9
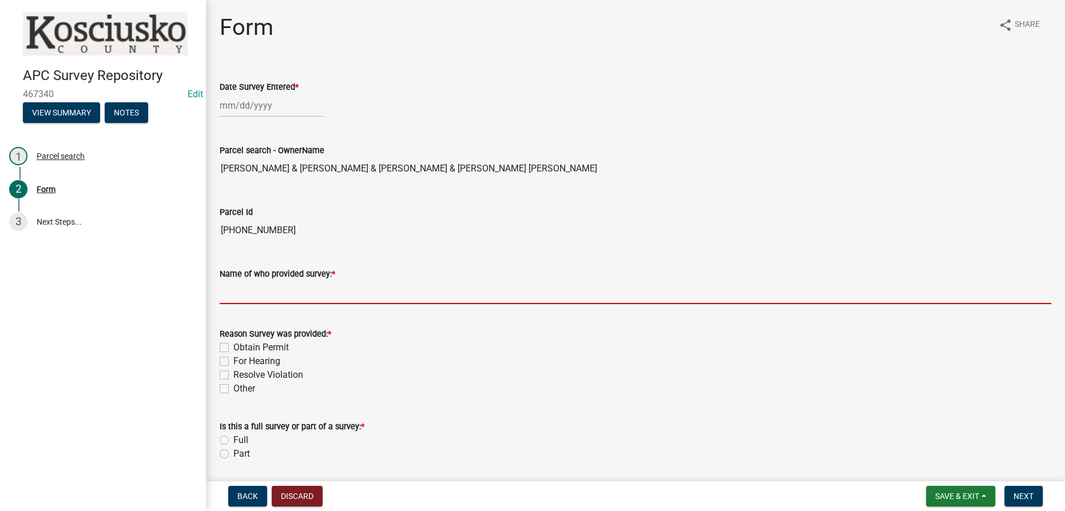
click at [265, 295] on input "Name of who provided survey: *" at bounding box center [636, 292] width 832 height 23
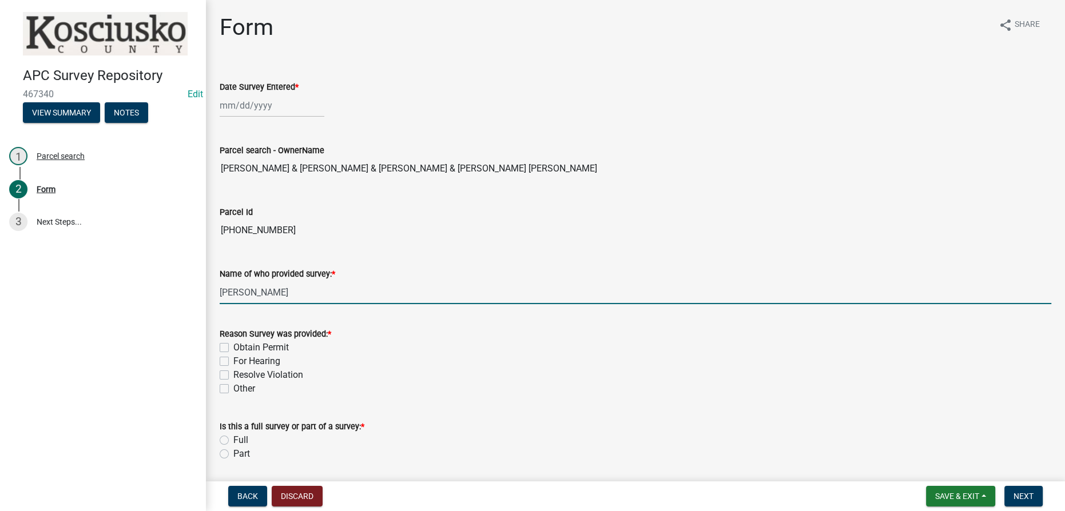
type input "Jay Harris"
click at [233, 361] on label "For Hearing" at bounding box center [256, 362] width 47 height 14
click at [233, 361] on input "For Hearing" at bounding box center [236, 358] width 7 height 7
checkbox input "true"
checkbox input "false"
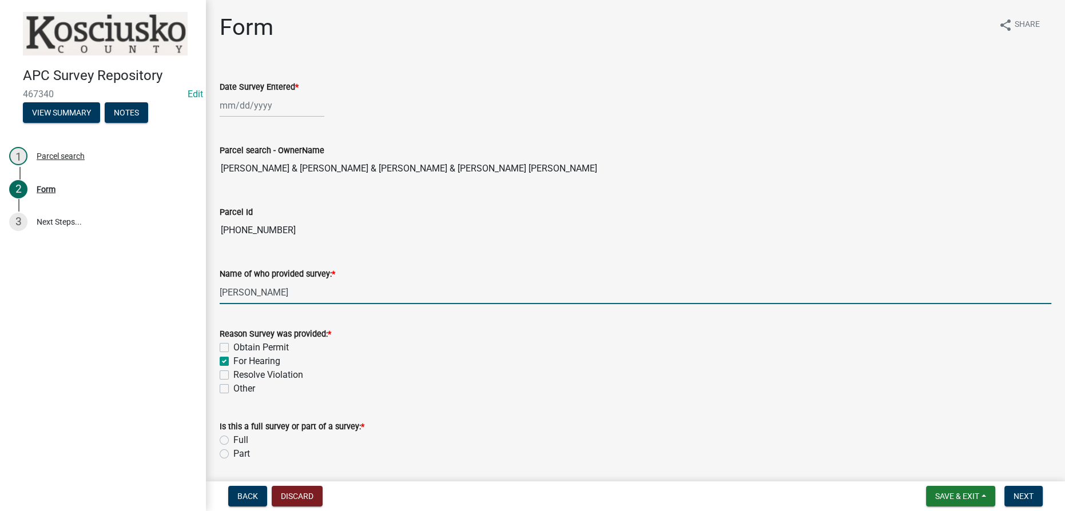
checkbox input "true"
checkbox input "false"
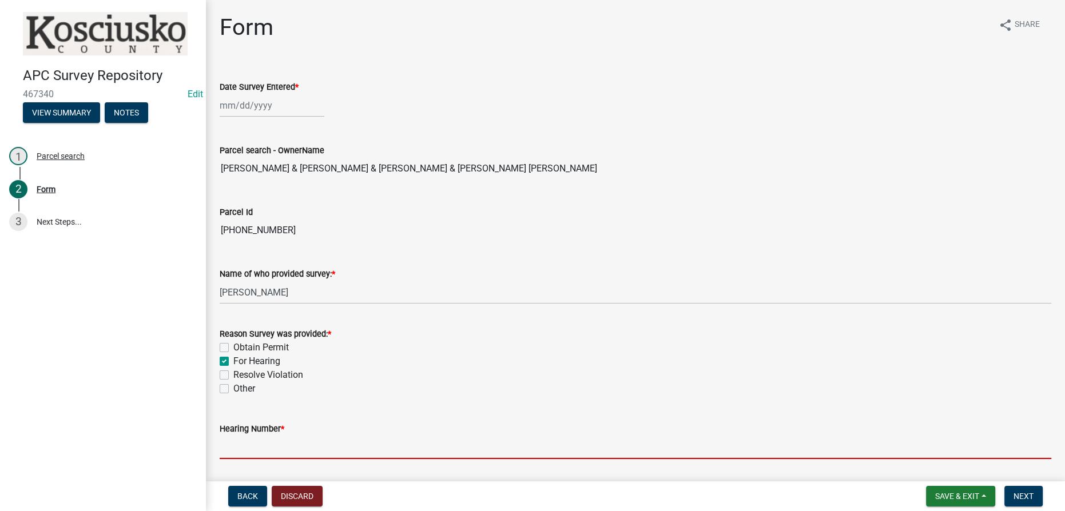
click at [242, 452] on input "Hearing Number *" at bounding box center [636, 447] width 832 height 23
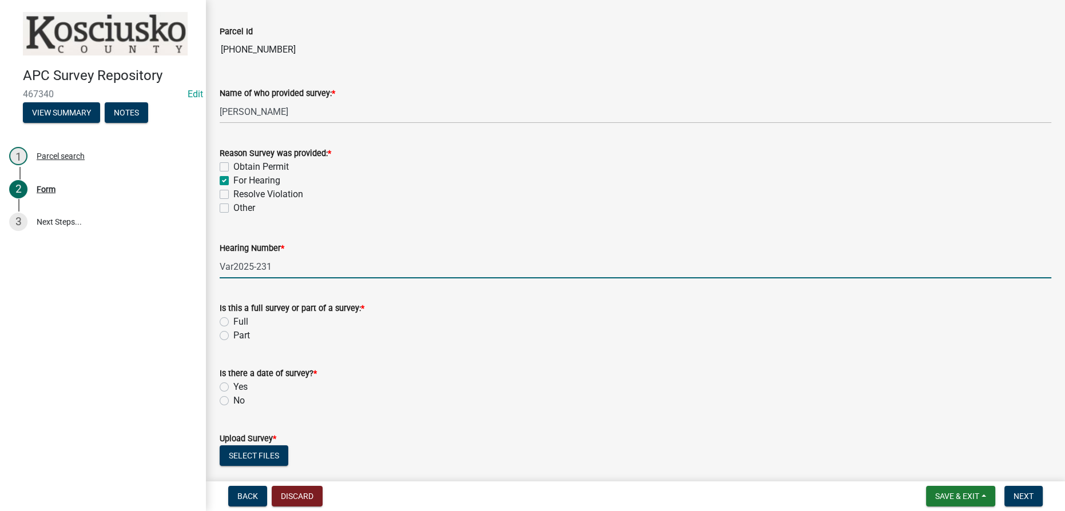
scroll to position [208, 0]
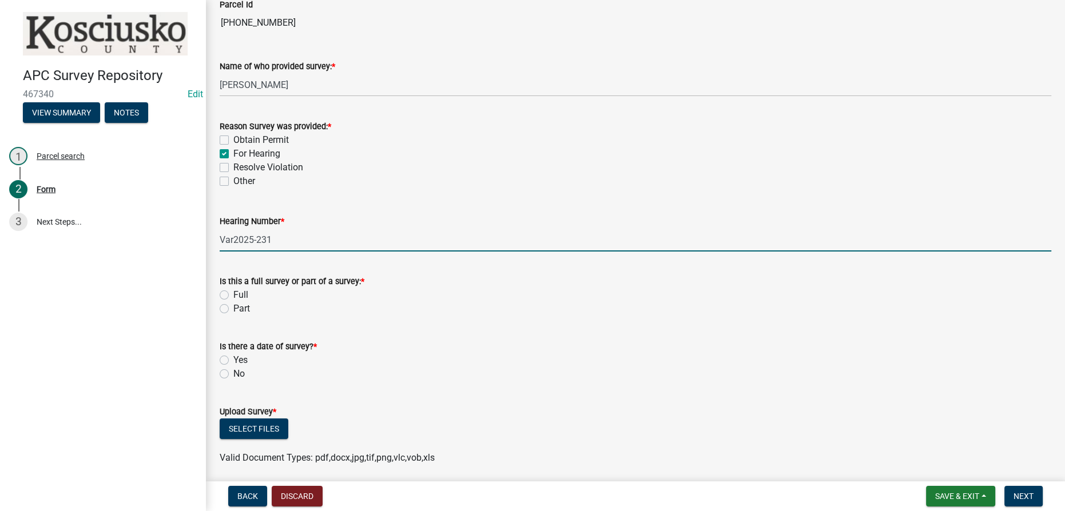
type input "Var2025-231"
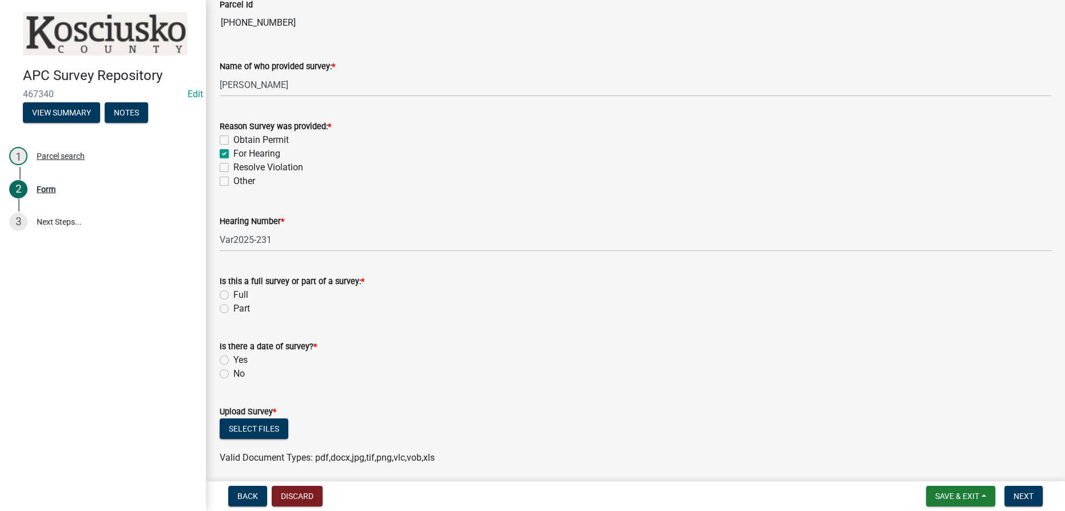
click at [233, 307] on label "Part" at bounding box center [241, 309] width 17 height 14
click at [233, 307] on input "Part" at bounding box center [236, 305] width 7 height 7
radio input "true"
click at [233, 358] on label "Yes" at bounding box center [240, 361] width 14 height 14
click at [233, 358] on input "Yes" at bounding box center [236, 357] width 7 height 7
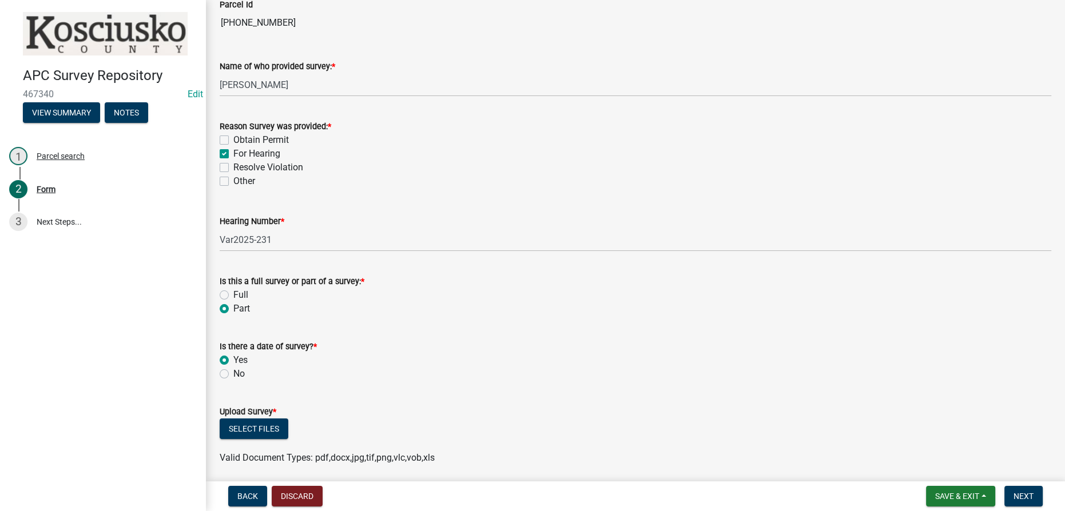
radio input "true"
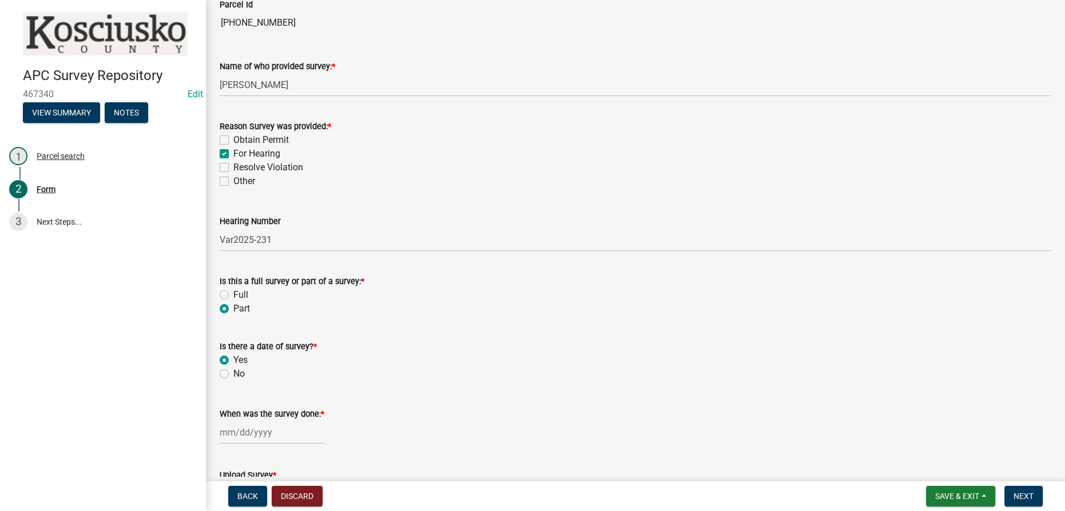
select select "8"
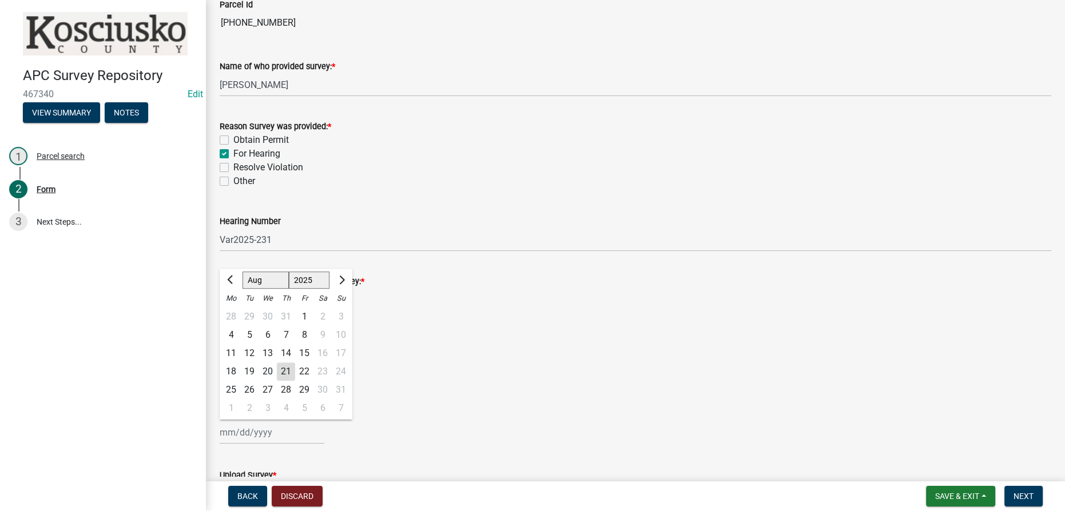
click at [243, 428] on div "Jan Feb Mar Apr May Jun Jul Aug Sep Oct Nov Dec 1525 1526 1527 1528 1529 1530 1…" at bounding box center [272, 432] width 105 height 23
click at [299, 281] on select "1525 1526 1527 1528 1529 1530 1531 1532 1533 1534 1535 1536 1537 1538 1539 1540…" at bounding box center [309, 280] width 41 height 17
select select "2023"
click at [289, 272] on select "1525 1526 1527 1528 1529 1530 1531 1532 1533 1534 1535 1536 1537 1538 1539 1540…" at bounding box center [309, 280] width 41 height 17
click at [258, 277] on select "Jan Feb Mar Apr May Jun [DATE] Aug Sep Oct Nov Dec" at bounding box center [266, 280] width 46 height 17
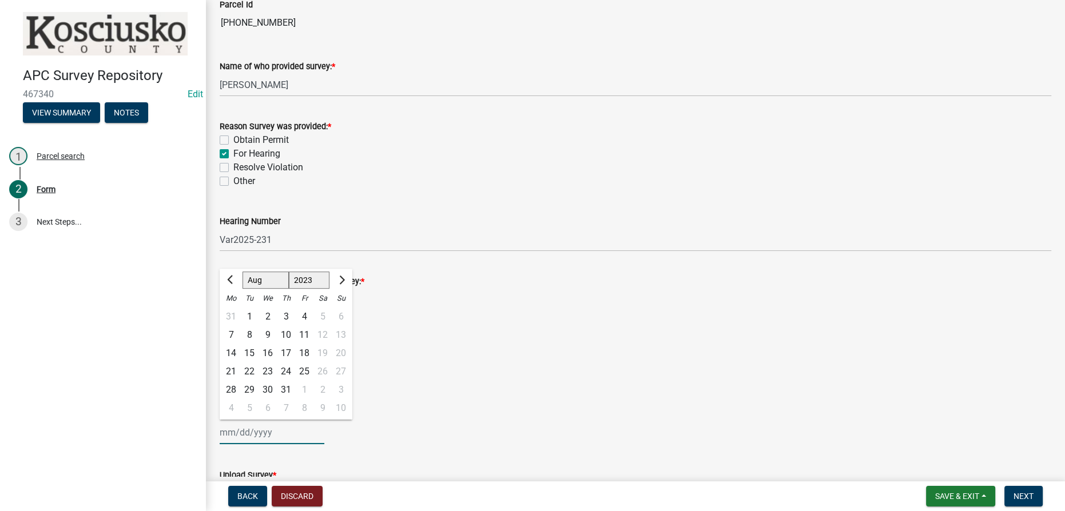
select select "4"
click at [243, 272] on select "Jan Feb Mar Apr May Jun [DATE] Aug Sep Oct Nov Dec" at bounding box center [266, 280] width 46 height 17
click at [287, 351] on div "13" at bounding box center [286, 353] width 18 height 18
type input "04/13/2023"
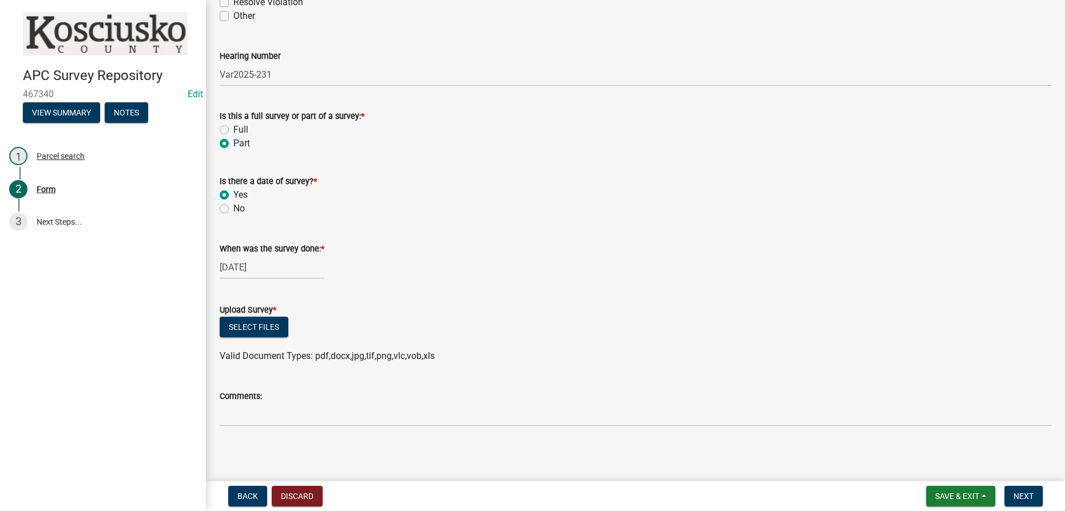
scroll to position [375, 0]
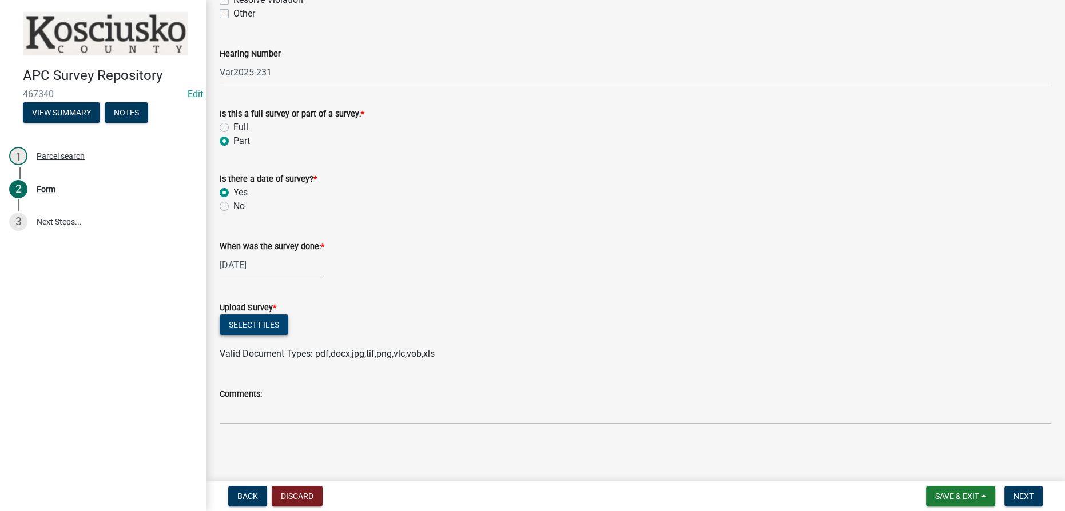
click at [249, 325] on button "Select files" at bounding box center [254, 325] width 69 height 21
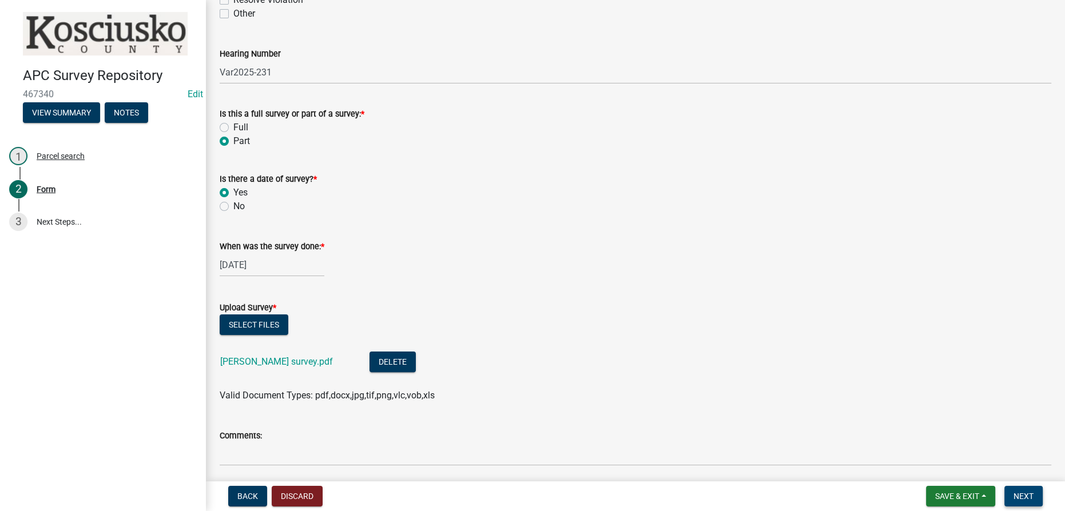
click at [531, 501] on button "Next" at bounding box center [1023, 496] width 38 height 21
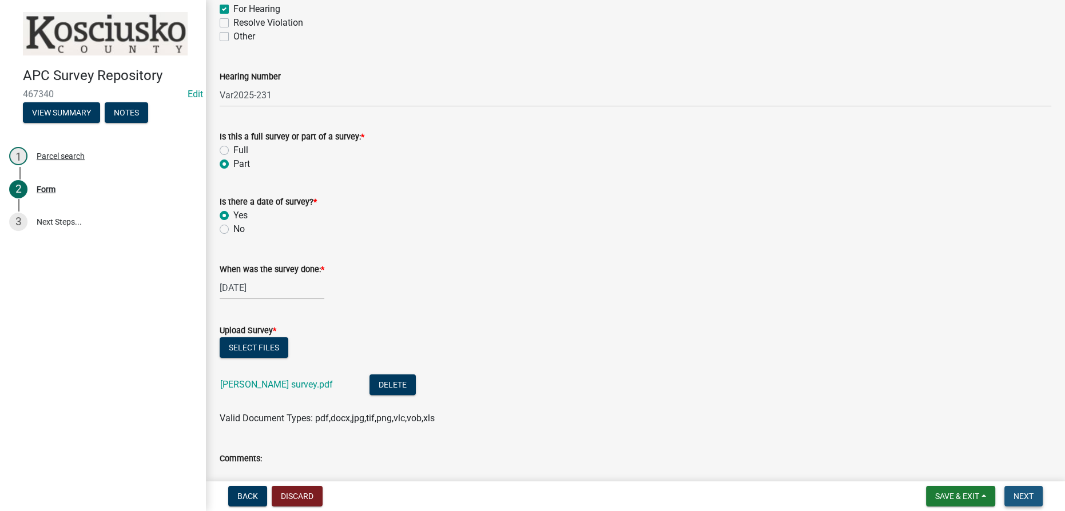
scroll to position [398, 0]
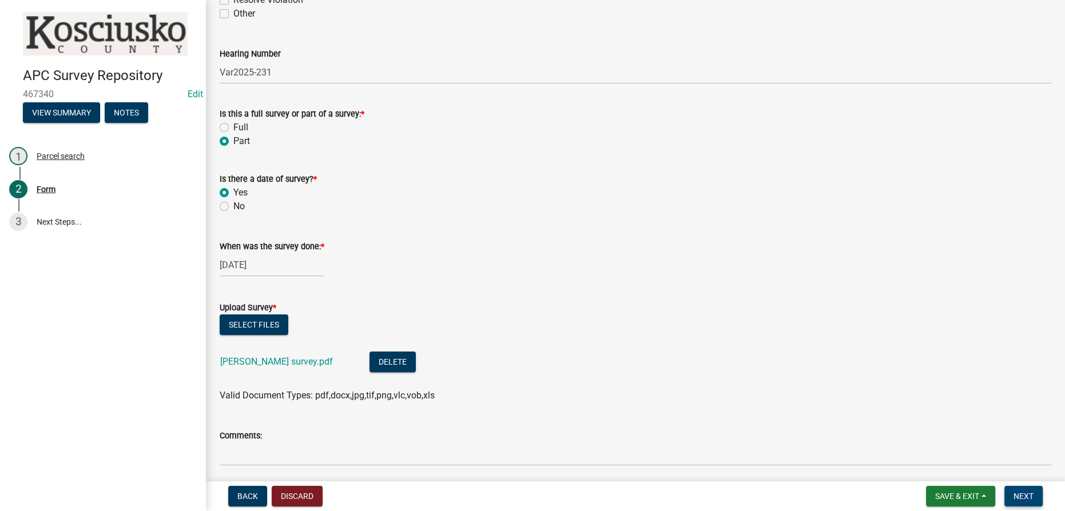
click at [531, 494] on span "Next" at bounding box center [1024, 496] width 20 height 9
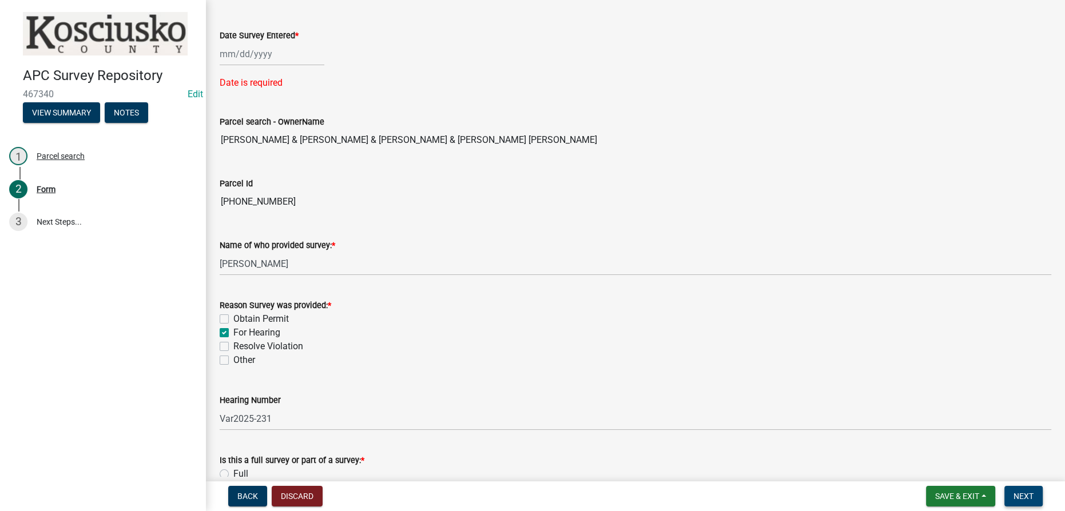
scroll to position [0, 0]
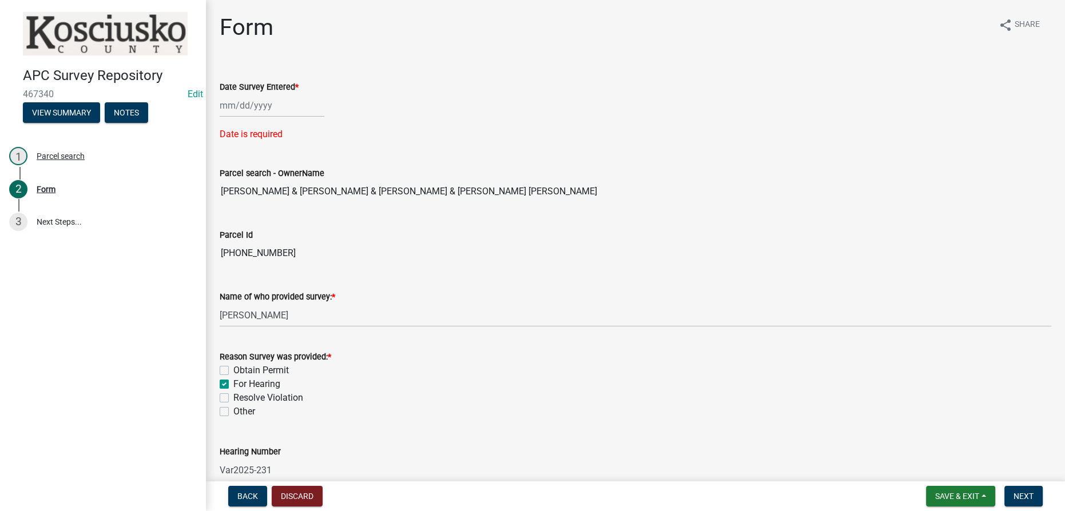
select select "8"
select select "2025"
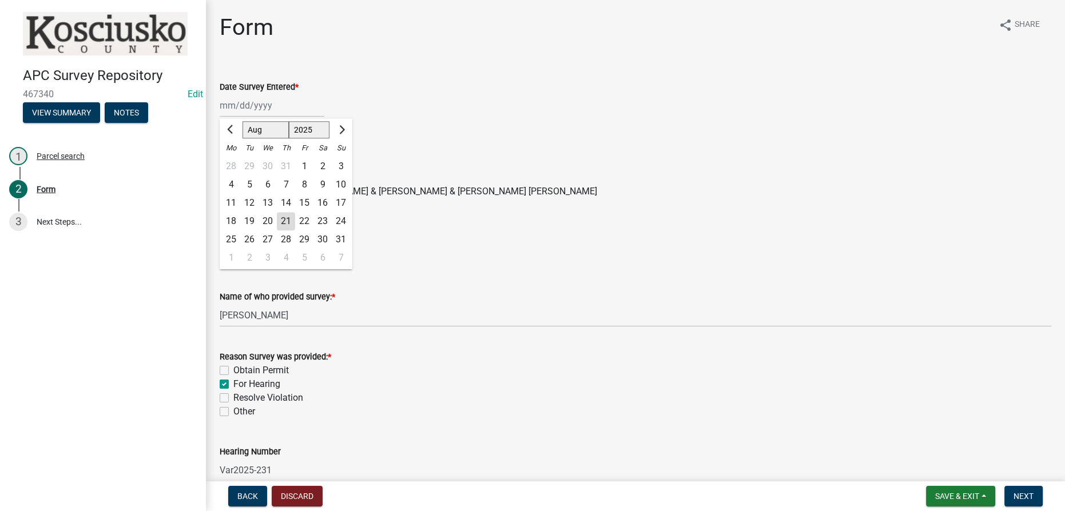
click at [263, 108] on div "Jan Feb Mar Apr May Jun Jul Aug Sep Oct Nov Dec 1525 1526 1527 1528 1529 1530 1…" at bounding box center [272, 105] width 105 height 23
type input "[DATE]"
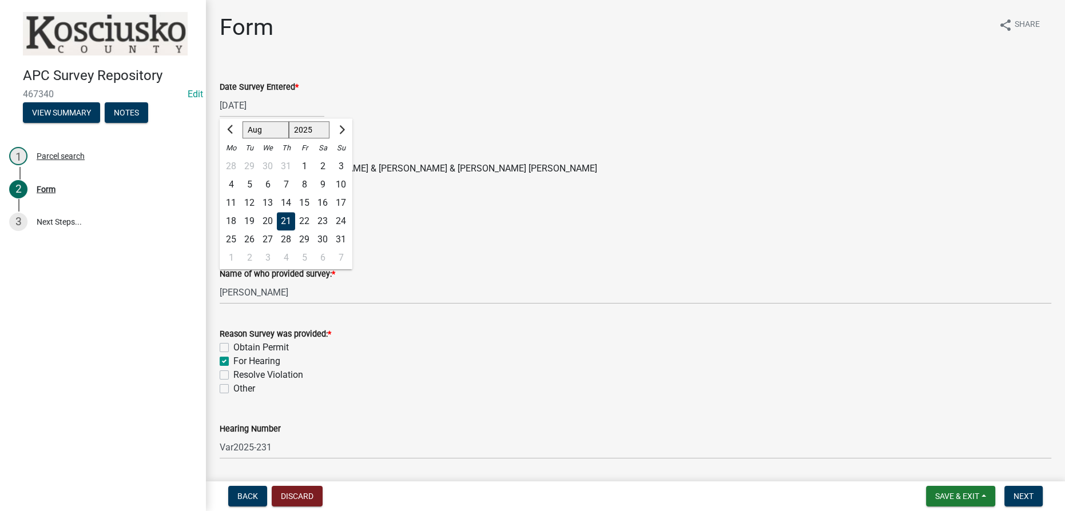
click at [285, 217] on div "21" at bounding box center [286, 221] width 18 height 18
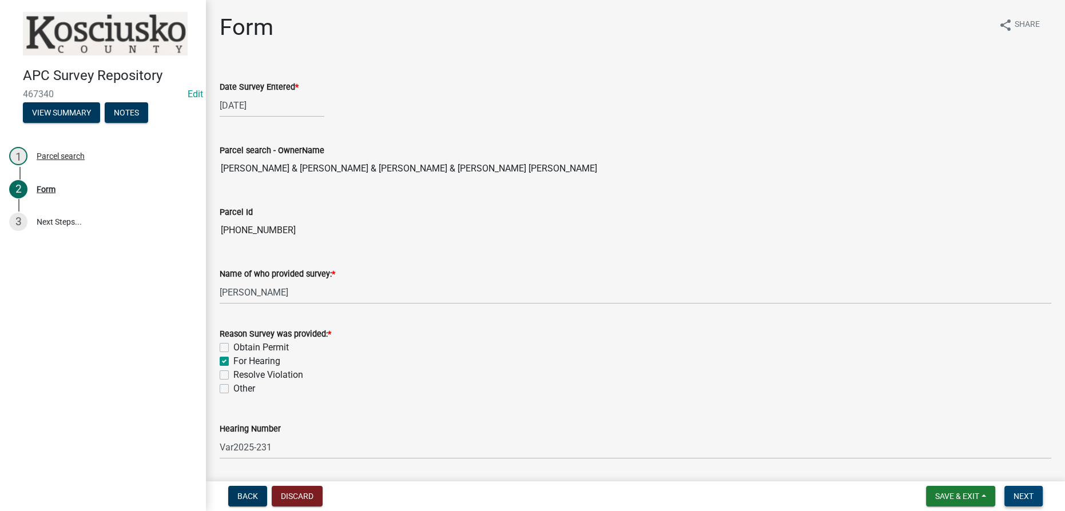
click at [531, 497] on span "Next" at bounding box center [1024, 496] width 20 height 9
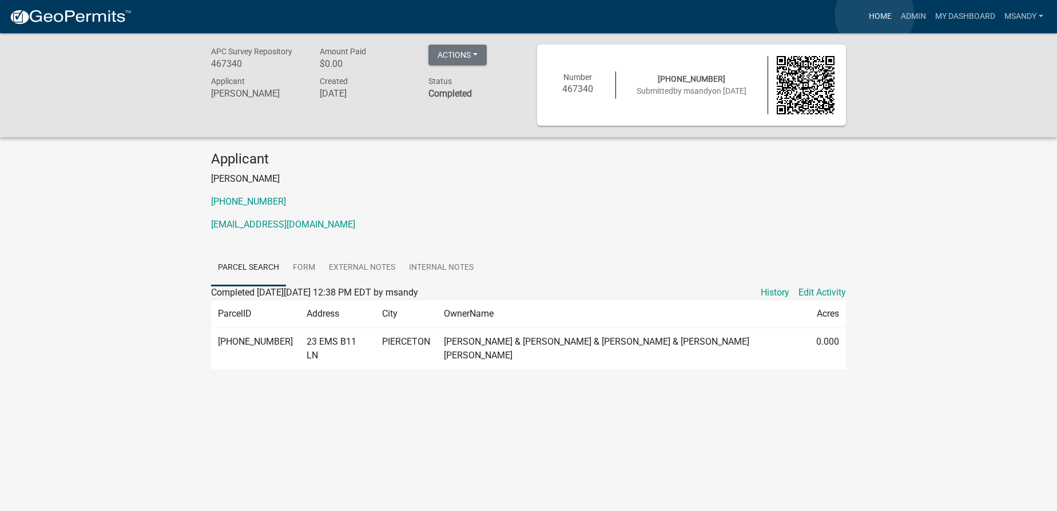
click at [531, 15] on link "Home" at bounding box center [880, 17] width 32 height 22
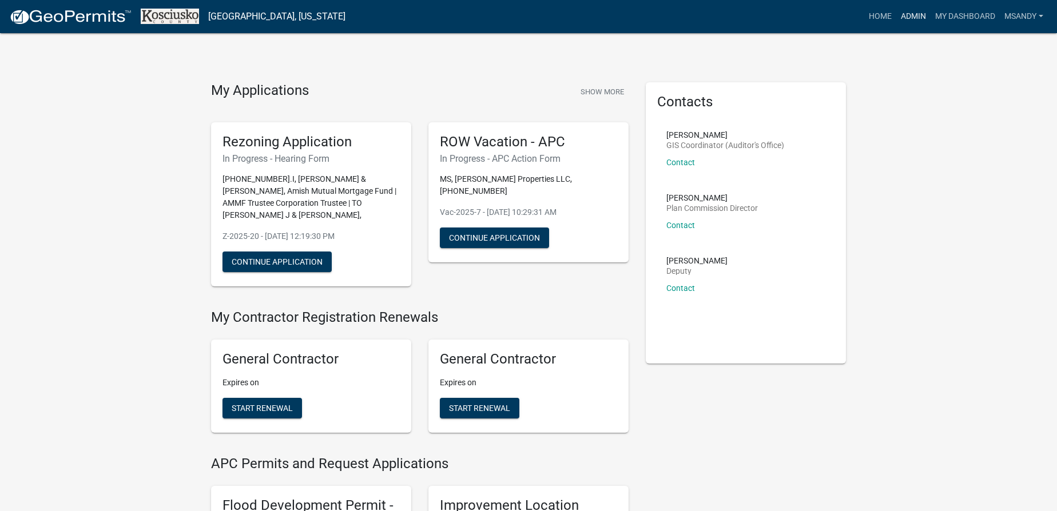
click at [531, 13] on link "Admin" at bounding box center [913, 17] width 34 height 22
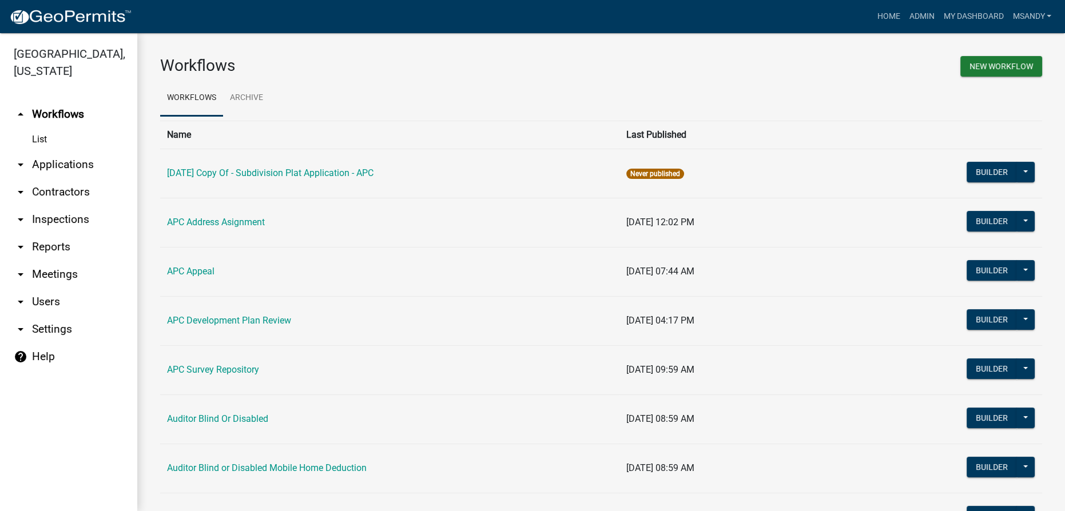
click at [75, 161] on link "arrow_drop_down Applications" at bounding box center [68, 164] width 137 height 27
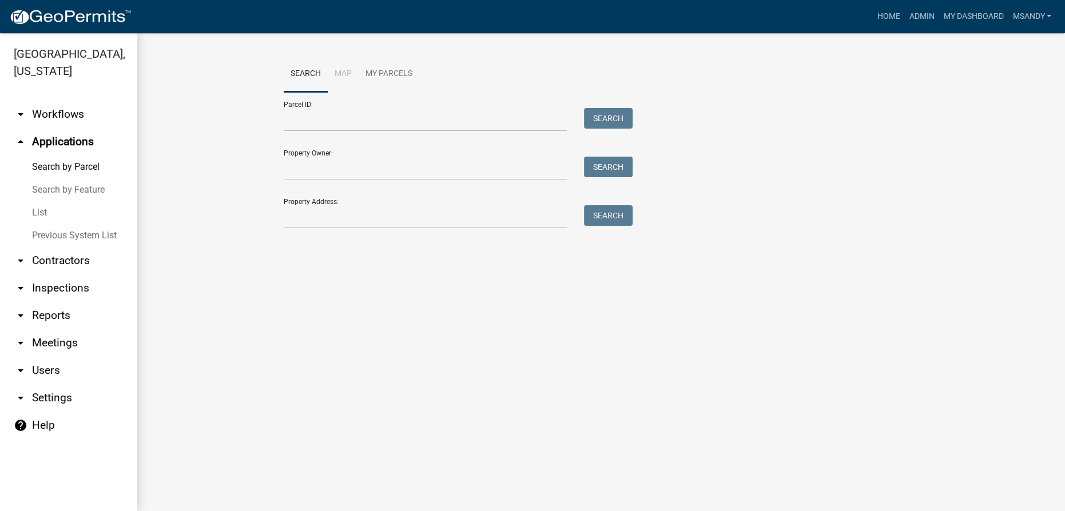
click at [41, 208] on link "List" at bounding box center [68, 212] width 137 height 23
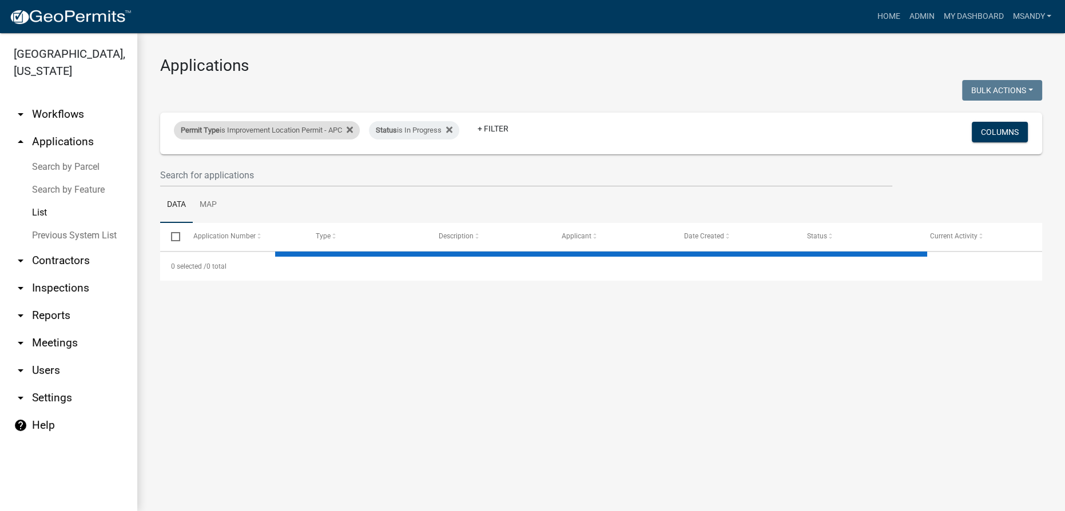
select select "3: 100"
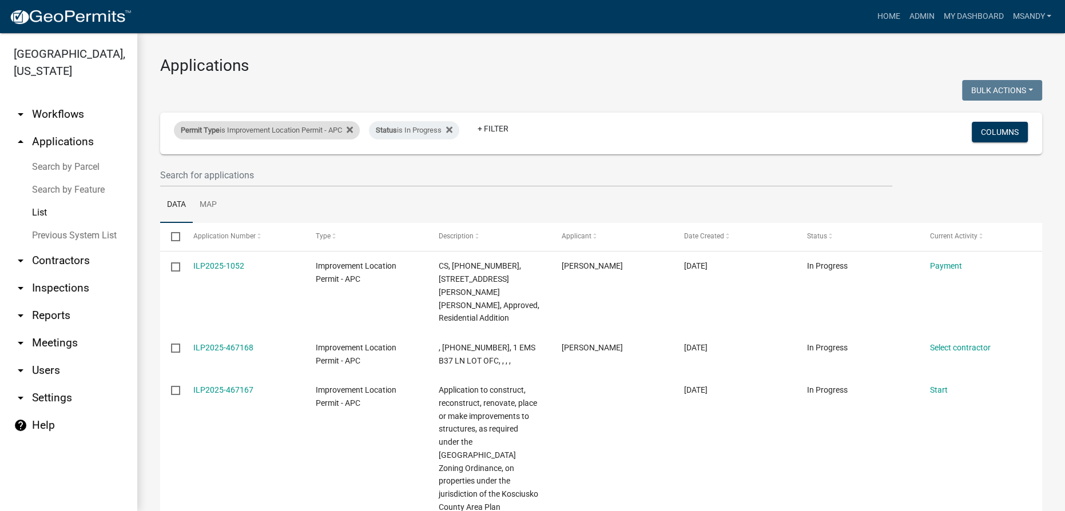
click at [259, 126] on div "Permit Type is Improvement Location Permit - APC" at bounding box center [267, 130] width 186 height 18
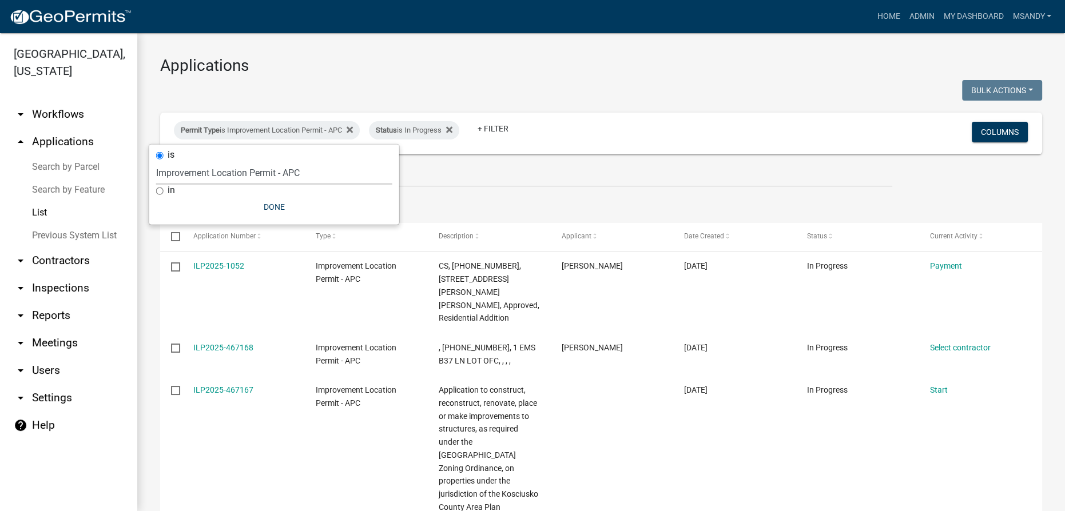
click at [249, 176] on select "Select an option 6 27 2024 Copy Of - Subdivision Plat Application - APC APC Add…" at bounding box center [274, 172] width 236 height 23
select select "5afa5e72-d482-4b09-b93d-f0d710fc0495"
click at [156, 161] on select "Select an option 6 27 2024 Copy Of - Subdivision Plat Application - APC APC Add…" at bounding box center [274, 172] width 236 height 23
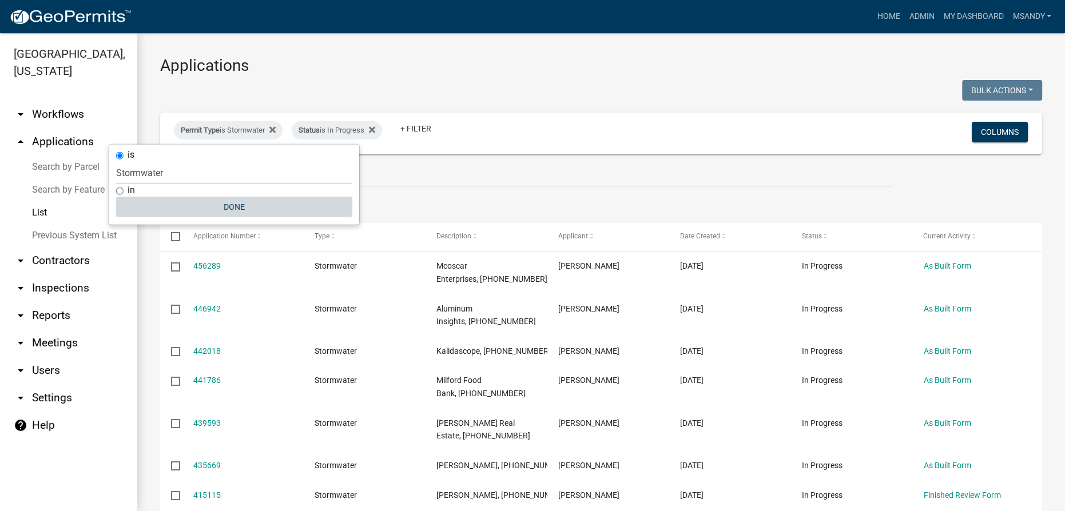
click at [229, 206] on button "Done" at bounding box center [234, 207] width 236 height 21
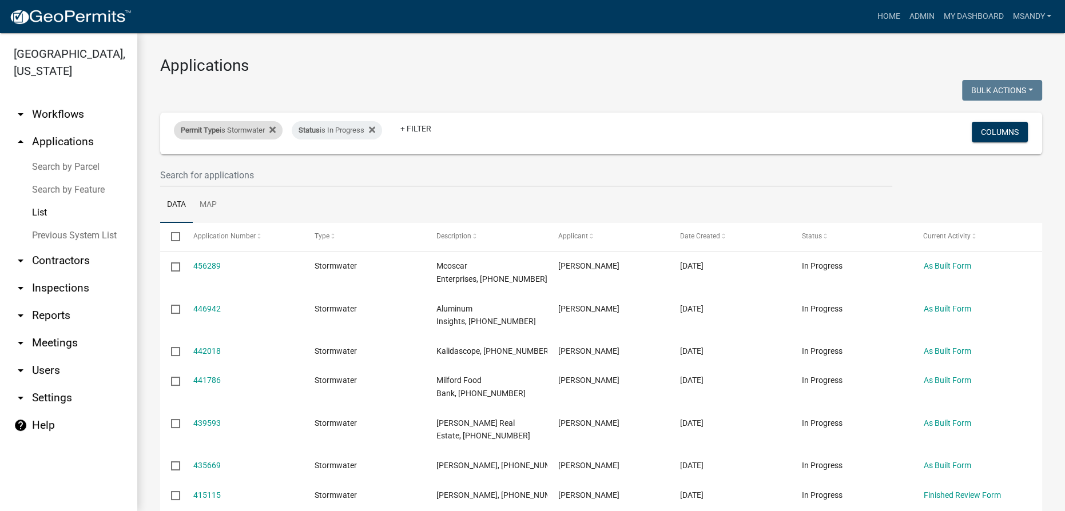
click at [249, 130] on div "Permit Type is Stormwater" at bounding box center [228, 130] width 109 height 18
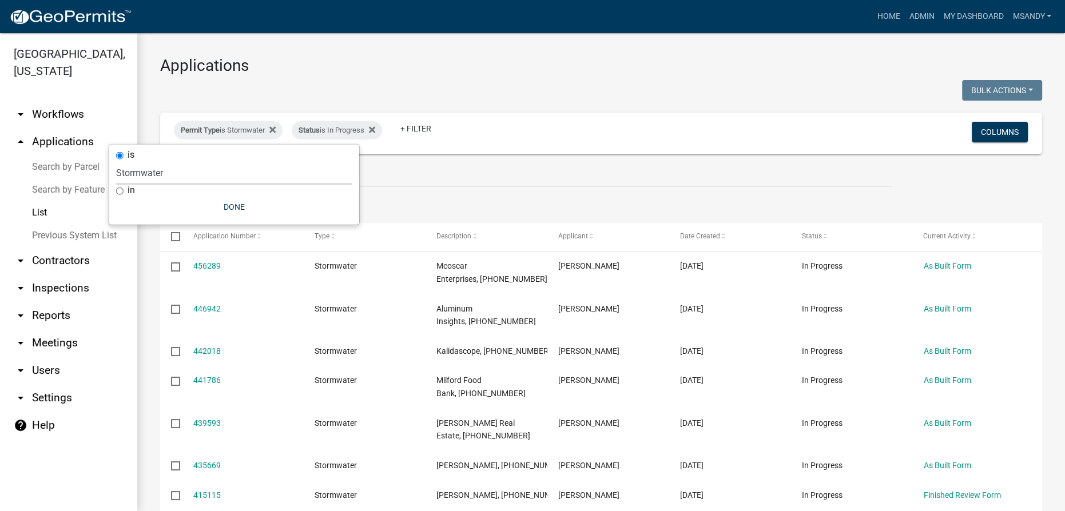
click at [196, 173] on select "Select an option 6 27 2024 Copy Of - Subdivision Plat Application - APC APC Add…" at bounding box center [234, 172] width 236 height 23
select select "a2c991f8-68ce-43d3-971c-57015753063b"
click at [156, 161] on select "Select an option 6 27 2024 Copy Of - Subdivision Plat Application - APC APC Add…" at bounding box center [234, 172] width 236 height 23
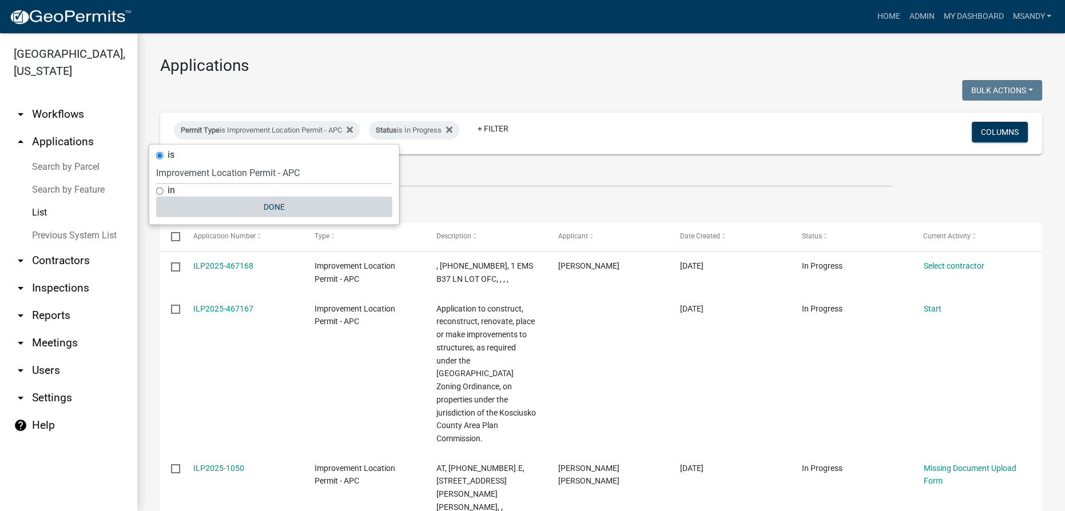
click at [254, 208] on button "Done" at bounding box center [274, 207] width 236 height 21
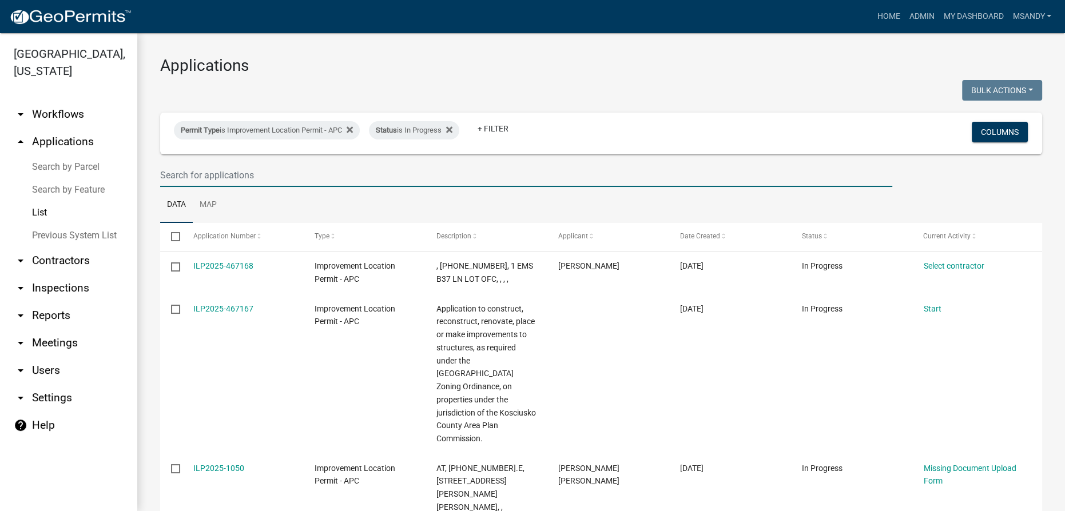
click at [235, 166] on input "text" at bounding box center [526, 175] width 732 height 23
click at [329, 178] on input "text" at bounding box center [526, 175] width 732 height 23
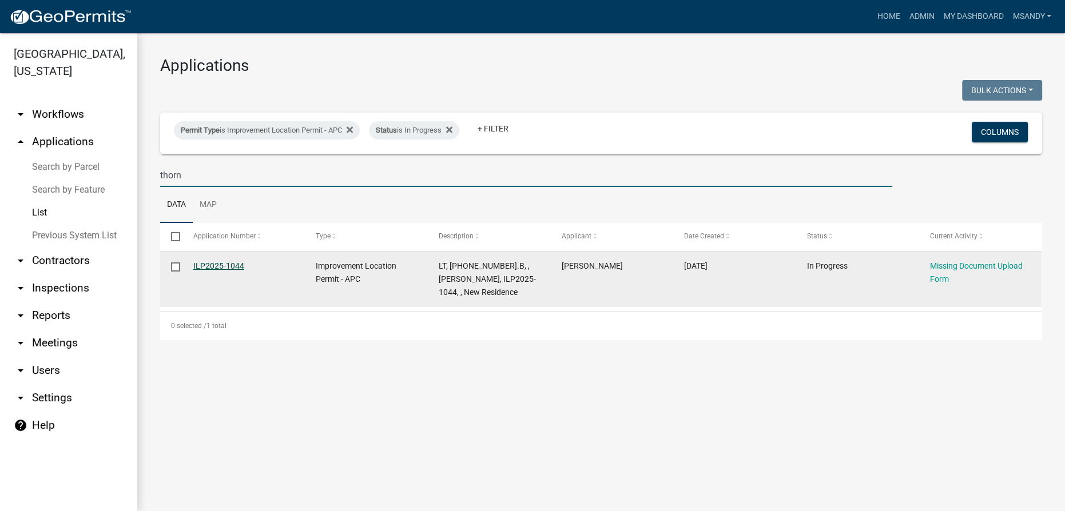
type input "thorn"
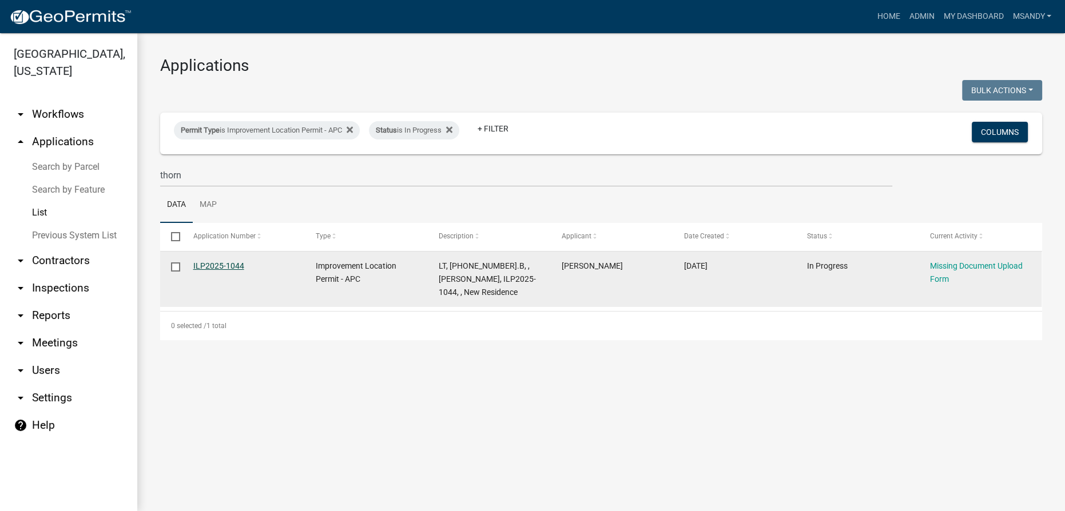
click at [208, 267] on link "ILP2025-1044" at bounding box center [218, 265] width 51 height 9
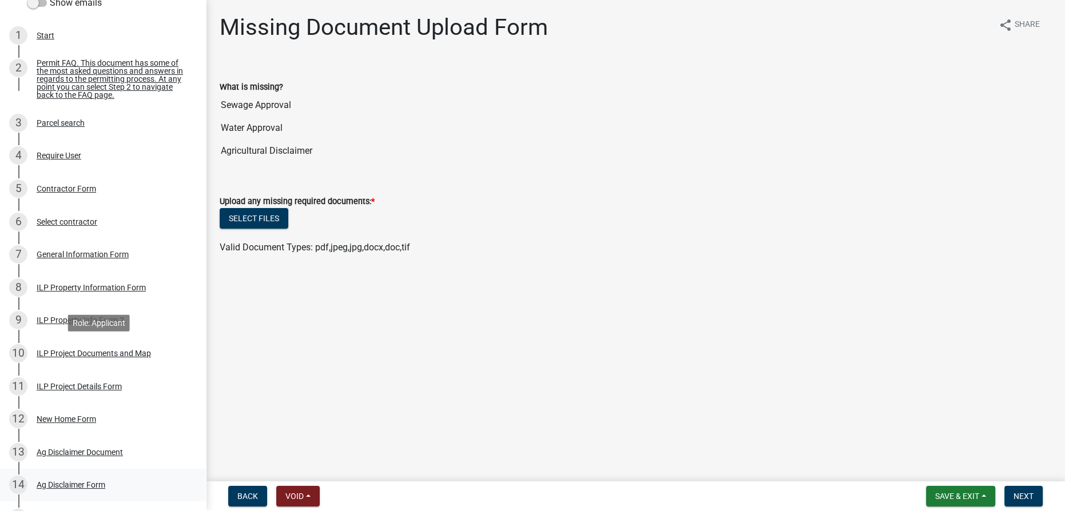
scroll to position [312, 0]
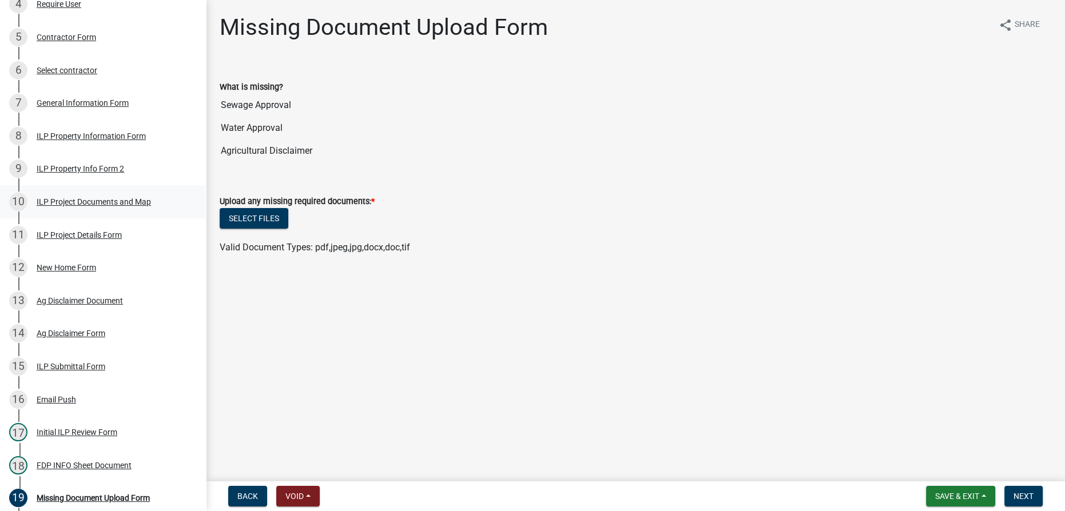
click at [72, 206] on div "ILP Project Documents and Map" at bounding box center [94, 202] width 114 height 8
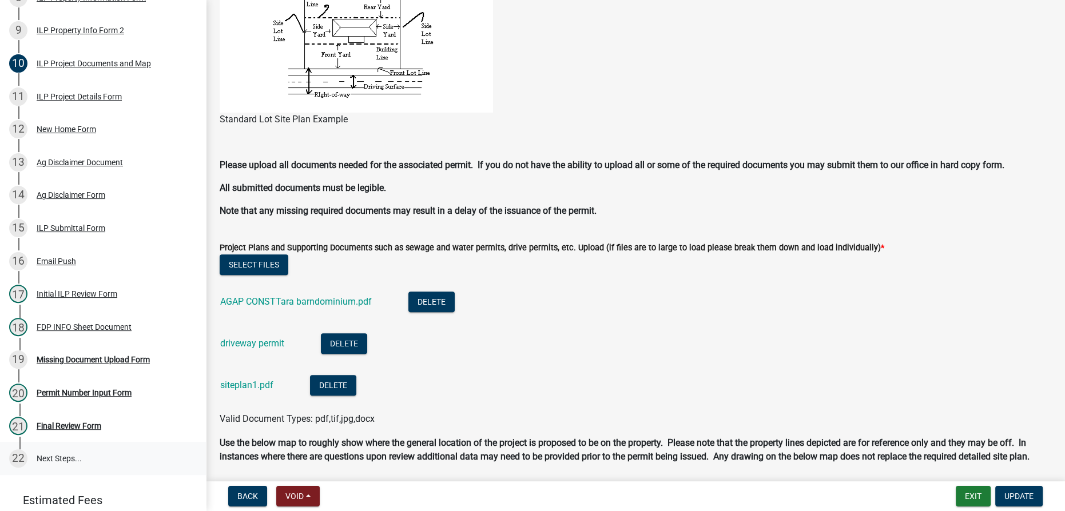
scroll to position [501, 0]
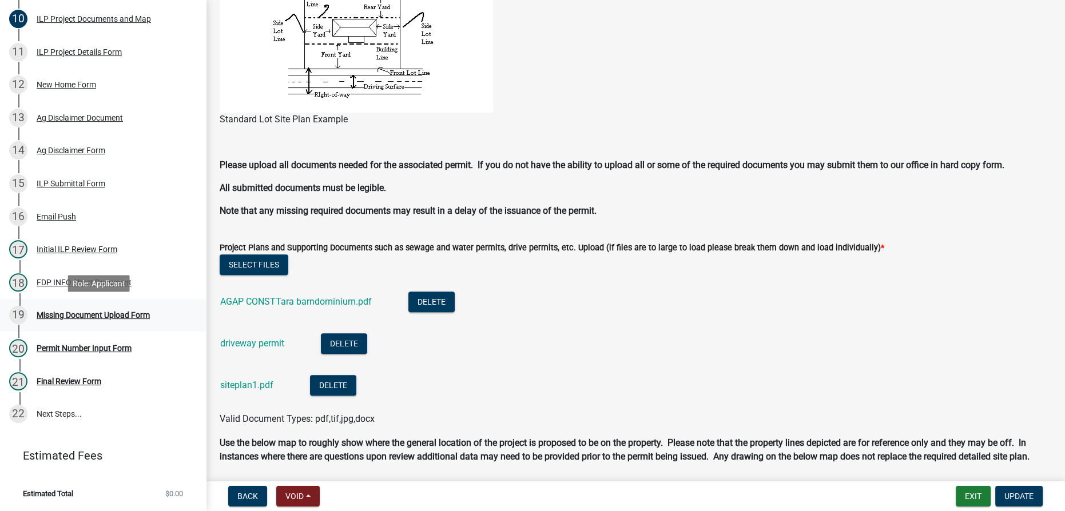
click at [72, 313] on div "Missing Document Upload Form" at bounding box center [93, 315] width 113 height 8
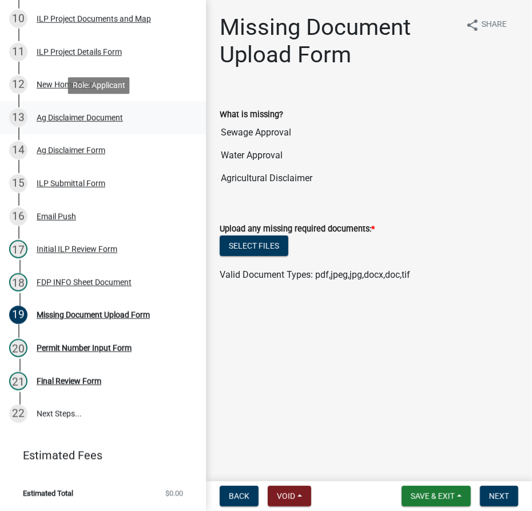
click at [78, 120] on div "Ag Disclaimer Document" at bounding box center [80, 118] width 86 height 8
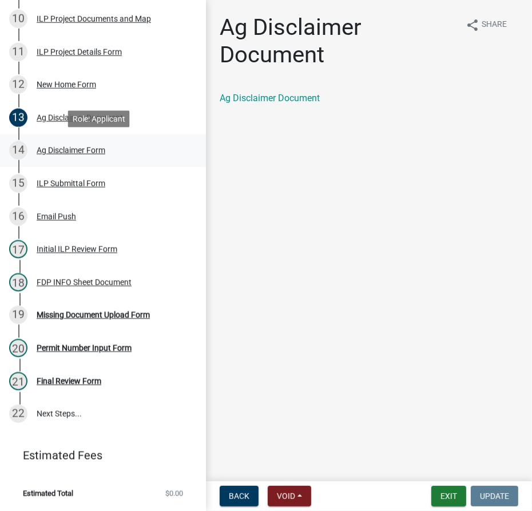
click at [69, 153] on div "Ag Disclaimer Form" at bounding box center [71, 150] width 69 height 8
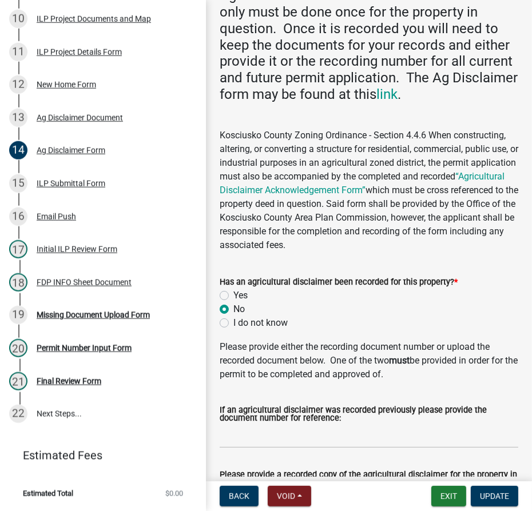
scroll to position [299, 0]
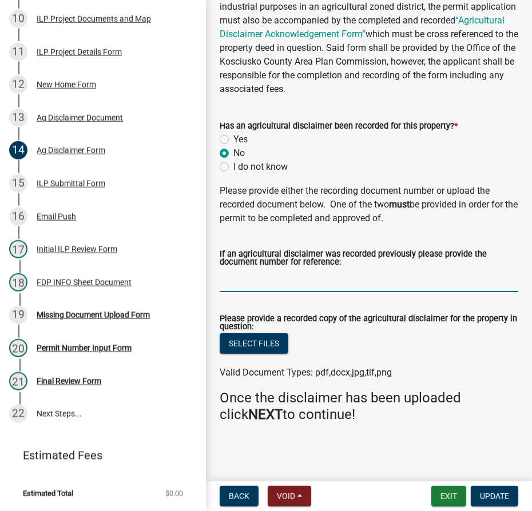
click at [329, 277] on input "If an agricultural disclaimer was recorded previously please provide the docume…" at bounding box center [369, 280] width 299 height 23
click at [106, 316] on div "Missing Document Upload Form" at bounding box center [93, 315] width 113 height 8
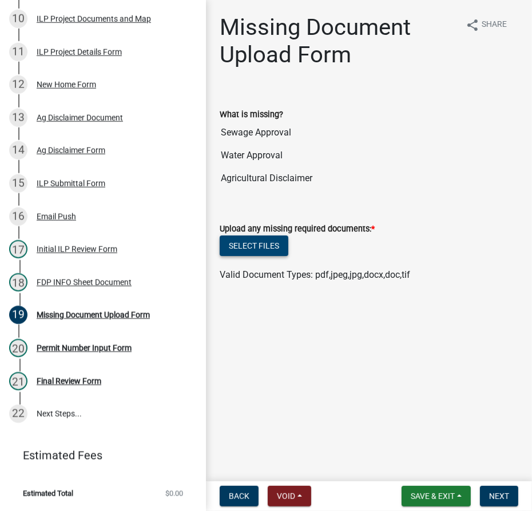
click at [248, 244] on button "Select files" at bounding box center [254, 246] width 69 height 21
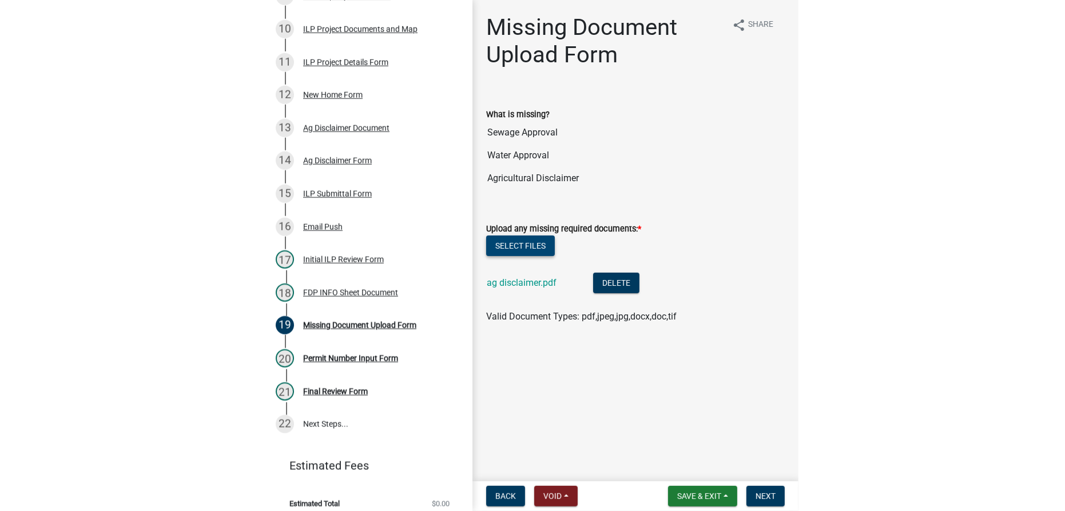
scroll to position [501, 0]
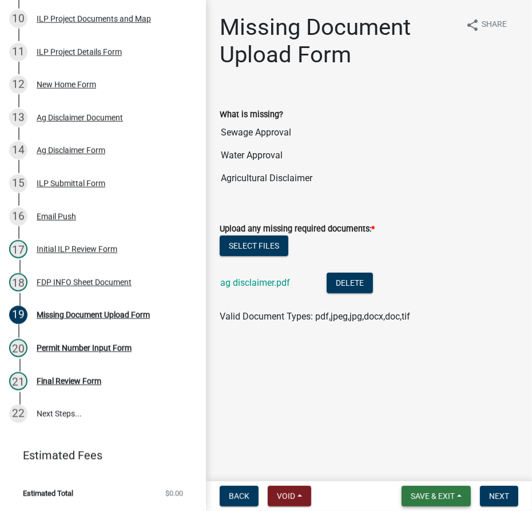
click at [430, 494] on span "Save & Exit" at bounding box center [433, 496] width 44 height 9
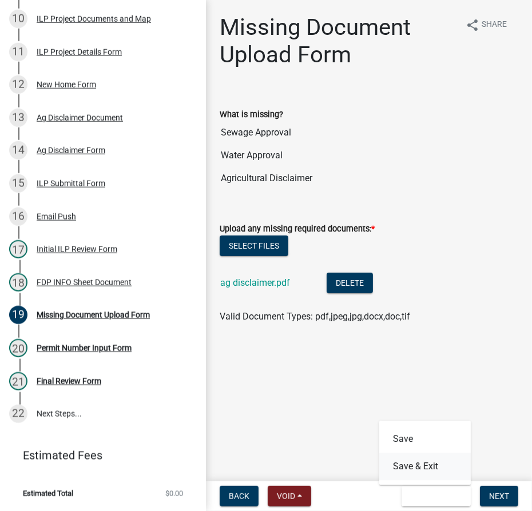
click at [420, 466] on button "Save & Exit" at bounding box center [425, 466] width 92 height 27
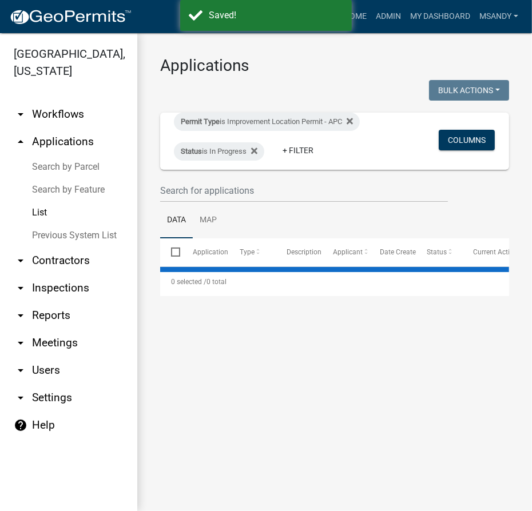
select select "3: 100"
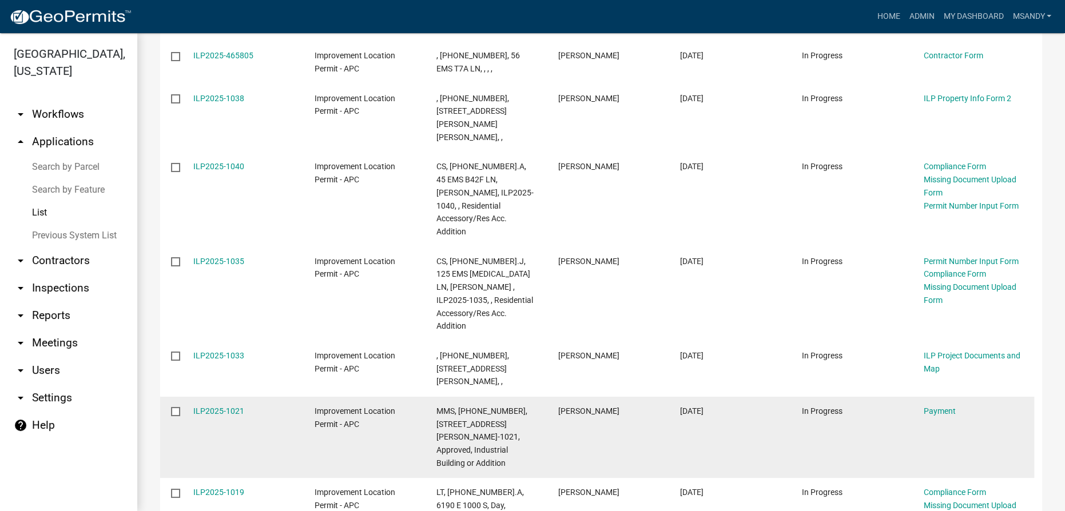
scroll to position [468, 0]
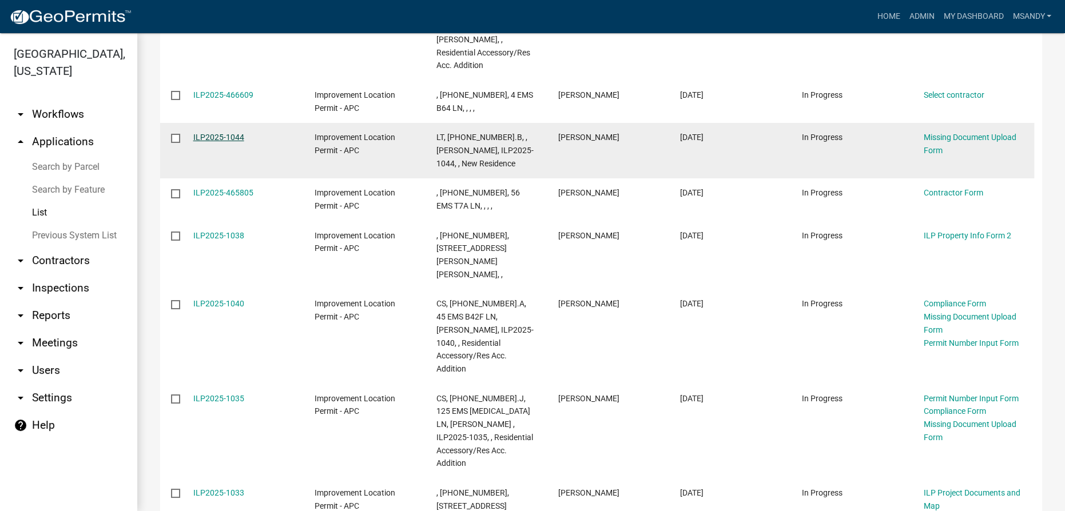
click at [225, 133] on link "ILP2025-1044" at bounding box center [218, 137] width 51 height 9
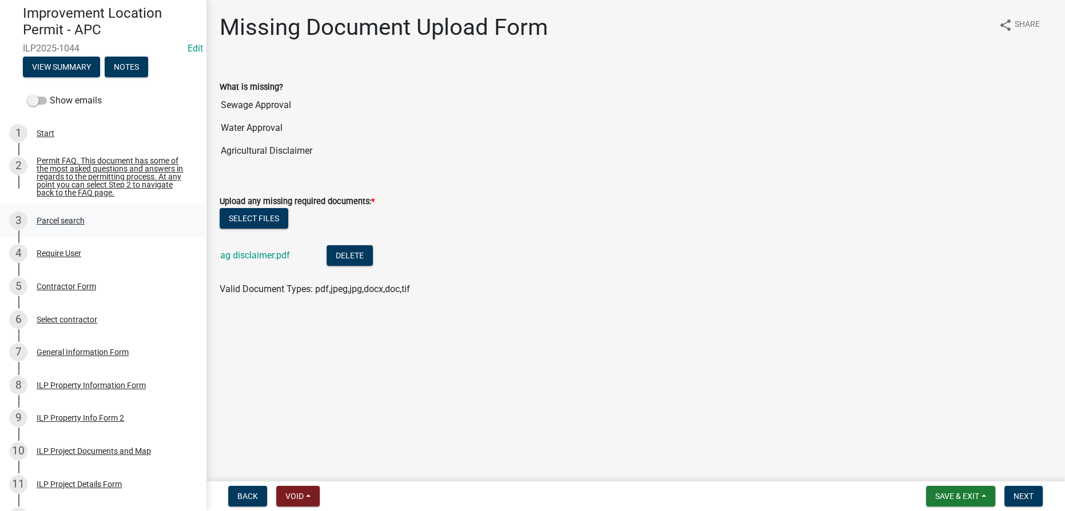
scroll to position [51, 0]
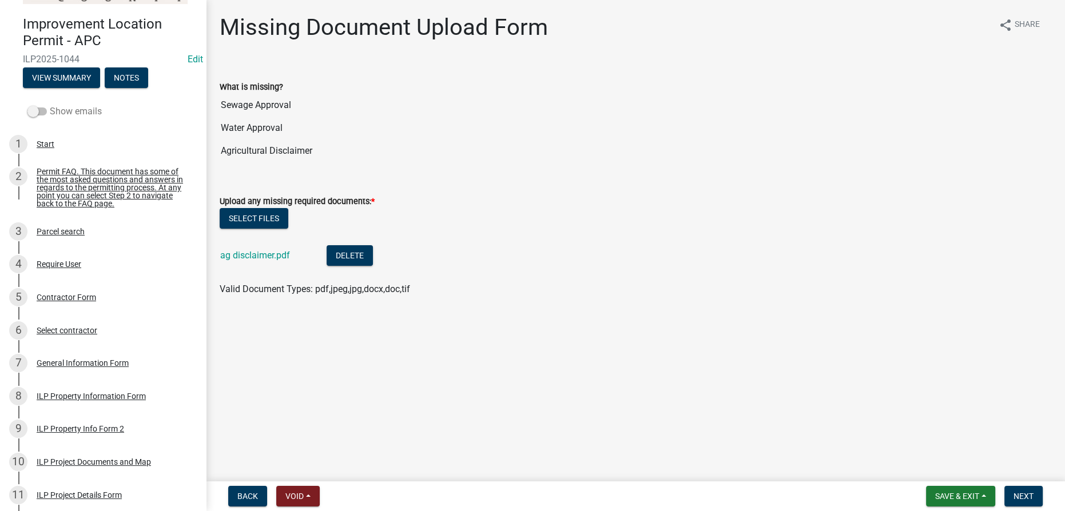
click at [41, 108] on span at bounding box center [36, 112] width 19 height 8
click at [50, 105] on input "Show emails" at bounding box center [50, 105] width 0 height 0
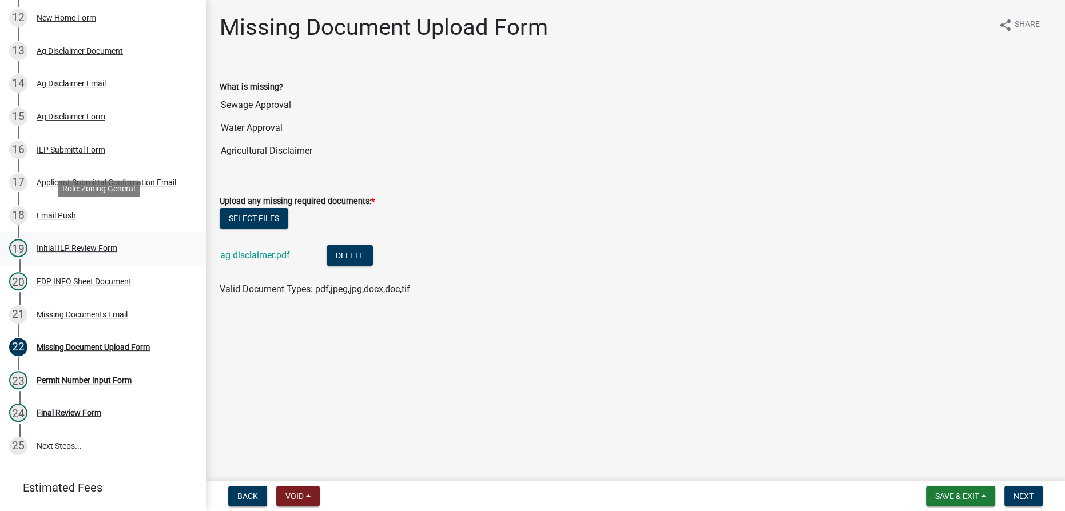
scroll to position [599, 0]
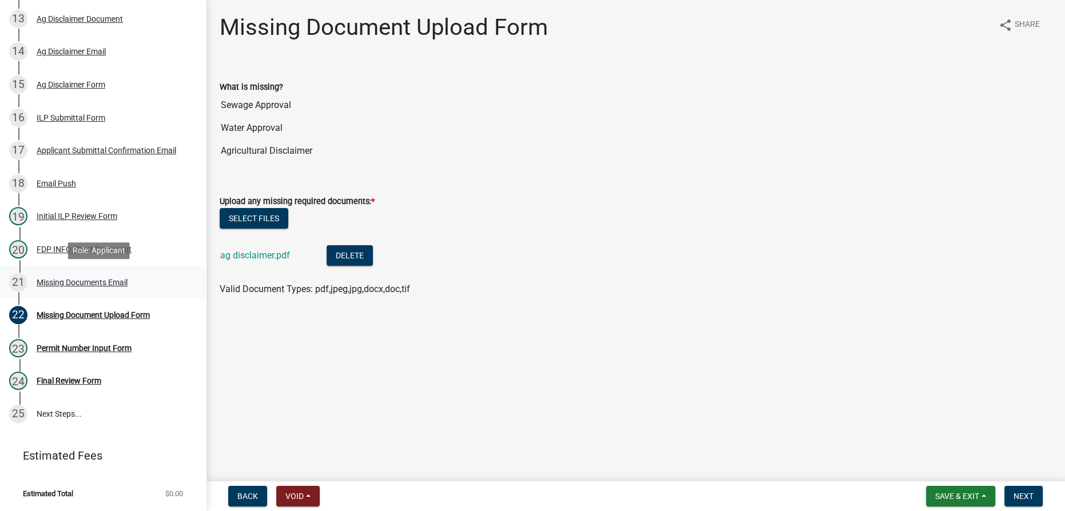
click at [102, 283] on div "Missing Documents Email" at bounding box center [82, 283] width 91 height 8
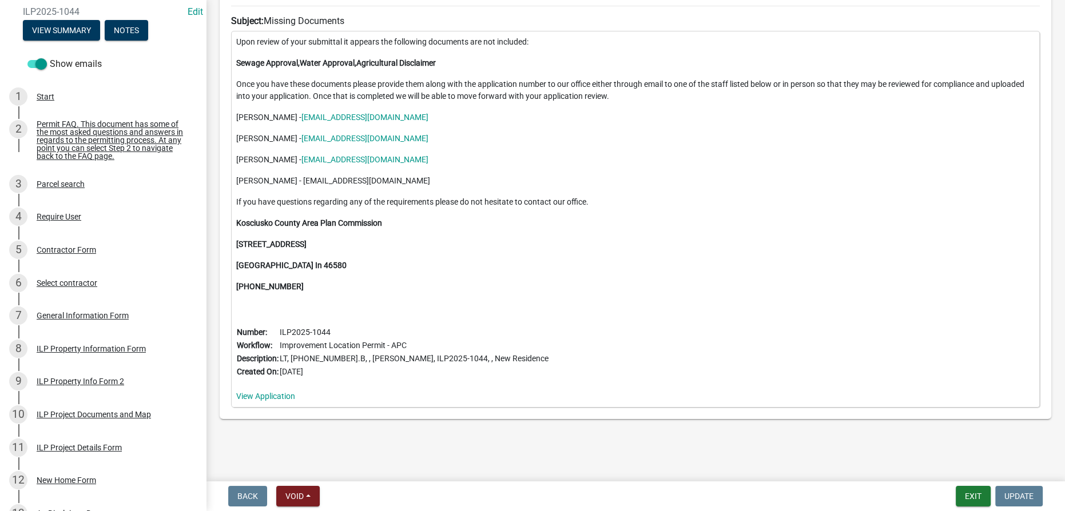
scroll to position [0, 0]
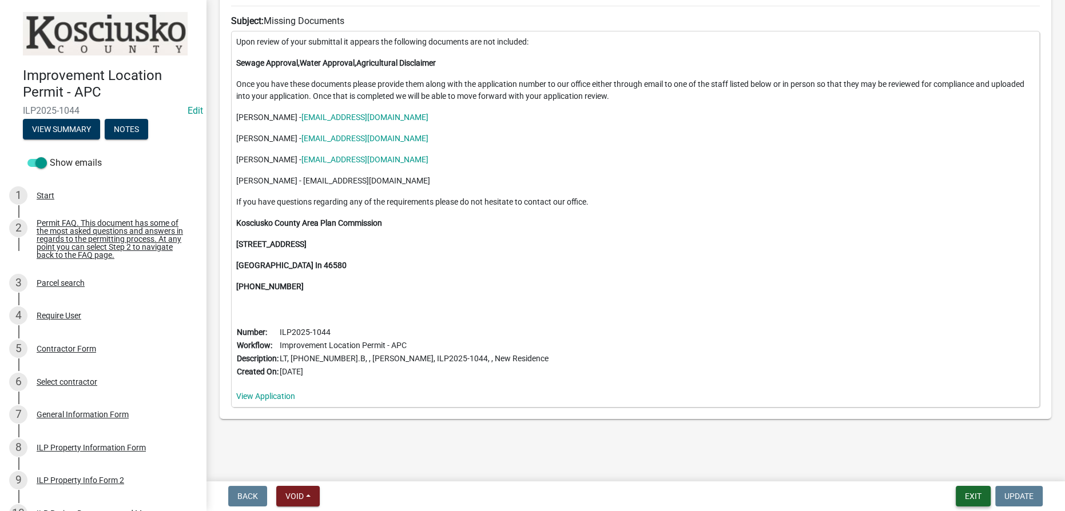
click at [531, 501] on button "Exit" at bounding box center [973, 496] width 35 height 21
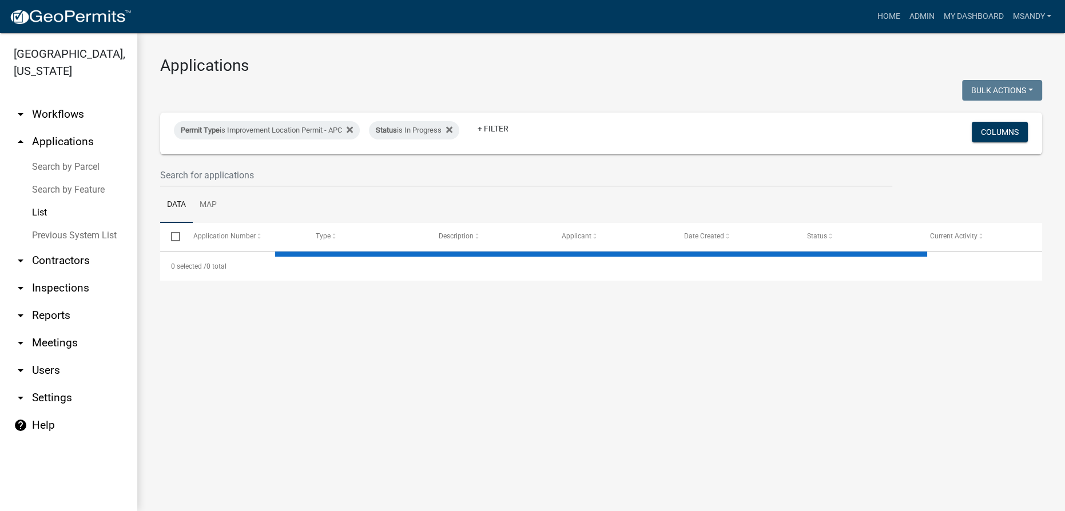
select select "3: 100"
